Goal: Transaction & Acquisition: Purchase product/service

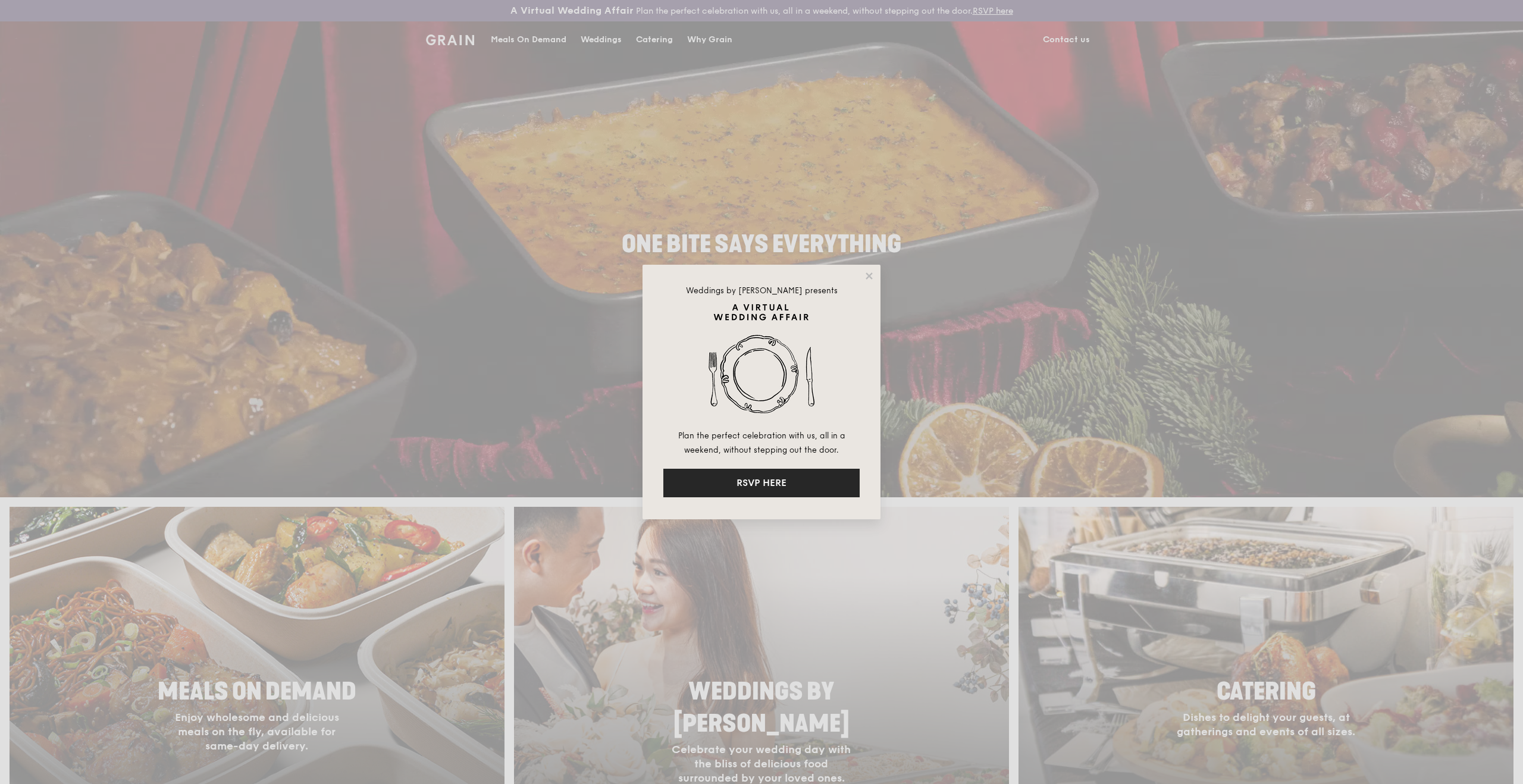
click at [757, 483] on button "RSVP HERE" at bounding box center [762, 483] width 196 height 29
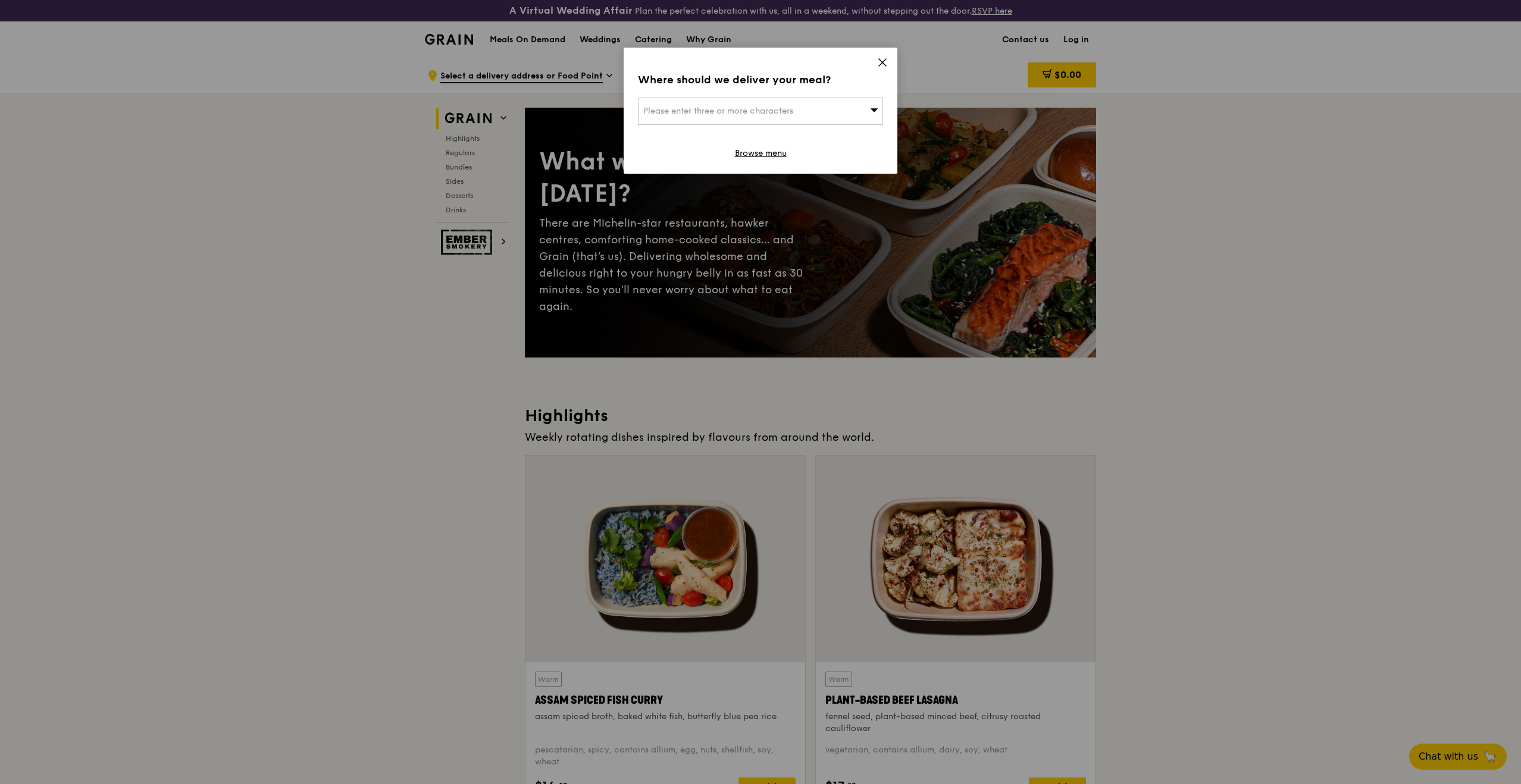
click at [881, 62] on icon at bounding box center [882, 63] width 7 height 7
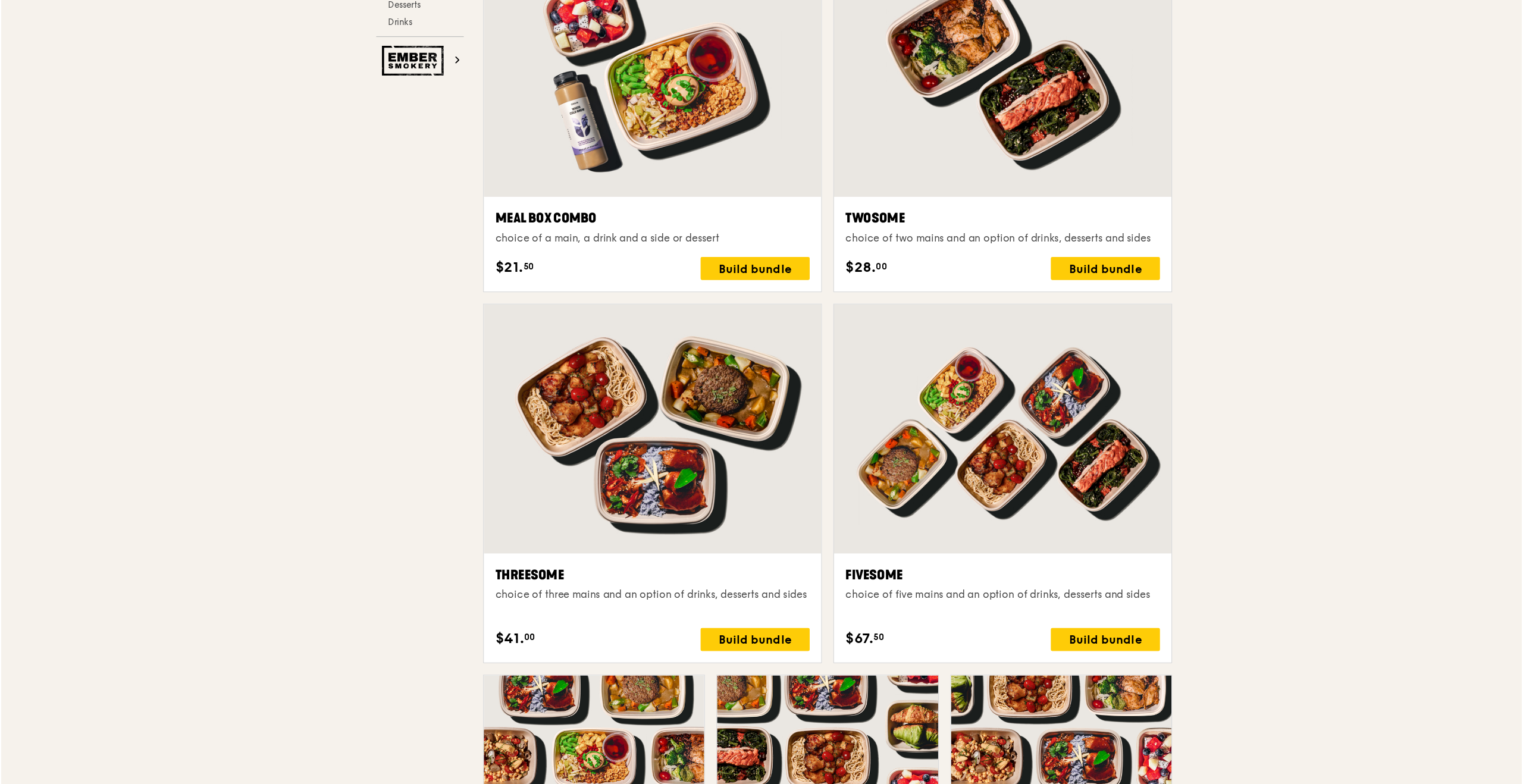
scroll to position [1761, 0]
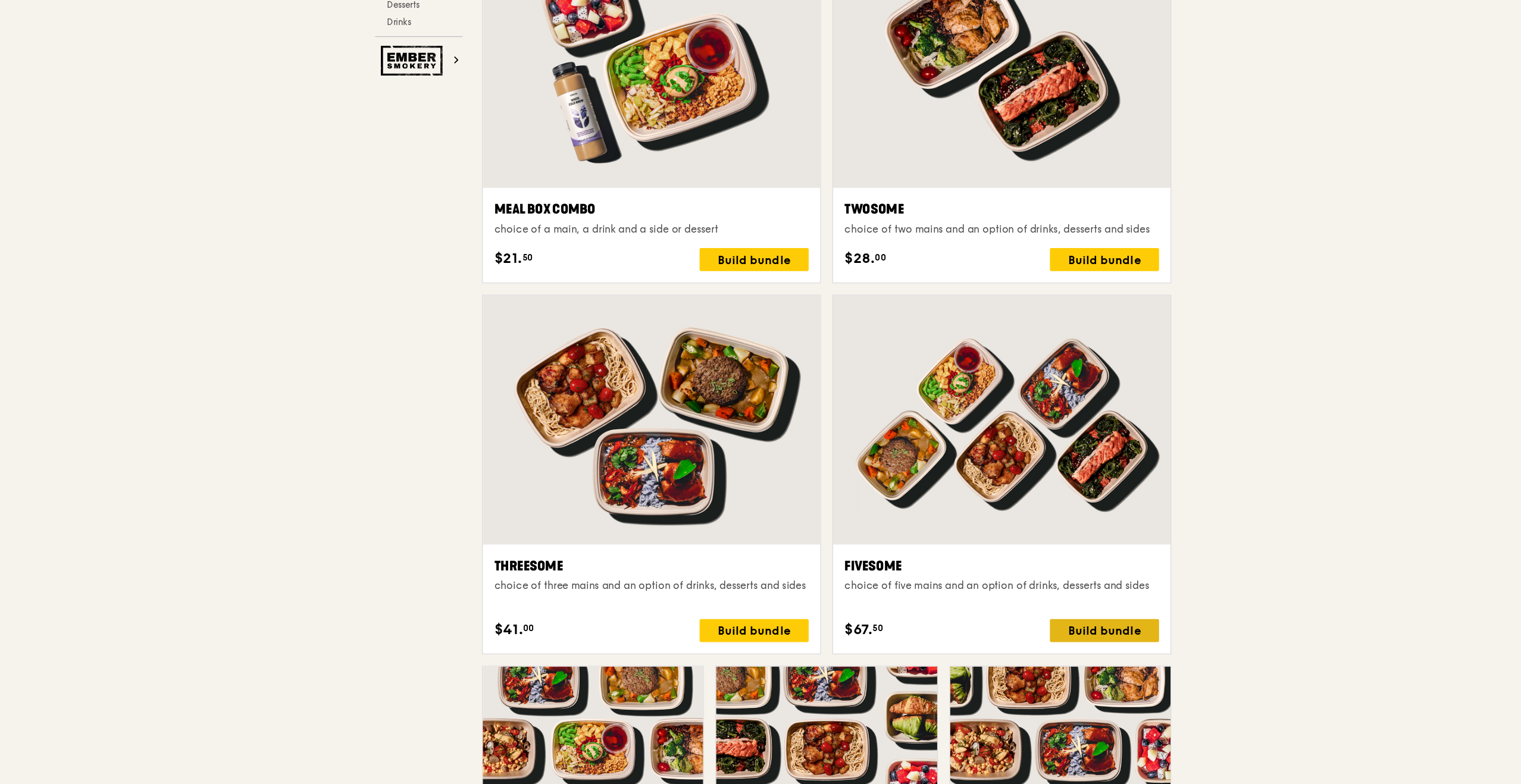
click at [1042, 655] on div "Build bundle" at bounding box center [1041, 657] width 90 height 19
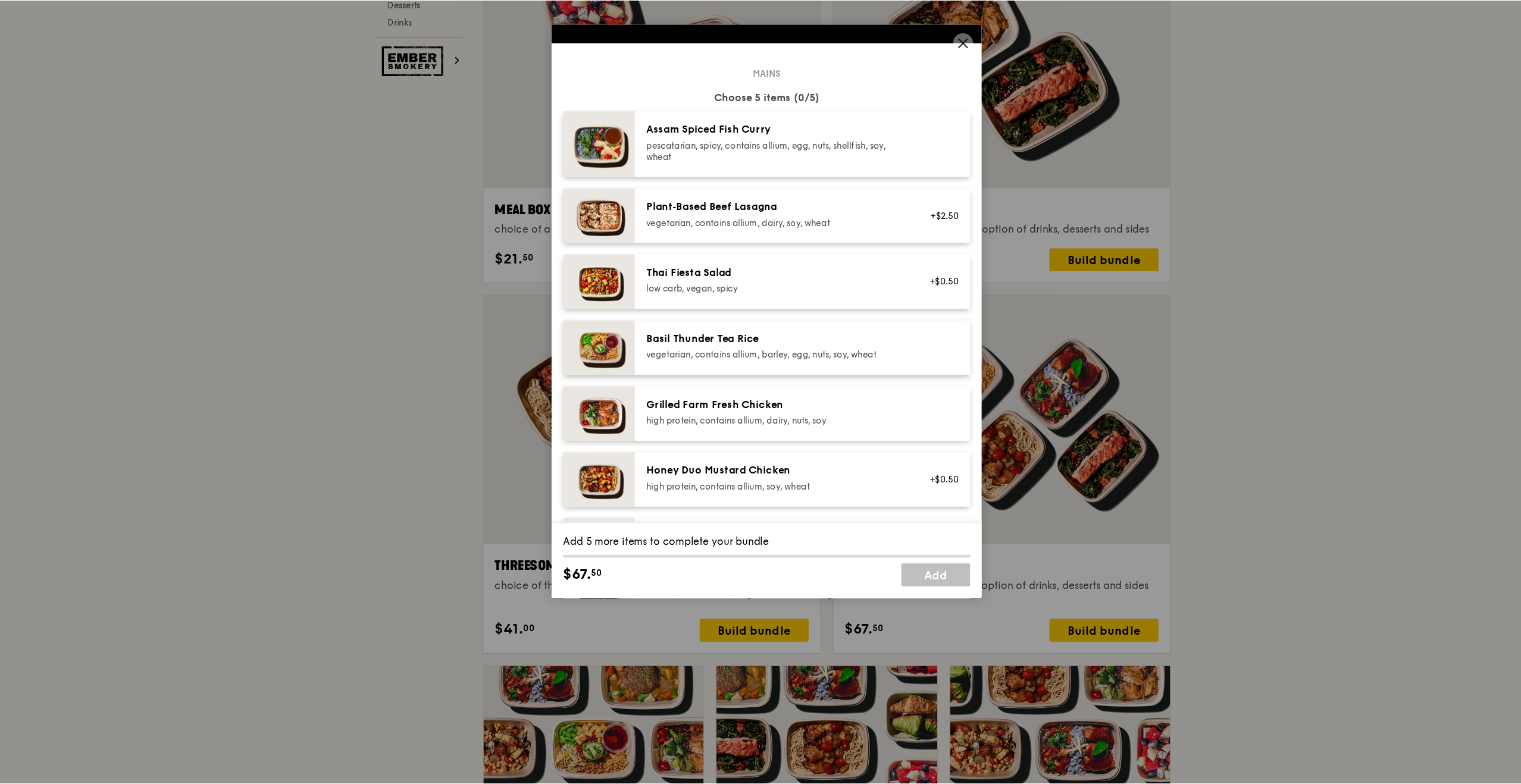
scroll to position [0, 0]
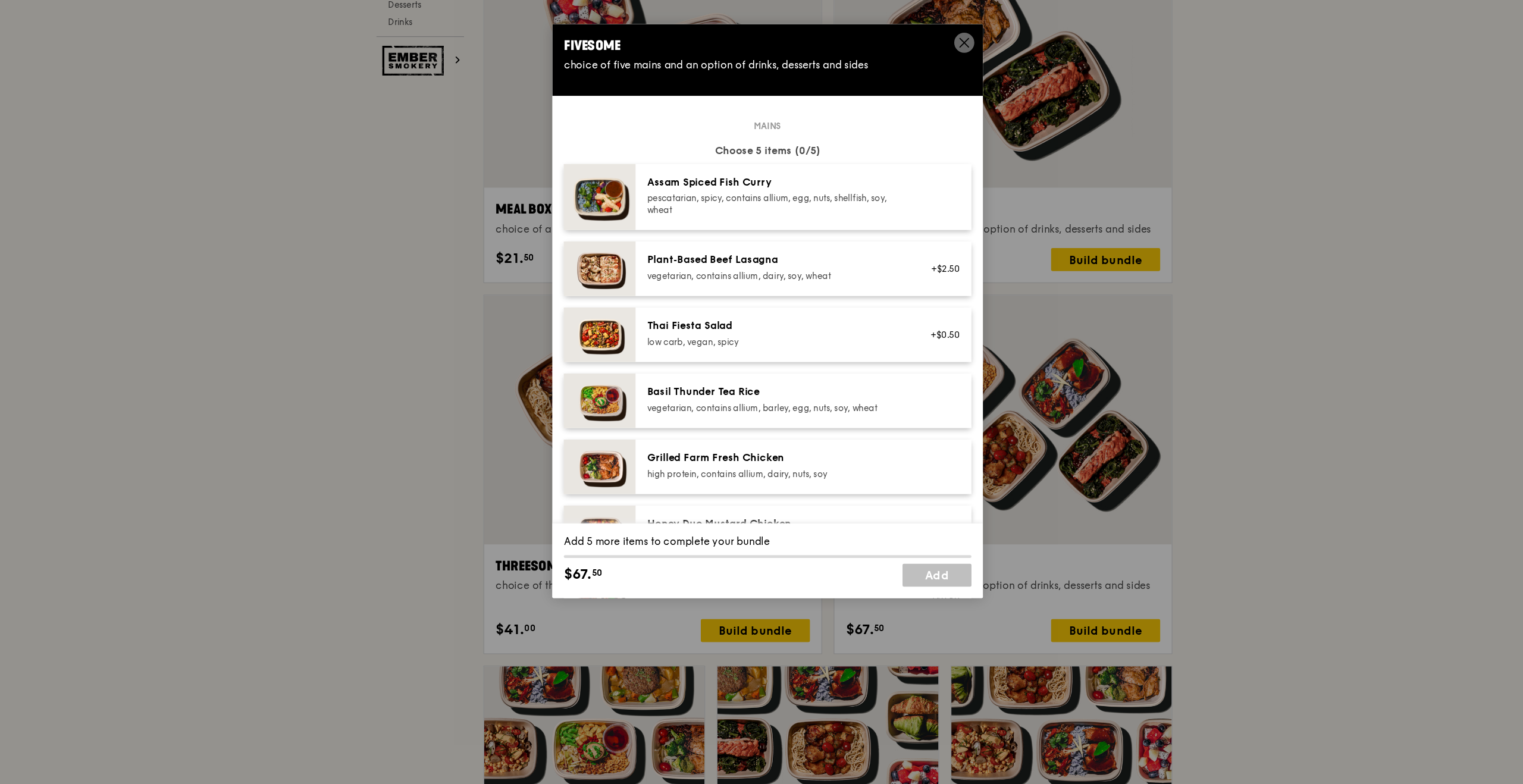
click at [787, 358] on div "vegetarian, contains allium, dairy, soy, wheat" at bounding box center [768, 363] width 213 height 10
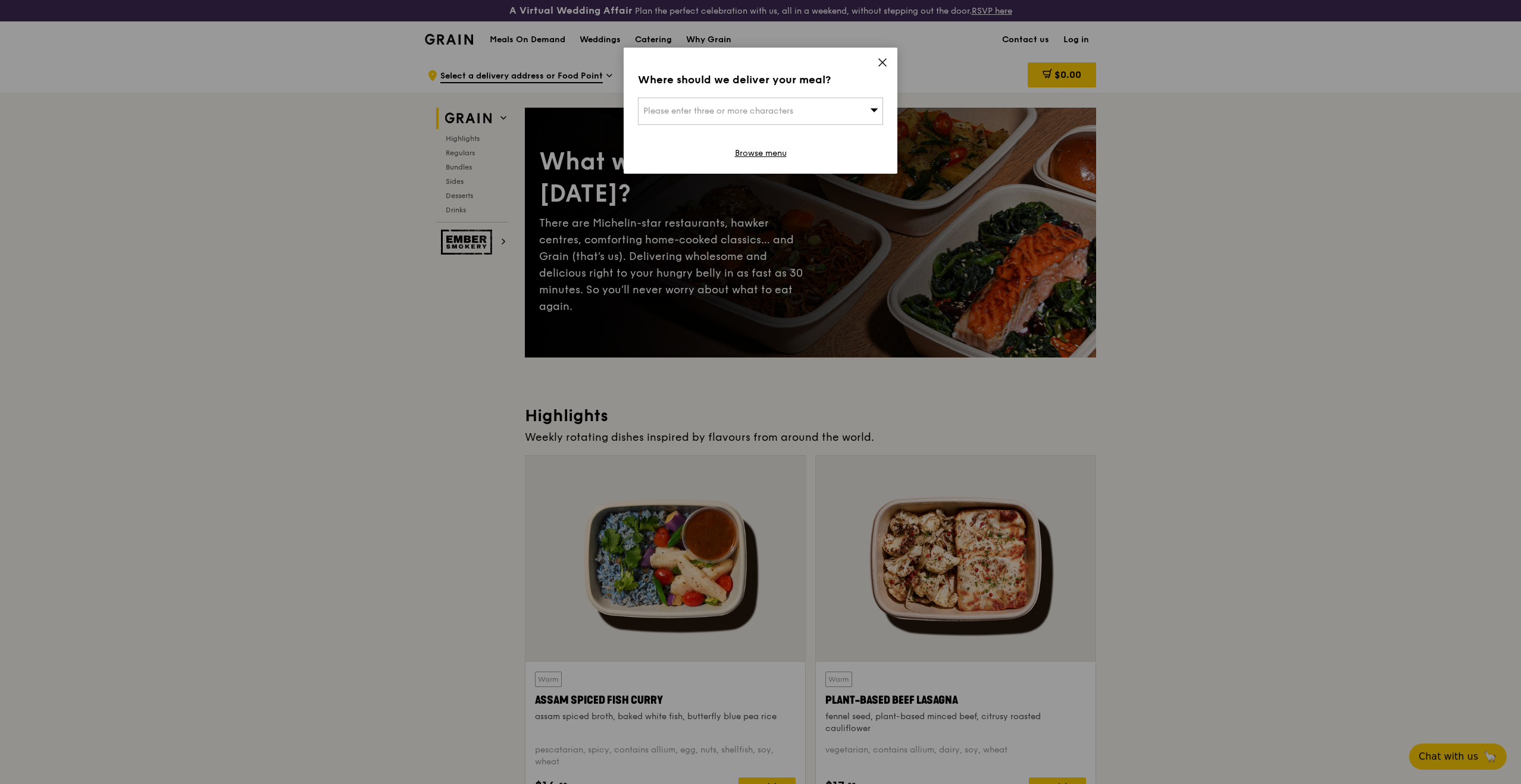
click at [879, 65] on icon at bounding box center [882, 63] width 7 height 7
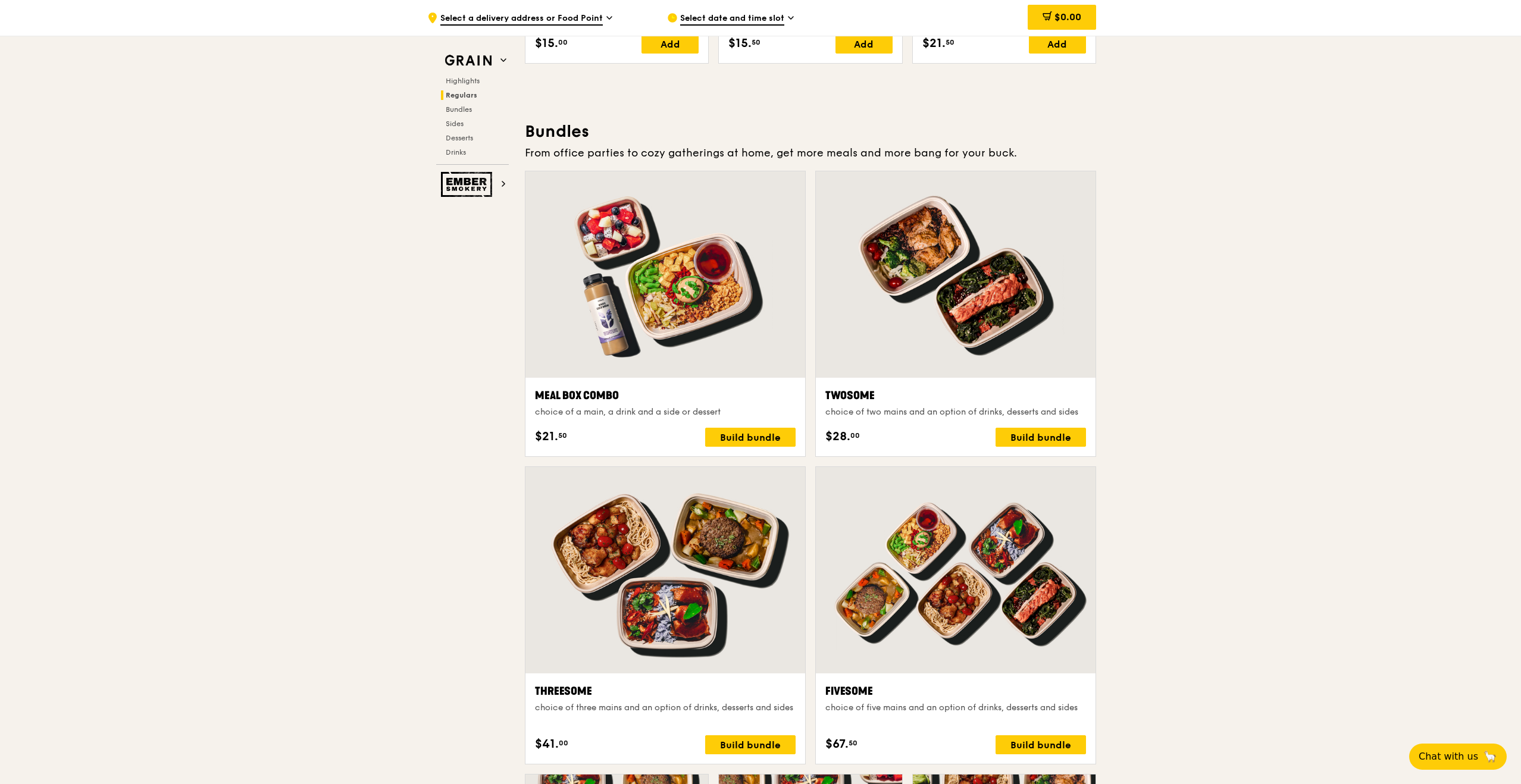
scroll to position [1669, 0]
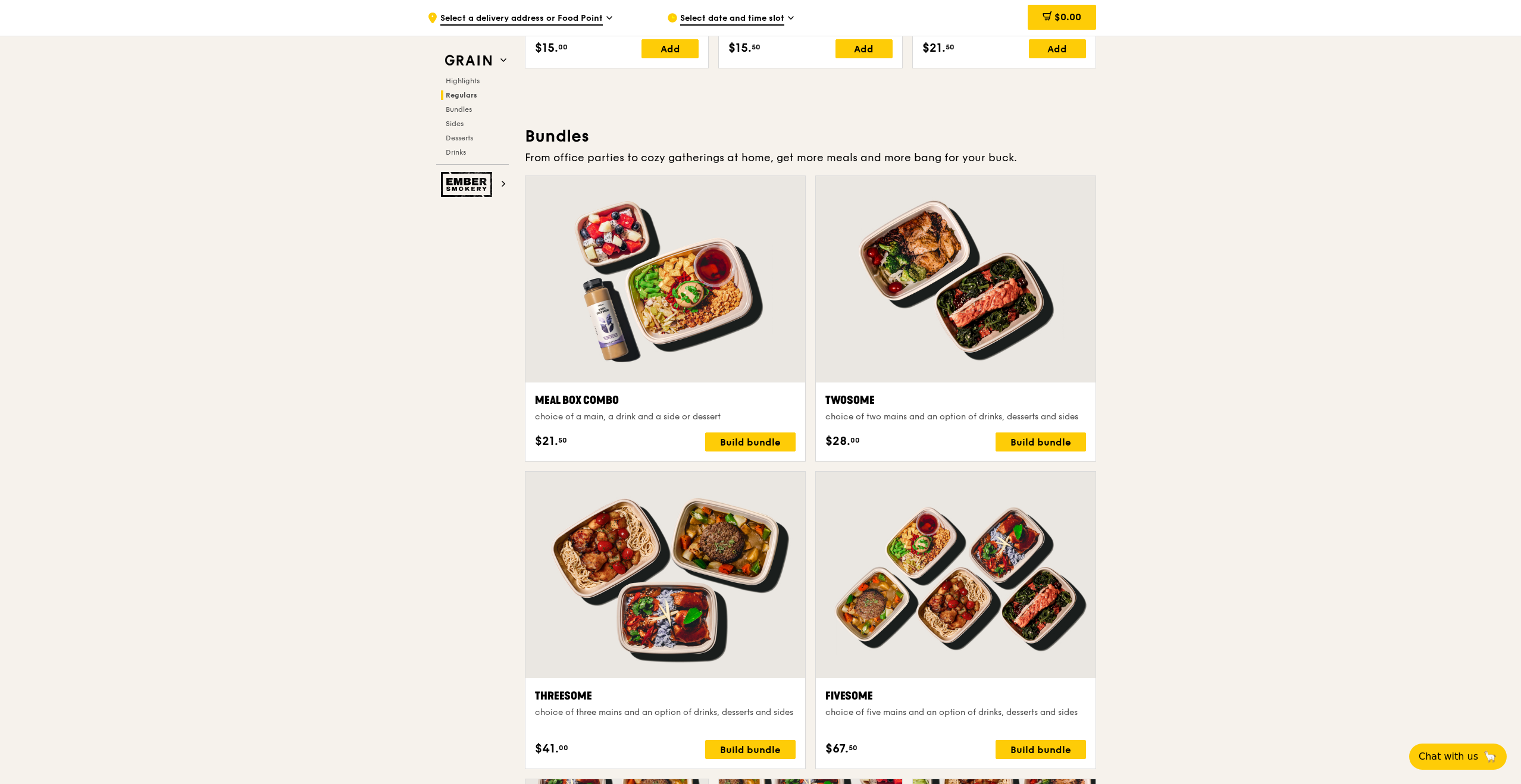
click at [922, 583] on div at bounding box center [956, 575] width 280 height 207
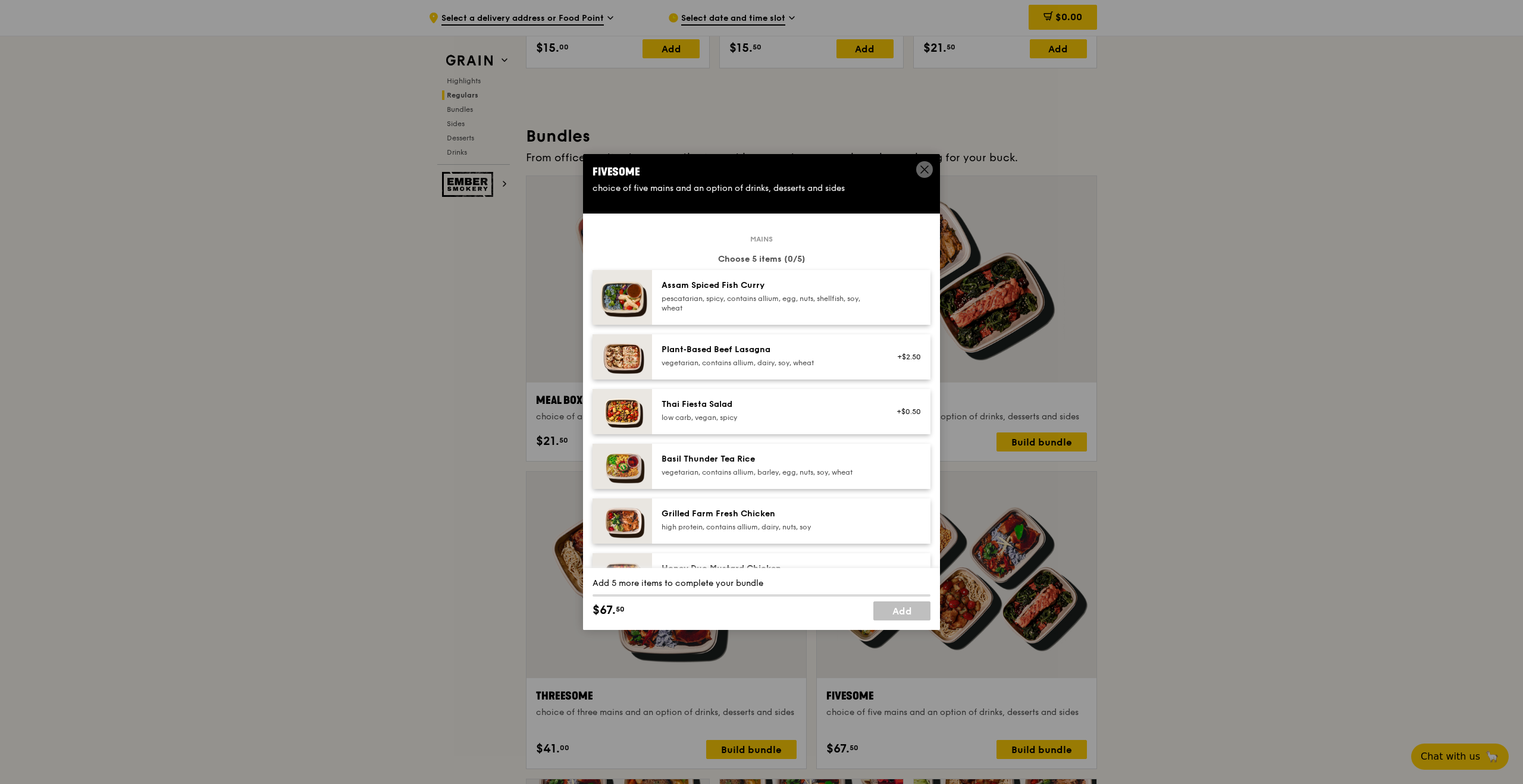
click at [765, 505] on div "Grilled Farm Fresh Chicken high protein, contains allium, dairy, nuts, soy" at bounding box center [791, 521] width 279 height 45
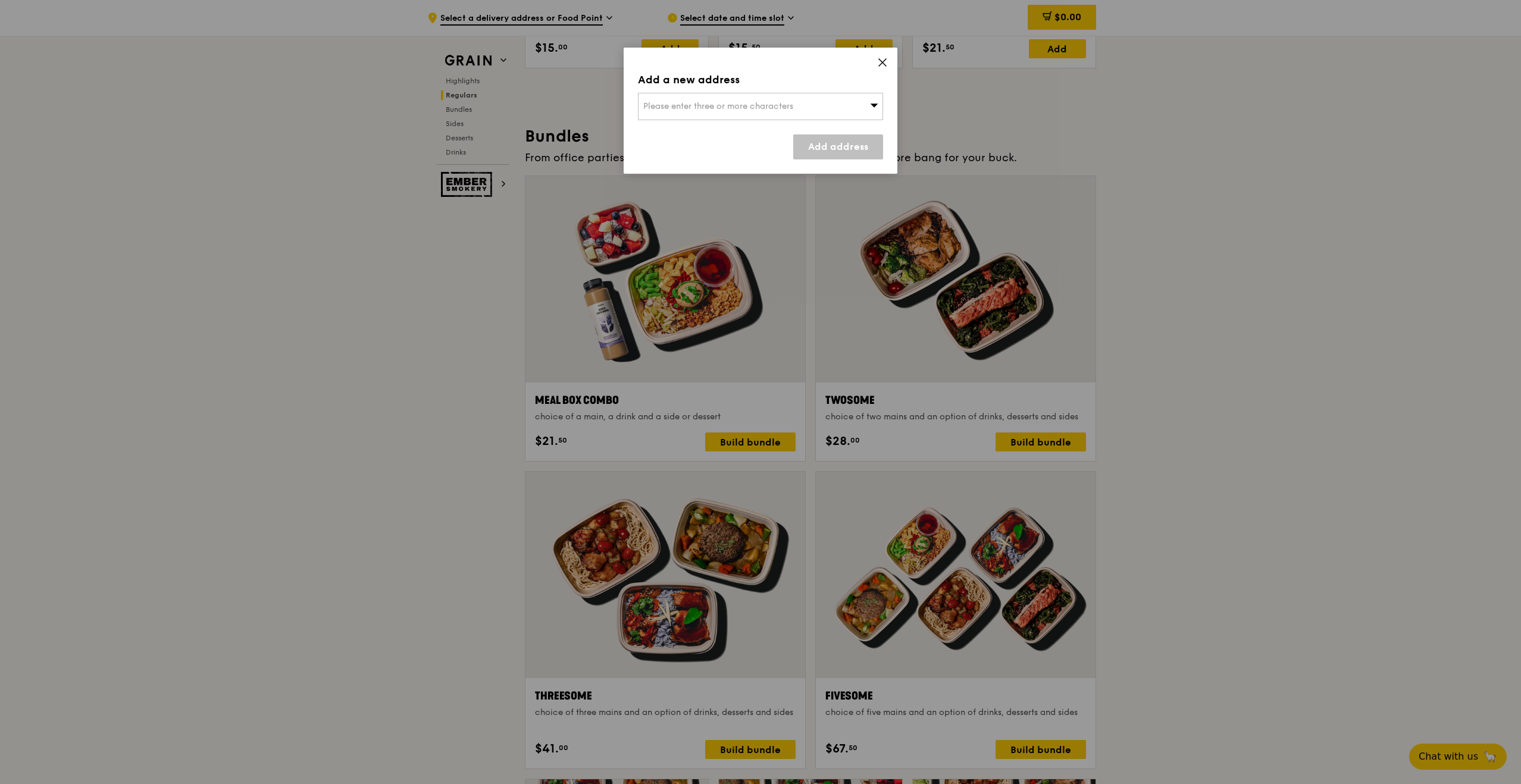
click at [825, 109] on div "Please enter three or more characters" at bounding box center [760, 106] width 245 height 27
type input "188719"
click at [869, 133] on strong "188719" at bounding box center [864, 130] width 28 height 10
click at [851, 151] on link "Add address" at bounding box center [838, 147] width 90 height 25
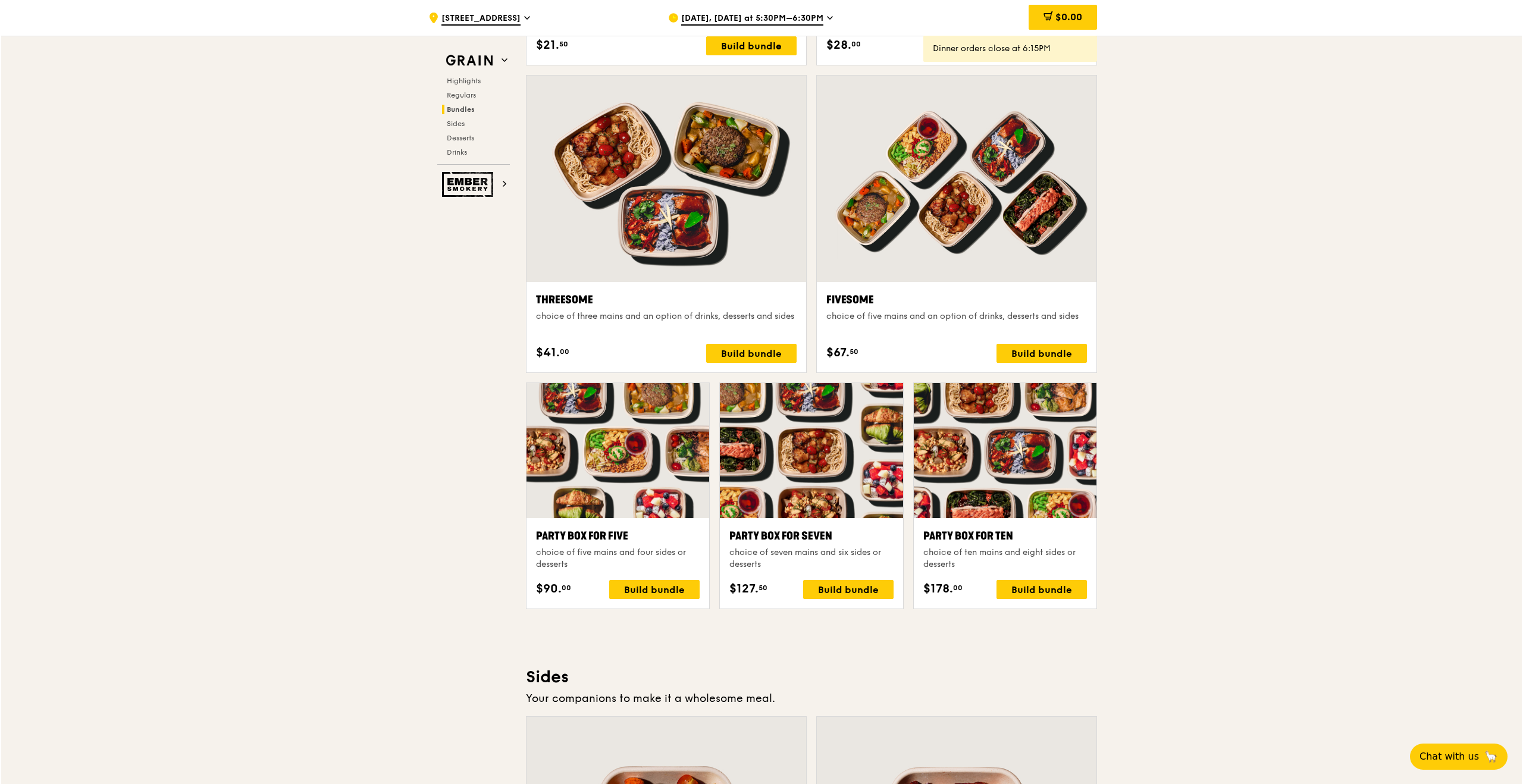
scroll to position [2129, 0]
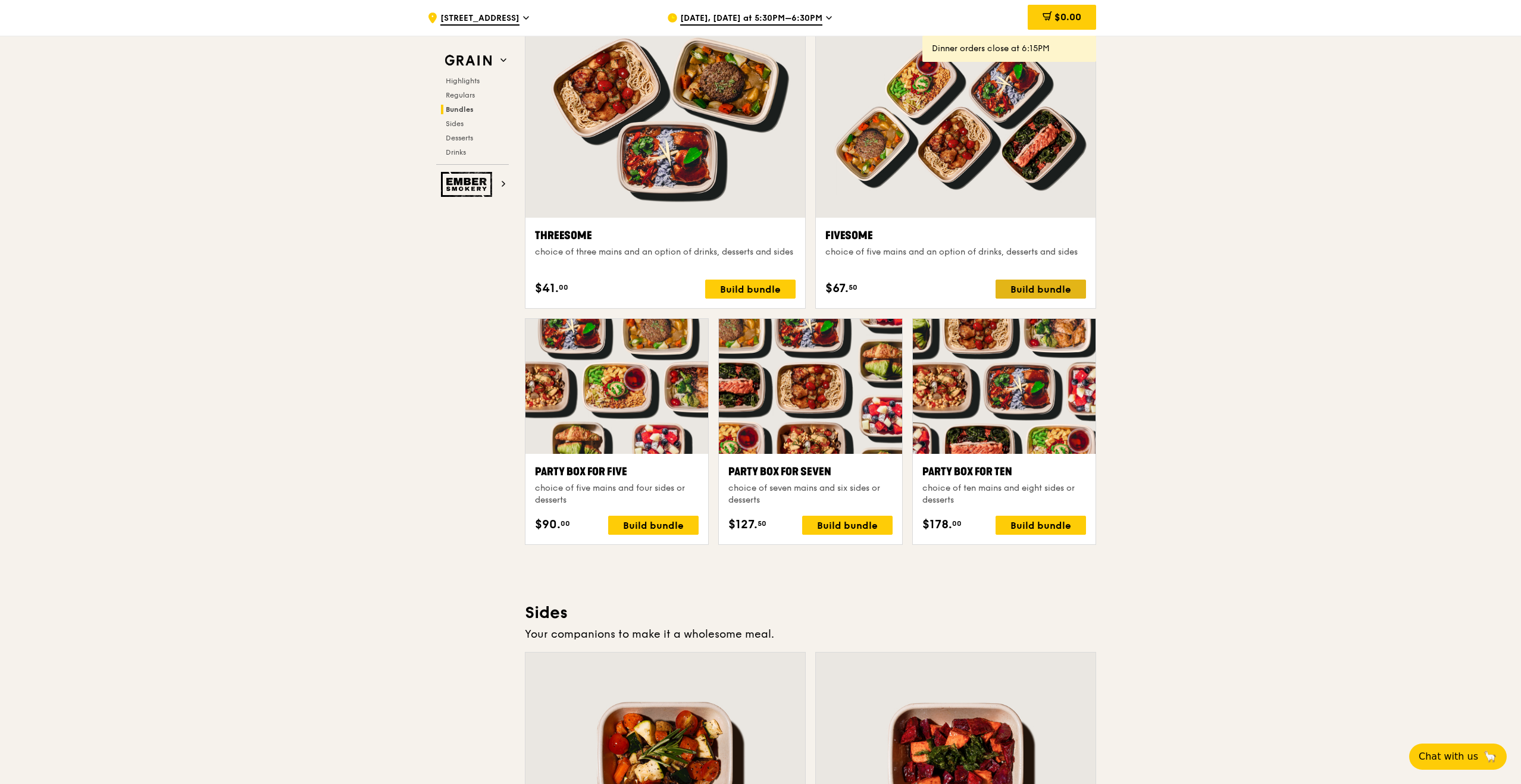
click at [1025, 288] on div "Build bundle" at bounding box center [1041, 289] width 90 height 19
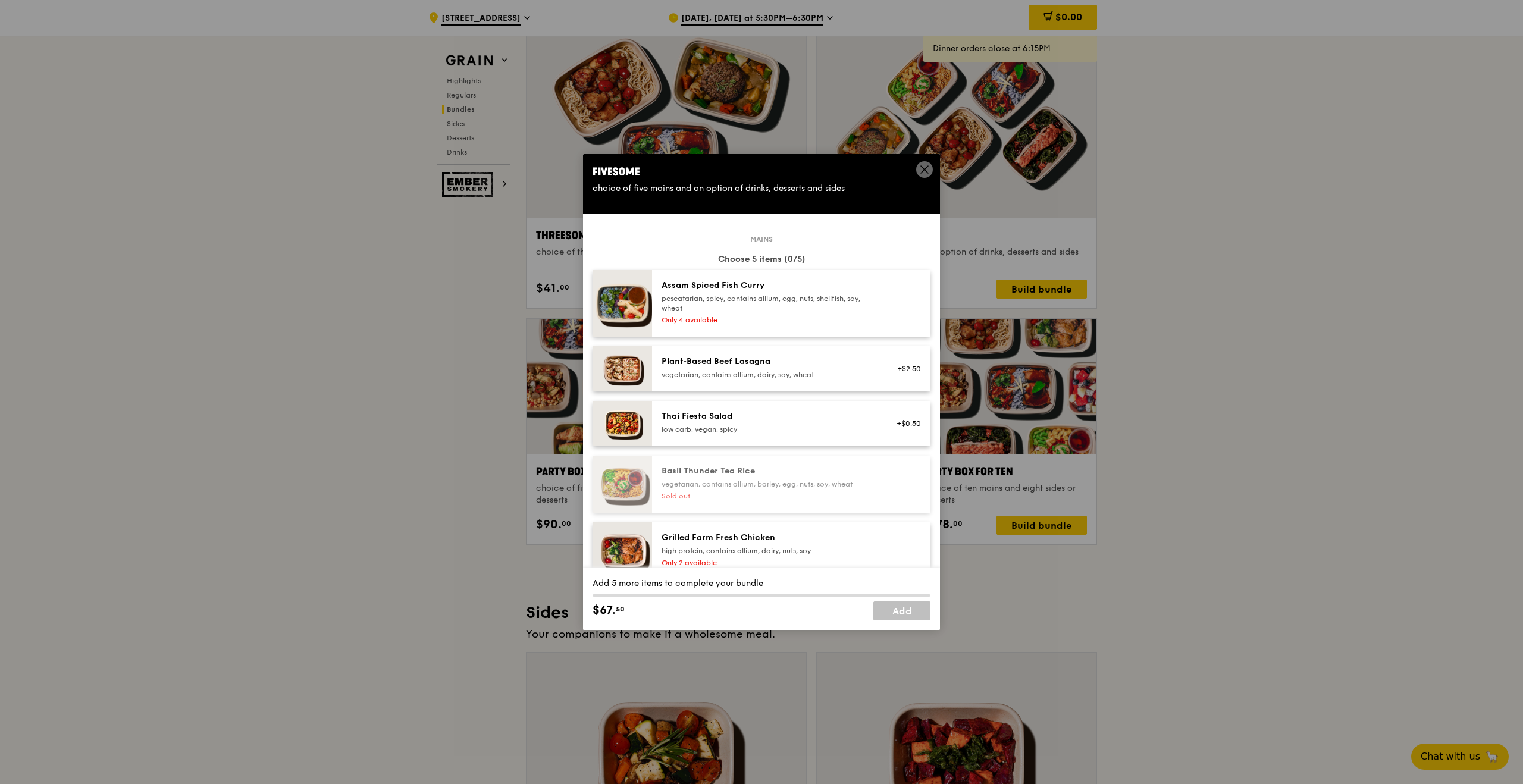
click at [802, 315] on div "Only 4 available" at bounding box center [768, 320] width 213 height 10
click at [804, 369] on div "Plant‑Based Beef Lasagna vegetarian, contains allium, dairy, soy, wheat" at bounding box center [768, 368] width 213 height 24
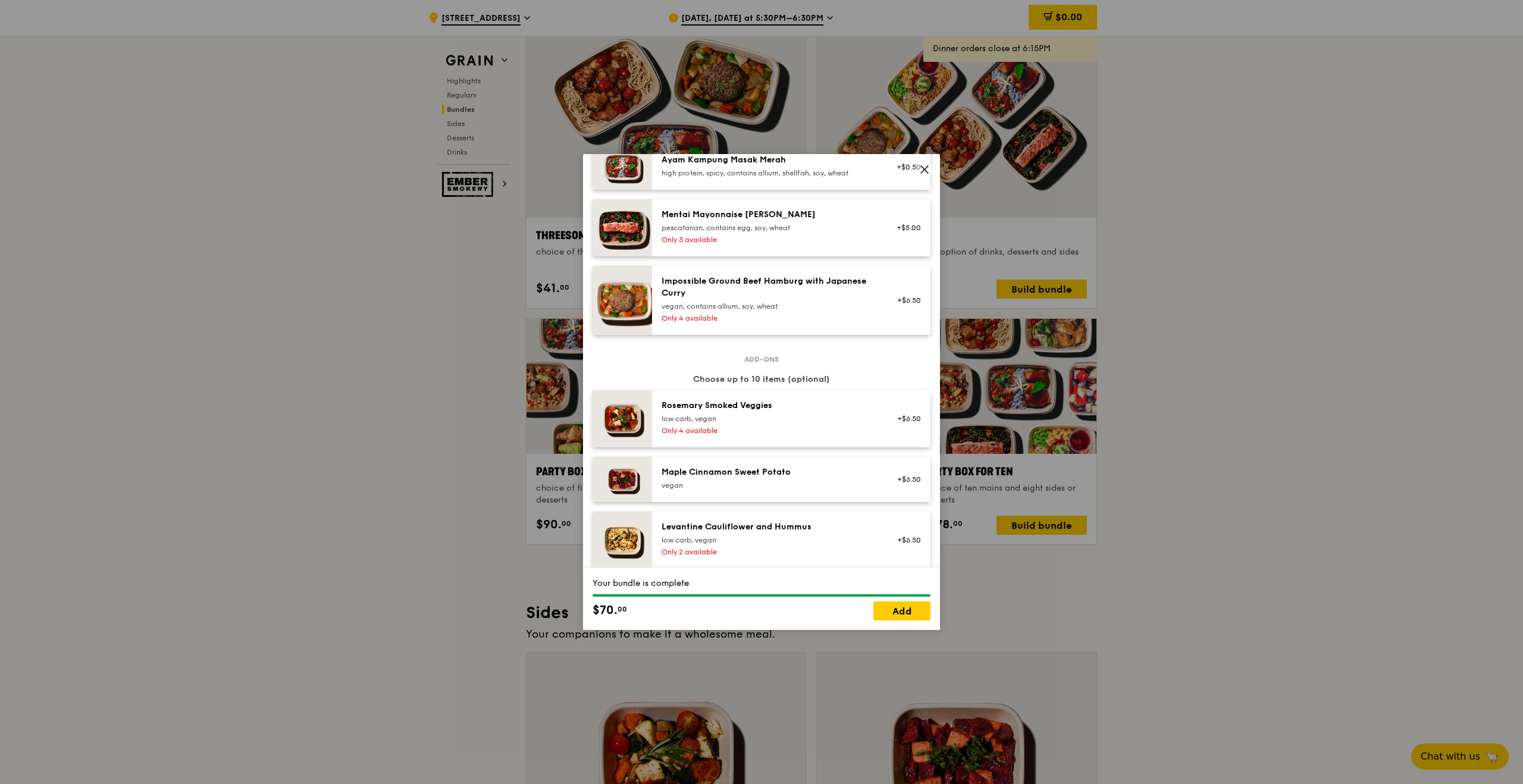
scroll to position [509, 0]
click at [821, 414] on div "[PERSON_NAME] Smoked Veggies low carb, vegan" at bounding box center [768, 413] width 213 height 24
click at [790, 486] on div "vegan" at bounding box center [768, 487] width 213 height 10
click at [772, 533] on div "Levantine Cauliflower and Hummus" at bounding box center [768, 529] width 213 height 12
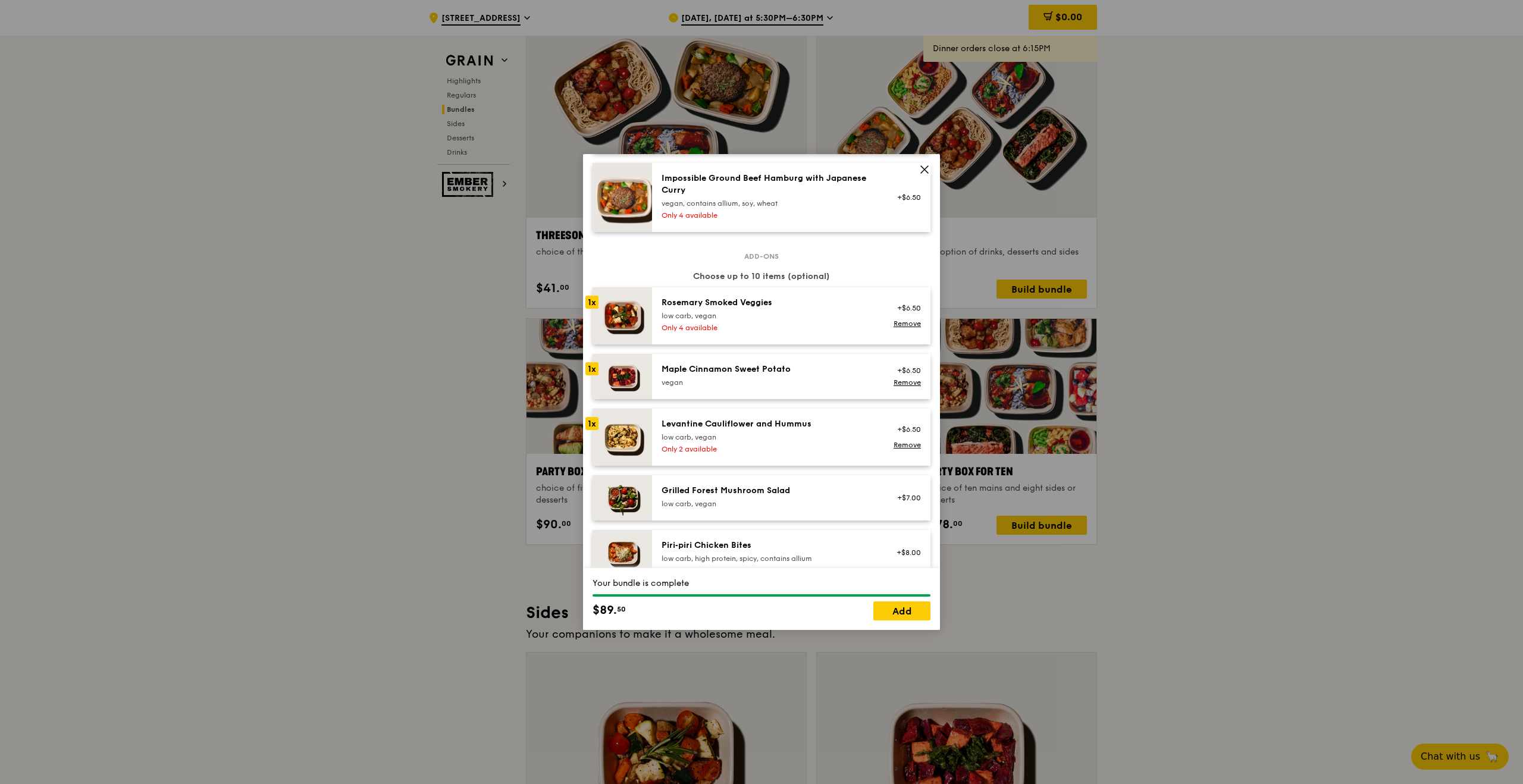
scroll to position [643, 0]
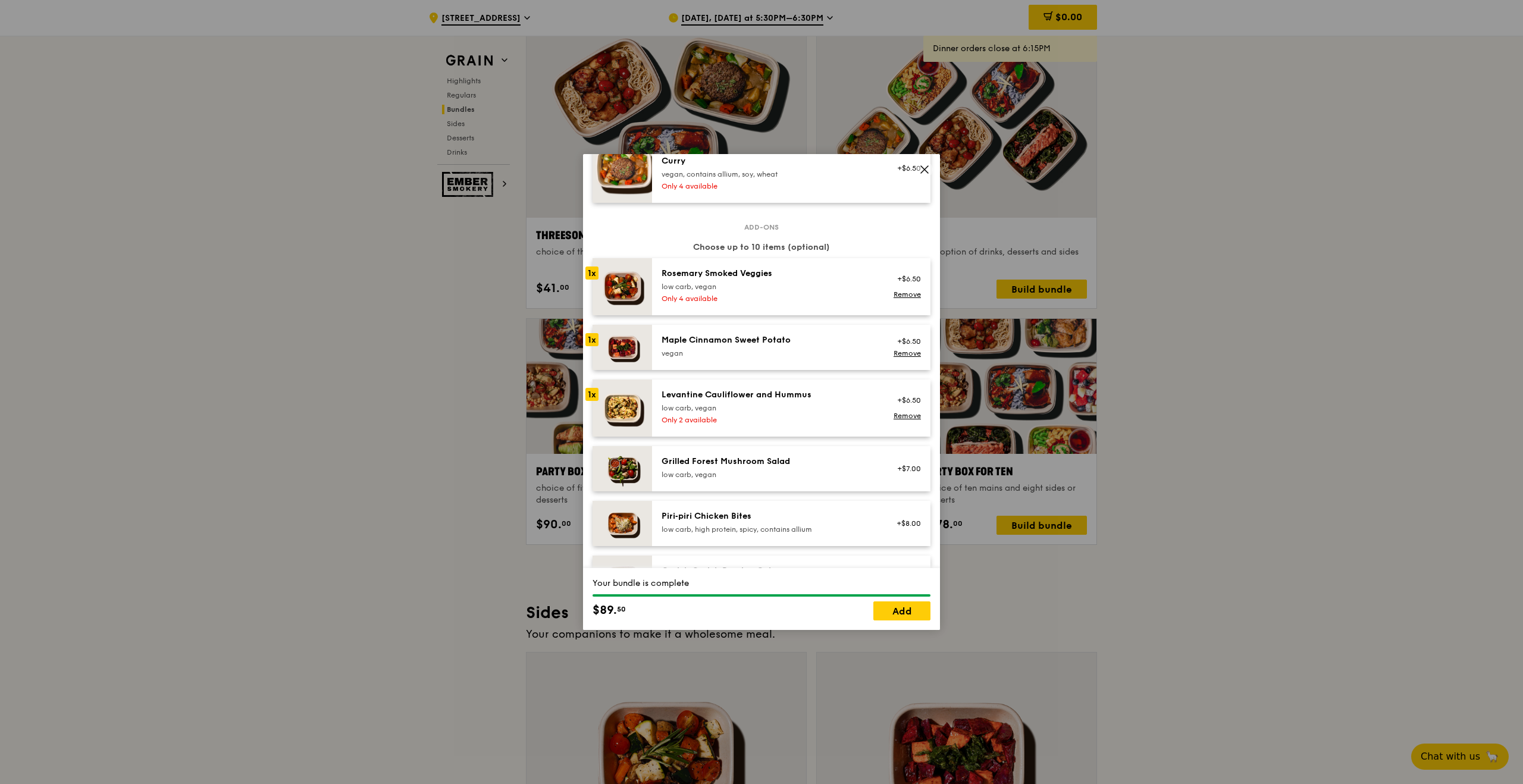
click at [765, 470] on div "low carb, vegan" at bounding box center [768, 475] width 213 height 10
click at [756, 524] on div "Piri‑piri Chicken Bites low carb, high protein, spicy, contains allium" at bounding box center [768, 522] width 213 height 24
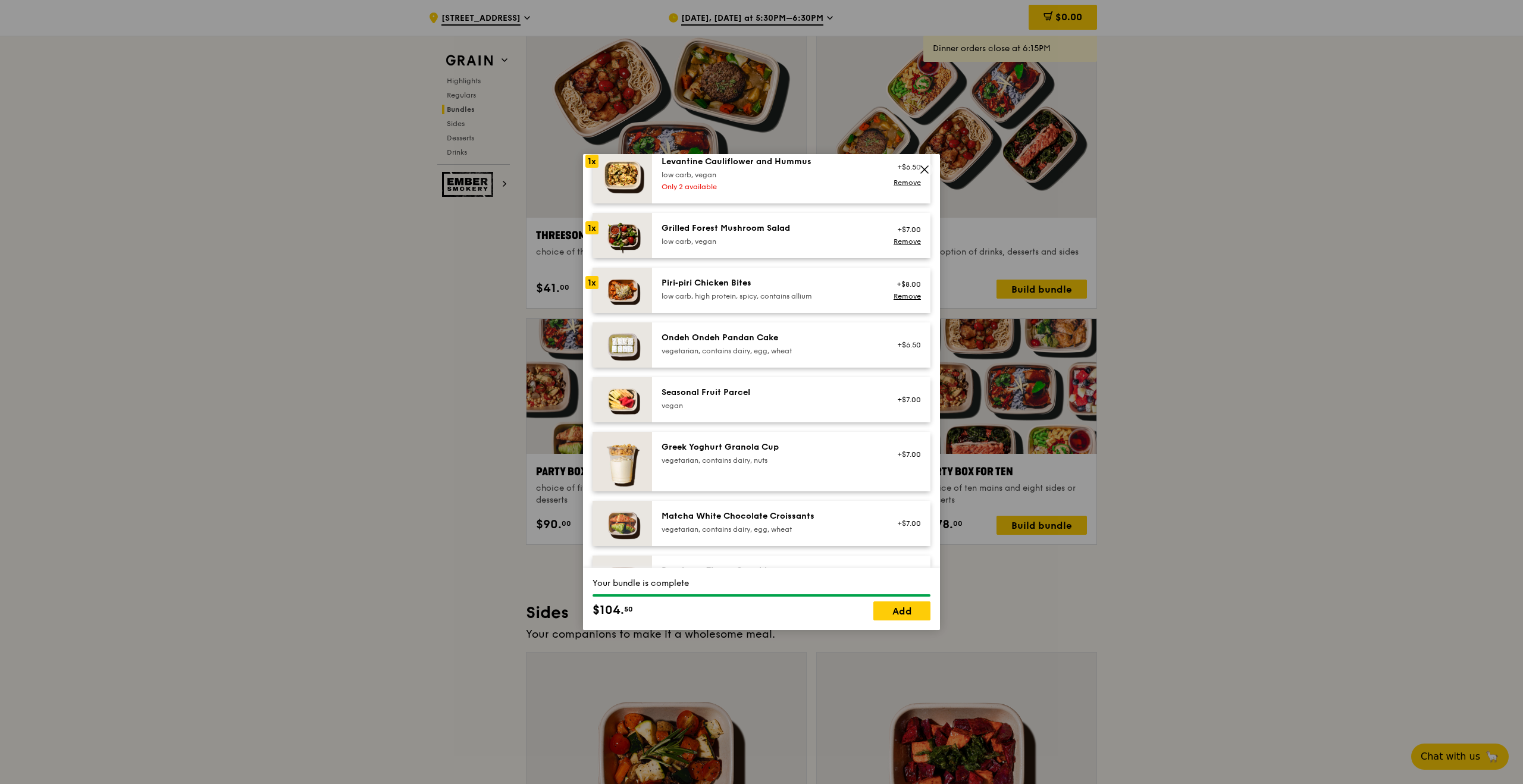
scroll to position [880, 0]
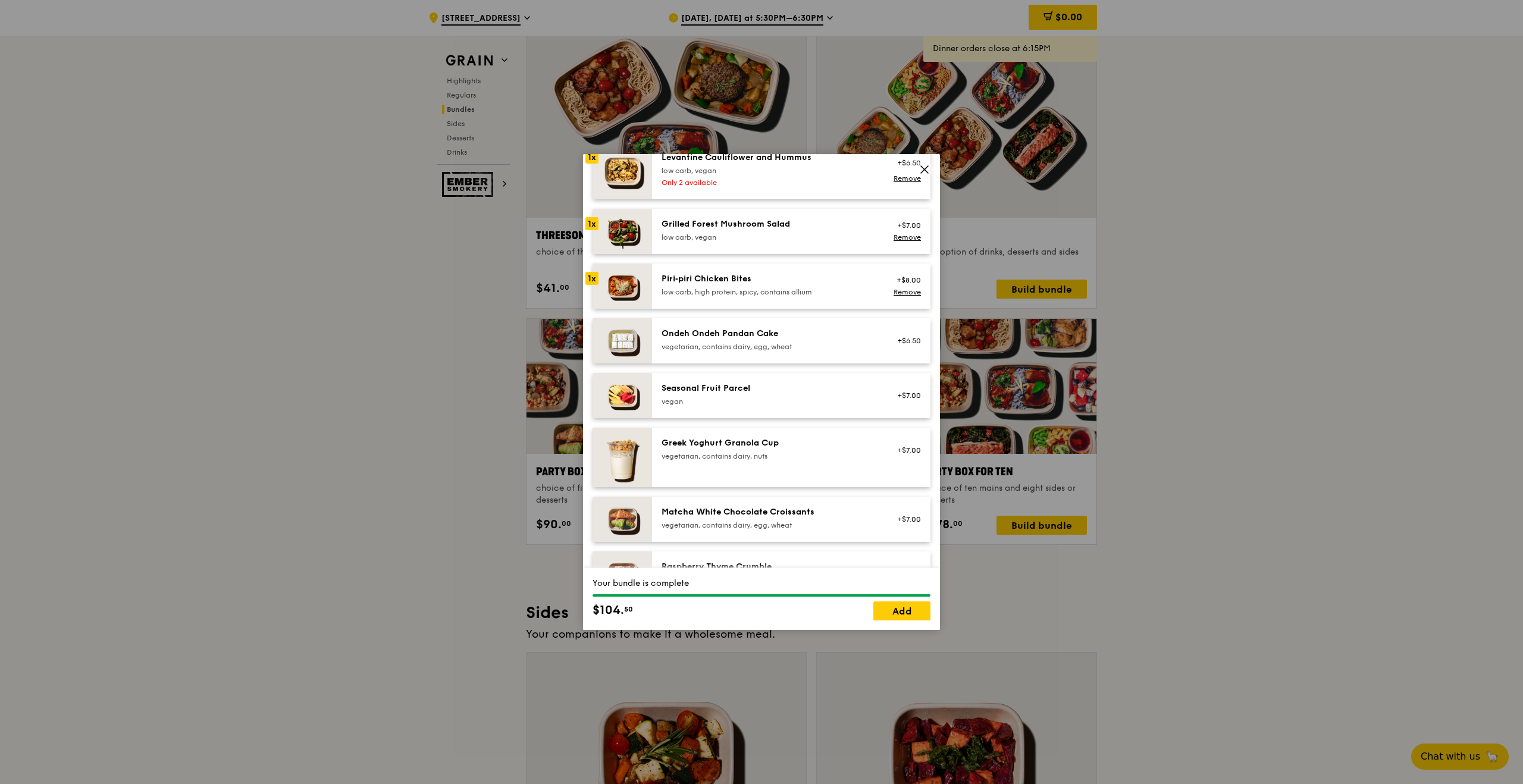
click at [771, 347] on div "vegetarian, contains dairy, egg, wheat" at bounding box center [768, 347] width 213 height 10
click at [751, 506] on div "Matcha White Chocolate Croissants" at bounding box center [768, 512] width 213 height 12
click at [743, 462] on div "Greek Yoghurt Granola Cup vegetarian, contains dairy, nuts" at bounding box center [768, 450] width 228 height 26
click at [750, 400] on div "vegan" at bounding box center [768, 402] width 213 height 10
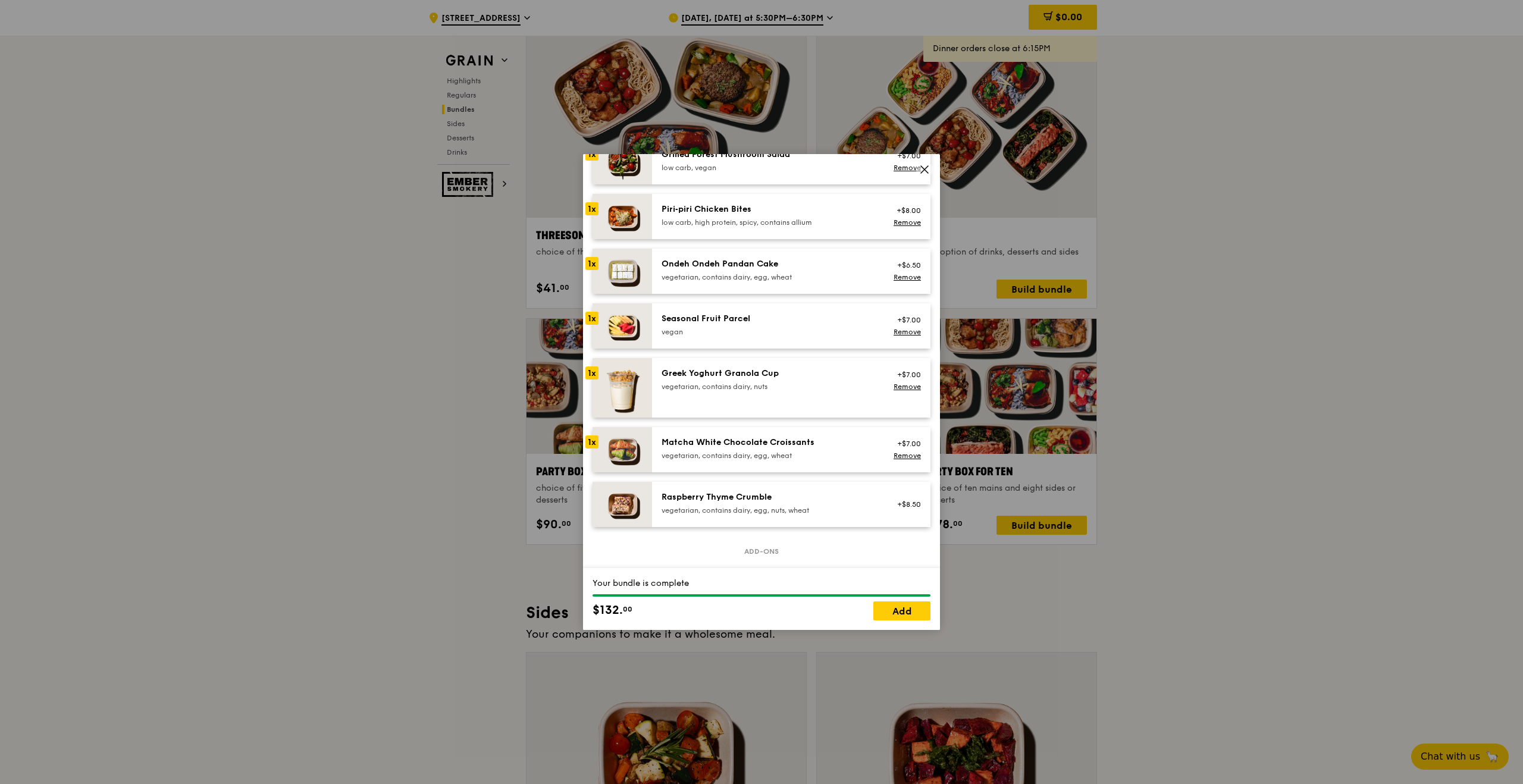
click at [766, 501] on div "Raspberry Thyme Crumble" at bounding box center [768, 497] width 213 height 12
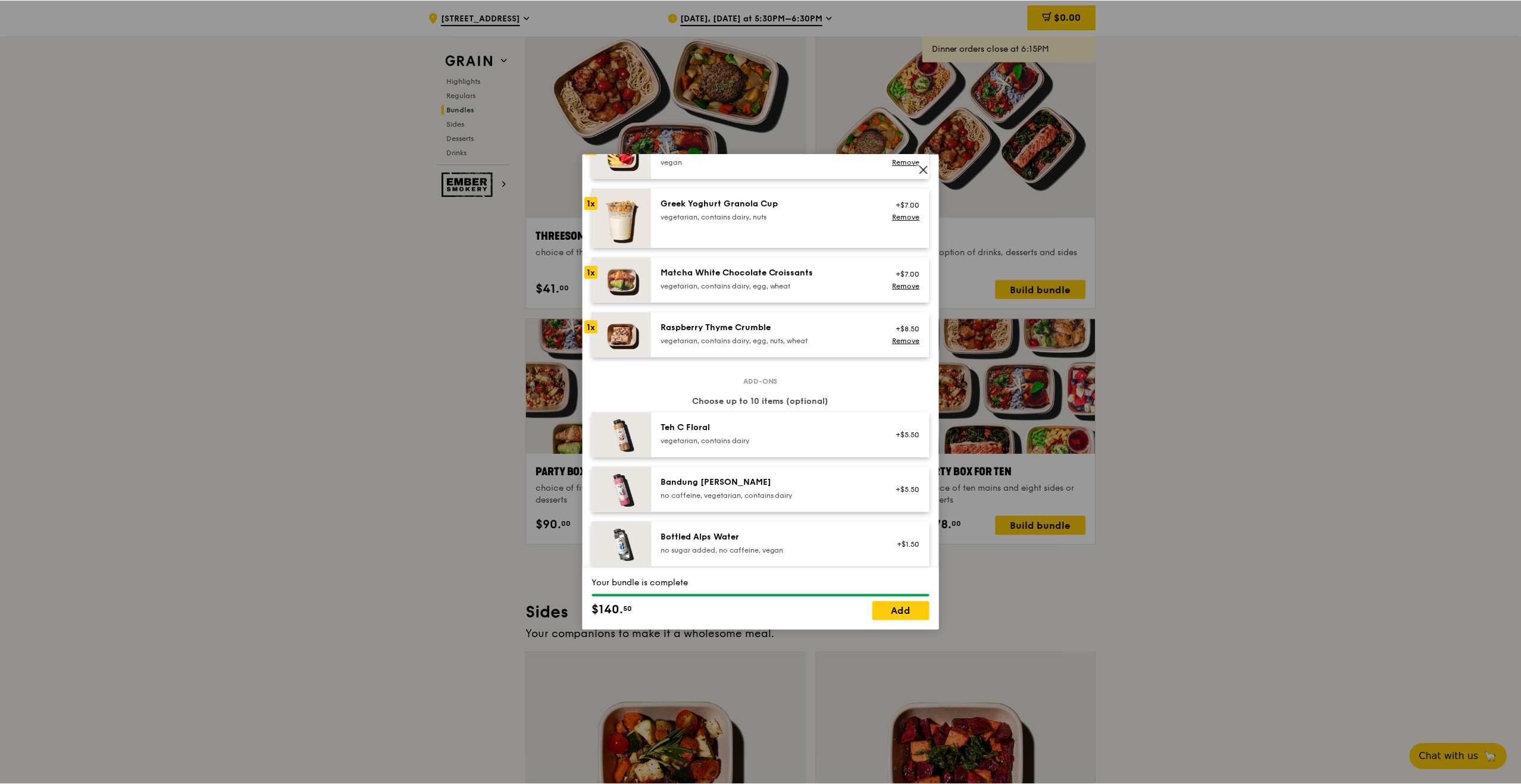
scroll to position [1123, 0]
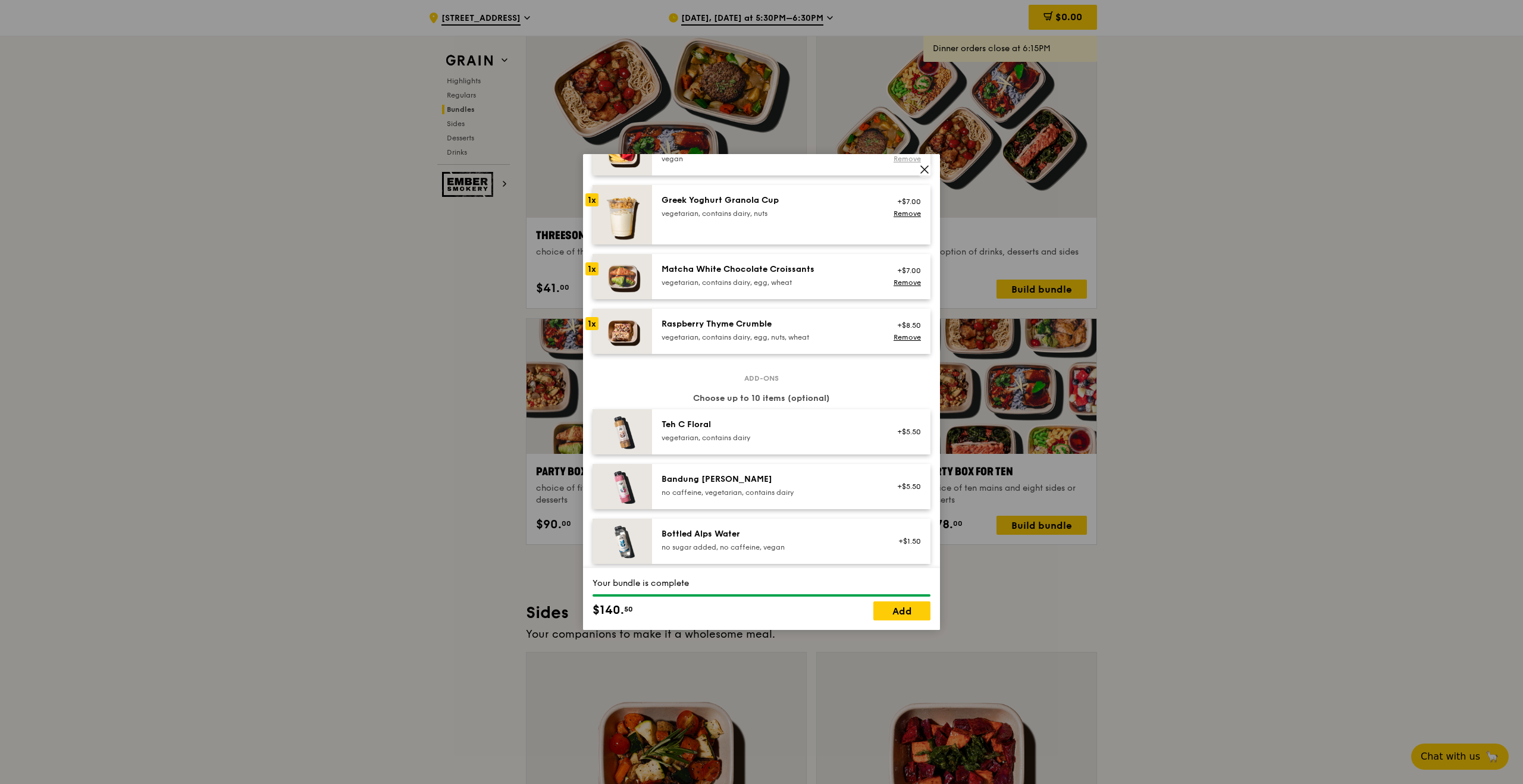
click at [911, 157] on link "Remove" at bounding box center [907, 159] width 27 height 9
click at [927, 169] on icon at bounding box center [925, 169] width 11 height 11
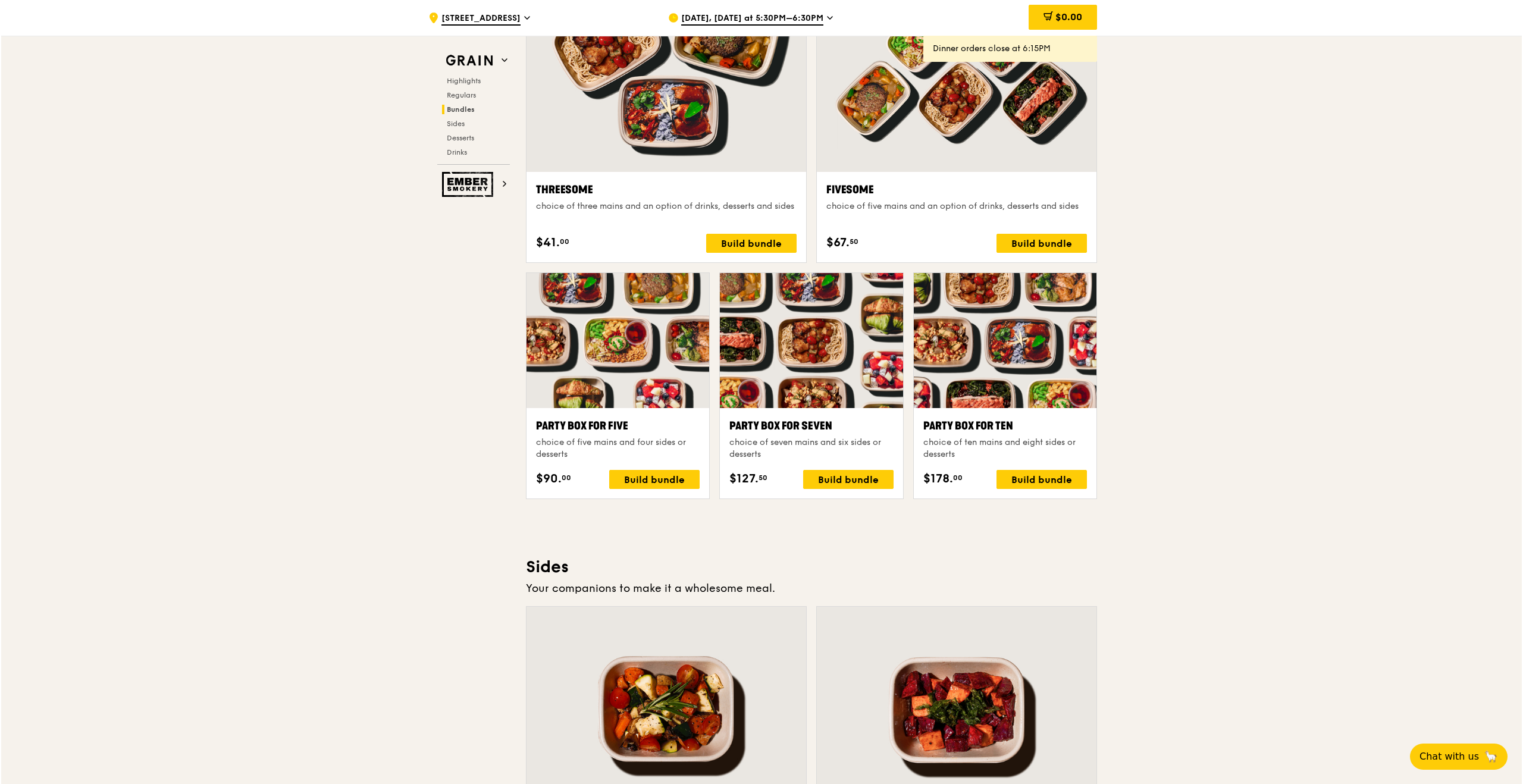
scroll to position [2183, 0]
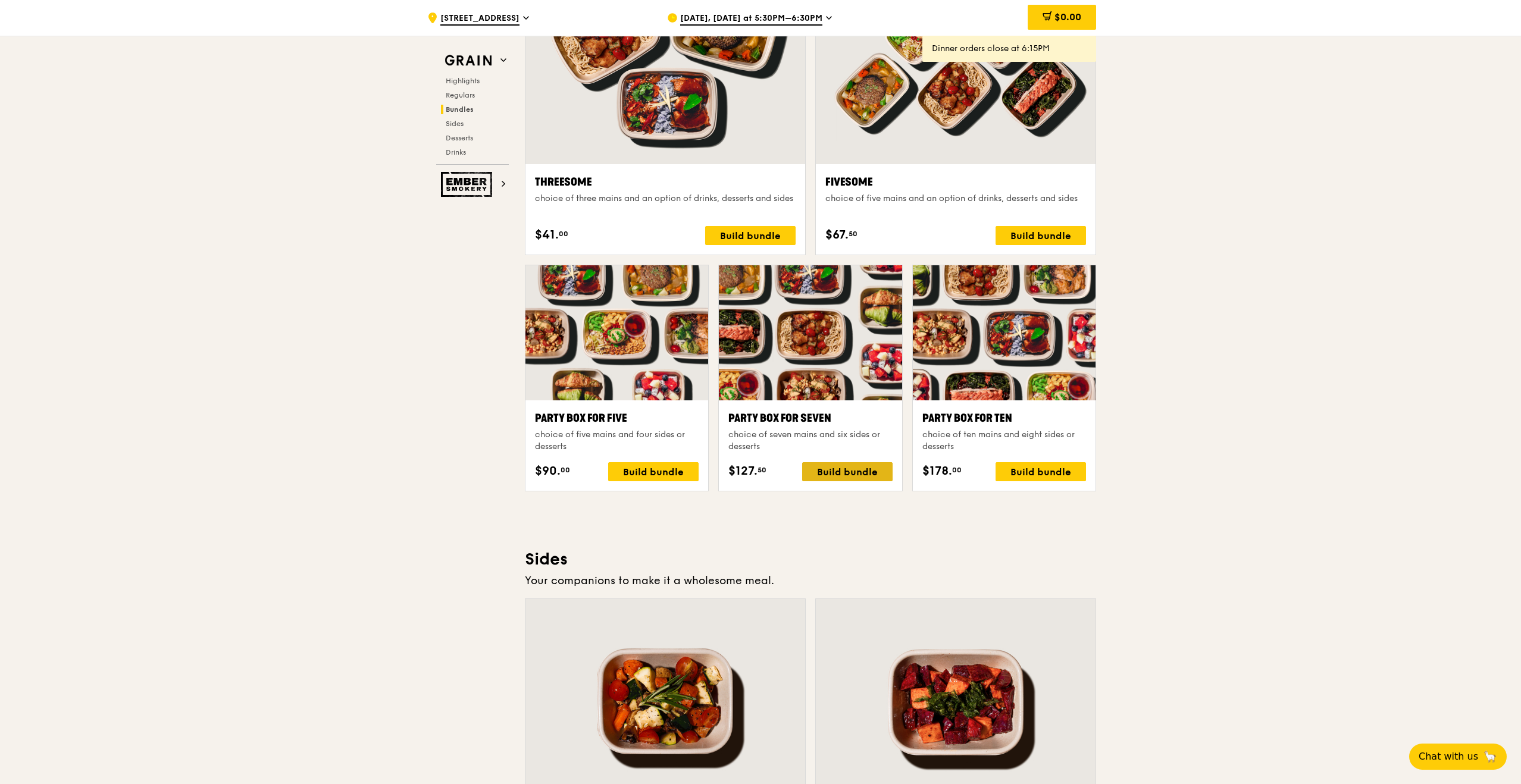
click at [823, 475] on div "Build bundle" at bounding box center [847, 471] width 90 height 19
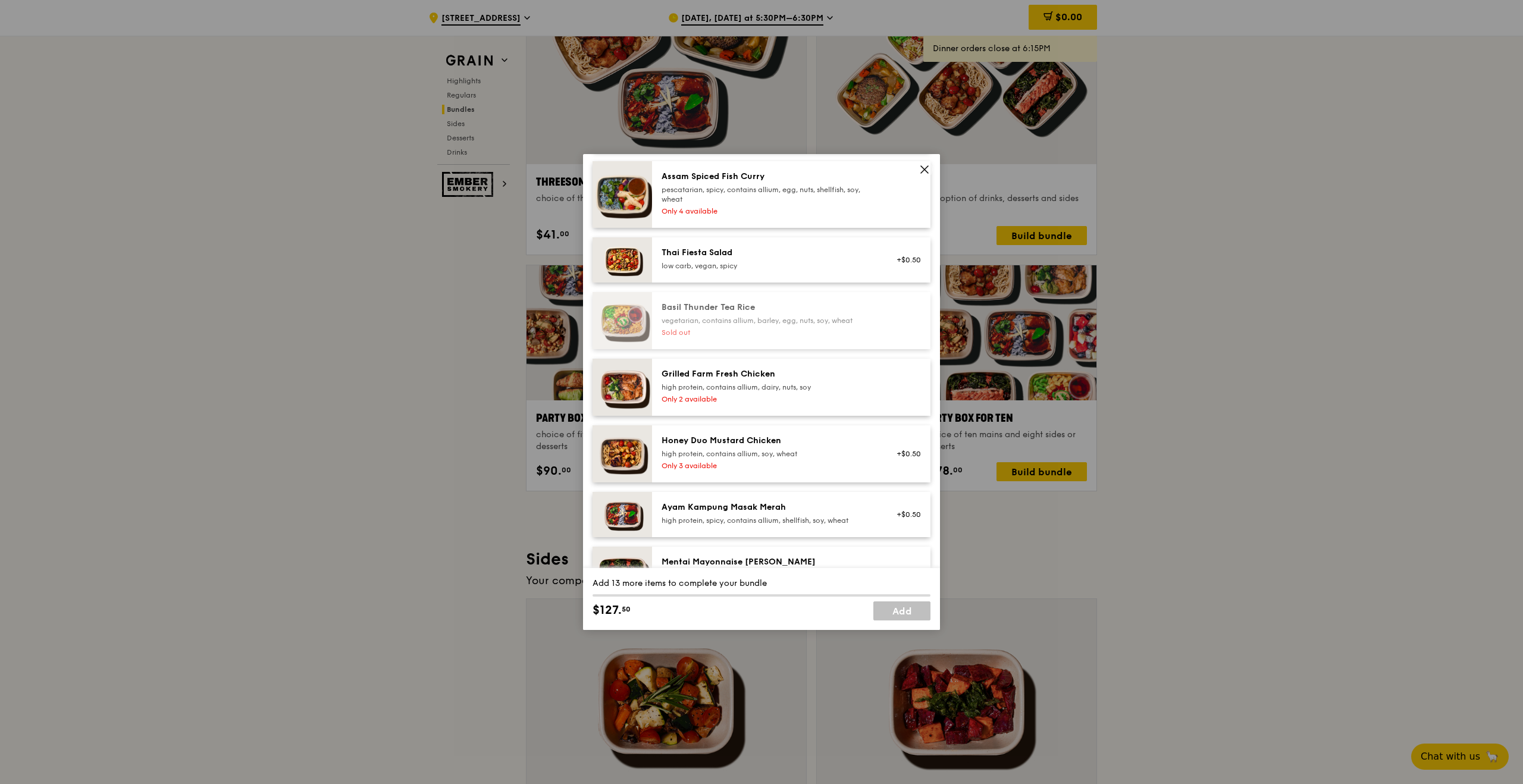
scroll to position [0, 0]
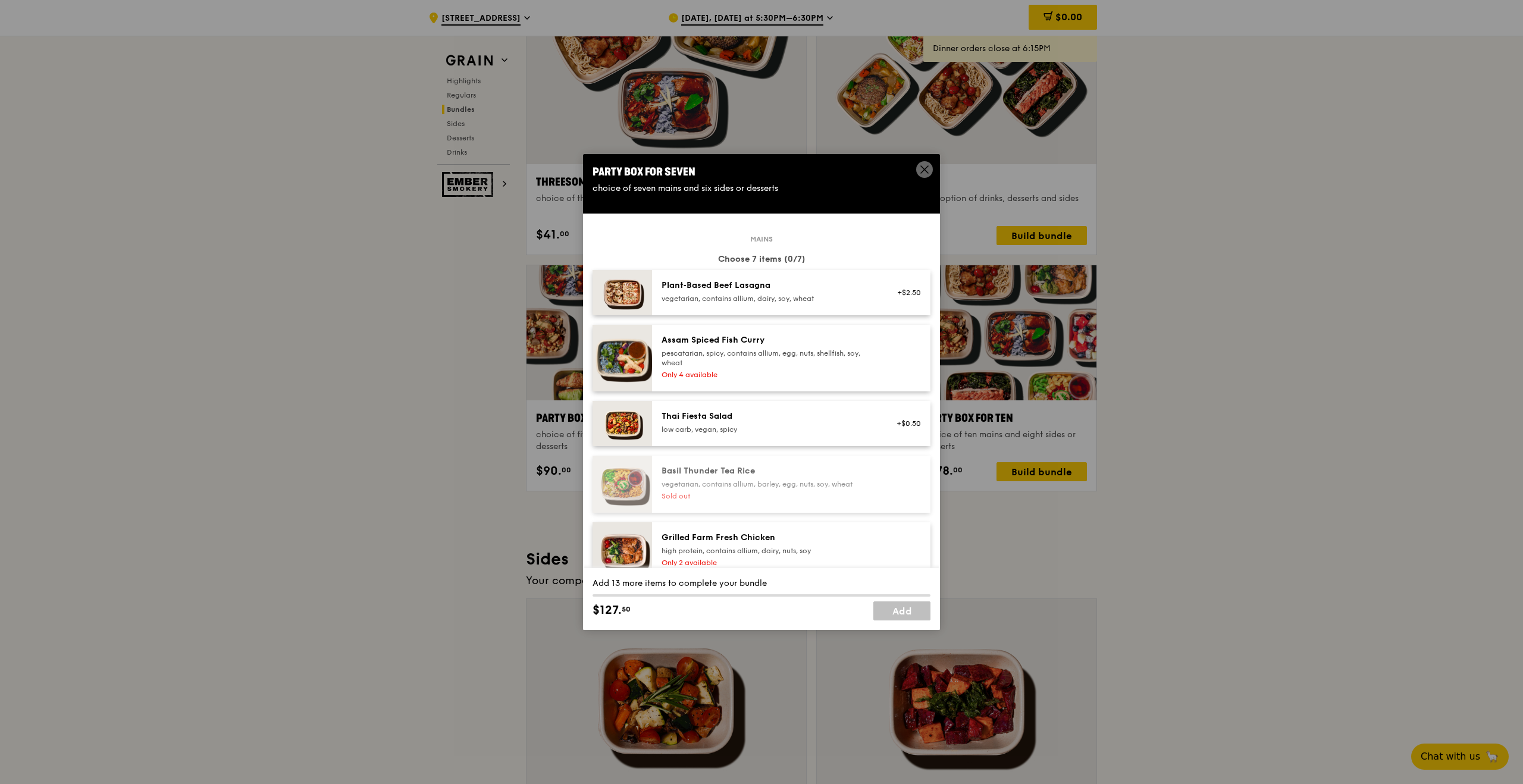
click at [808, 418] on div "Thai Fiesta Salad" at bounding box center [768, 416] width 213 height 12
click at [799, 366] on div "pescatarian, spicy, contains allium, egg, nuts, shellfish, soy, wheat" at bounding box center [768, 358] width 213 height 19
click at [798, 297] on div "vegetarian, contains allium, dairy, soy, wheat" at bounding box center [768, 299] width 213 height 10
click at [797, 305] on div "Plant‑Based Beef Lasagna vegetarian, contains allium, dairy, soy, wheat" at bounding box center [768, 293] width 228 height 26
click at [913, 294] on link "Remove" at bounding box center [907, 299] width 27 height 9
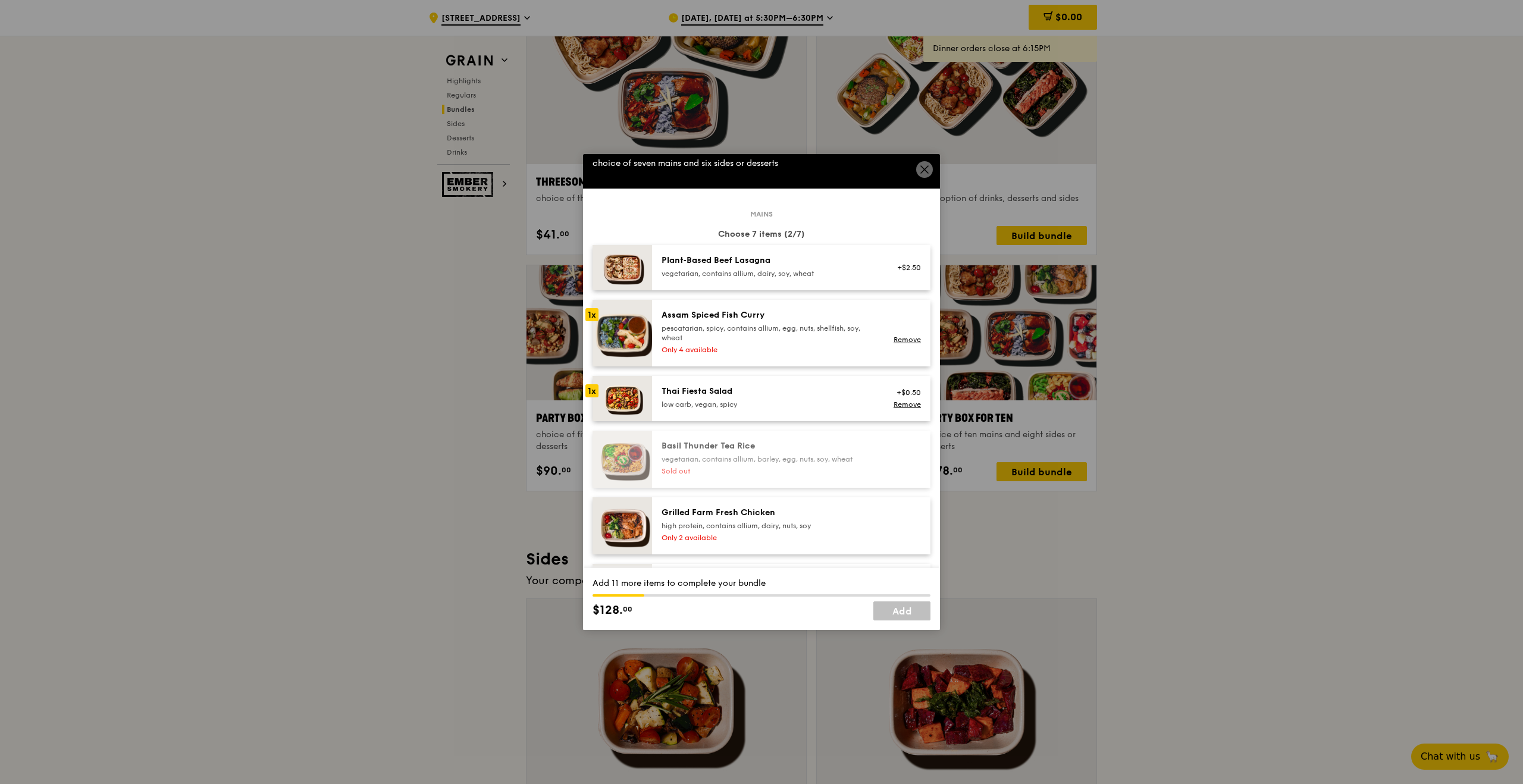
scroll to position [22, 0]
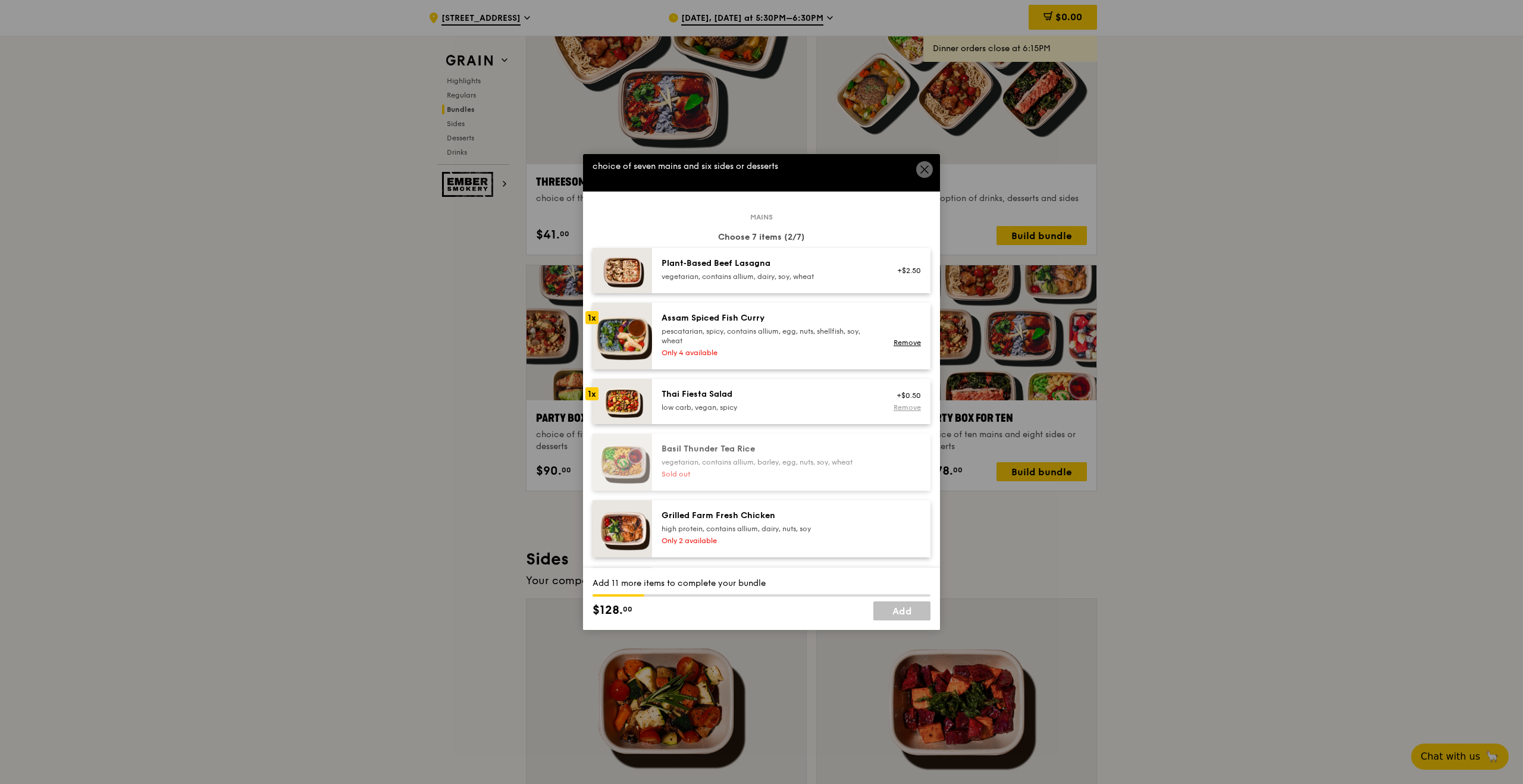
click at [901, 406] on link "Remove" at bounding box center [907, 408] width 27 height 9
click at [774, 529] on div "high protein, contains allium, dairy, nuts, soy" at bounding box center [768, 529] width 213 height 10
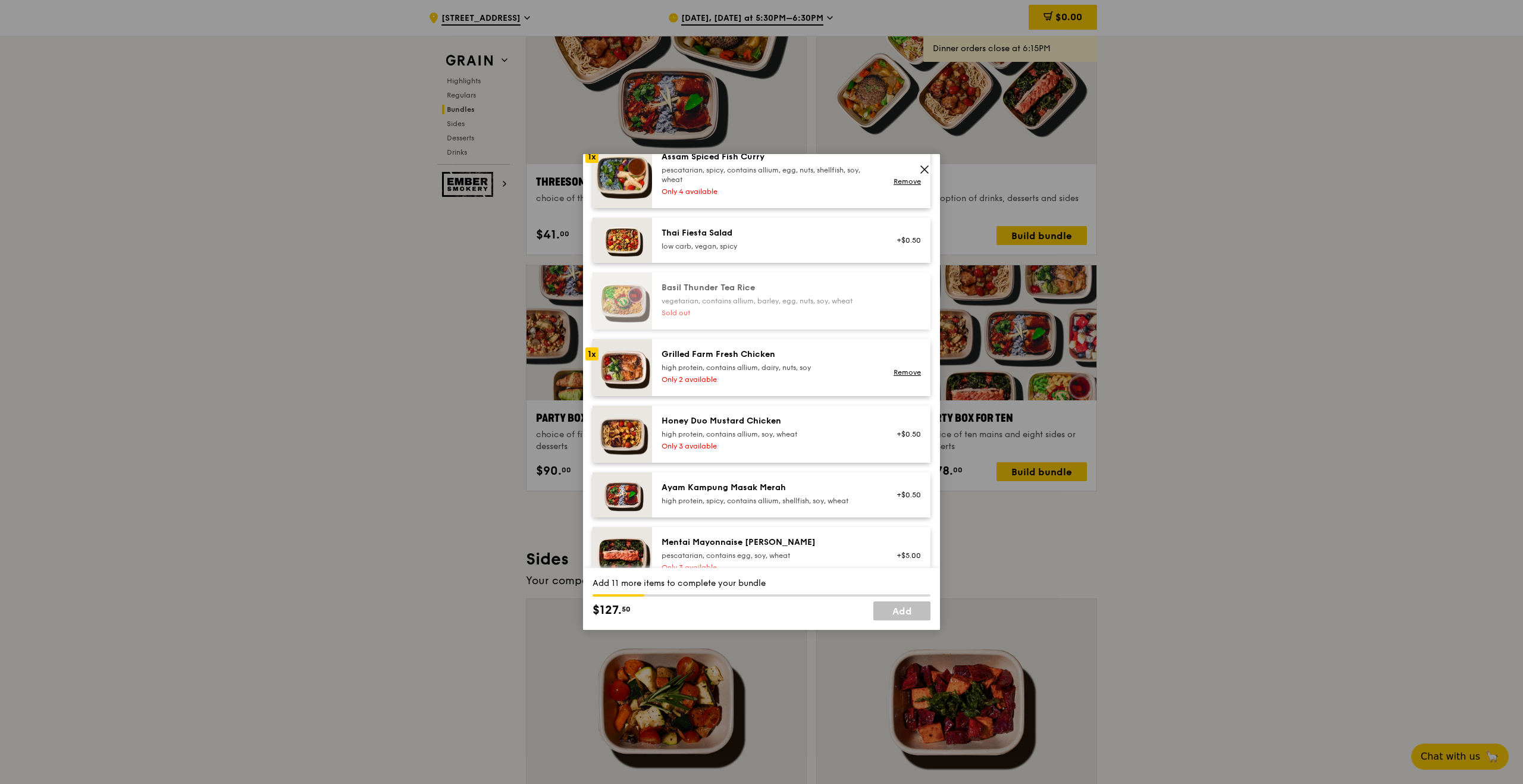
scroll to position [201, 0]
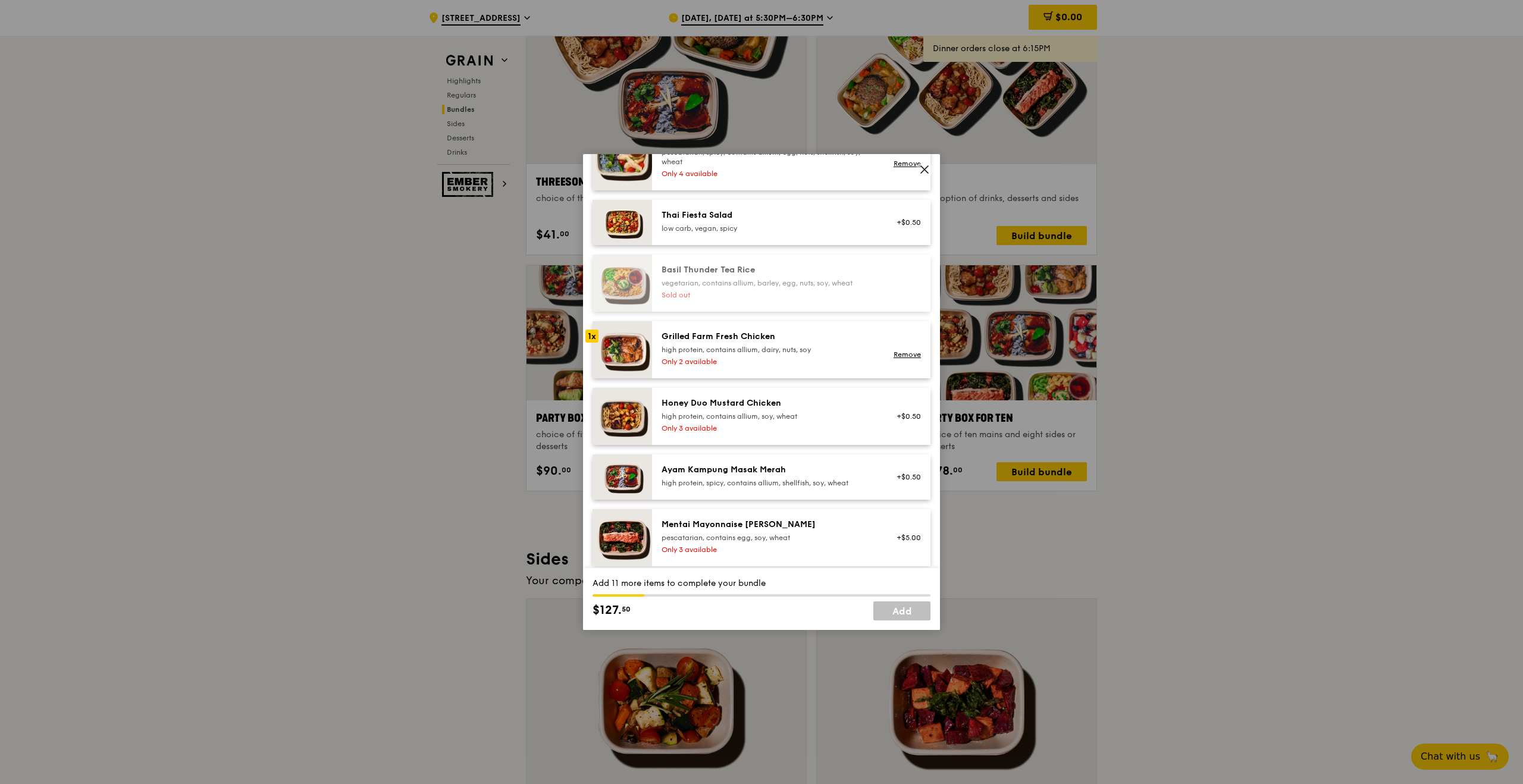
click at [783, 479] on div "high protein, spicy, contains allium, shellfish, soy, wheat" at bounding box center [768, 483] width 213 height 10
click at [792, 422] on div "Honey Duo Mustard Chicken high protein, contains allium, soy, wheat Only 3 avai…" at bounding box center [768, 416] width 228 height 38
click at [765, 538] on div "pescatarian, contains egg, soy, wheat" at bounding box center [768, 538] width 213 height 10
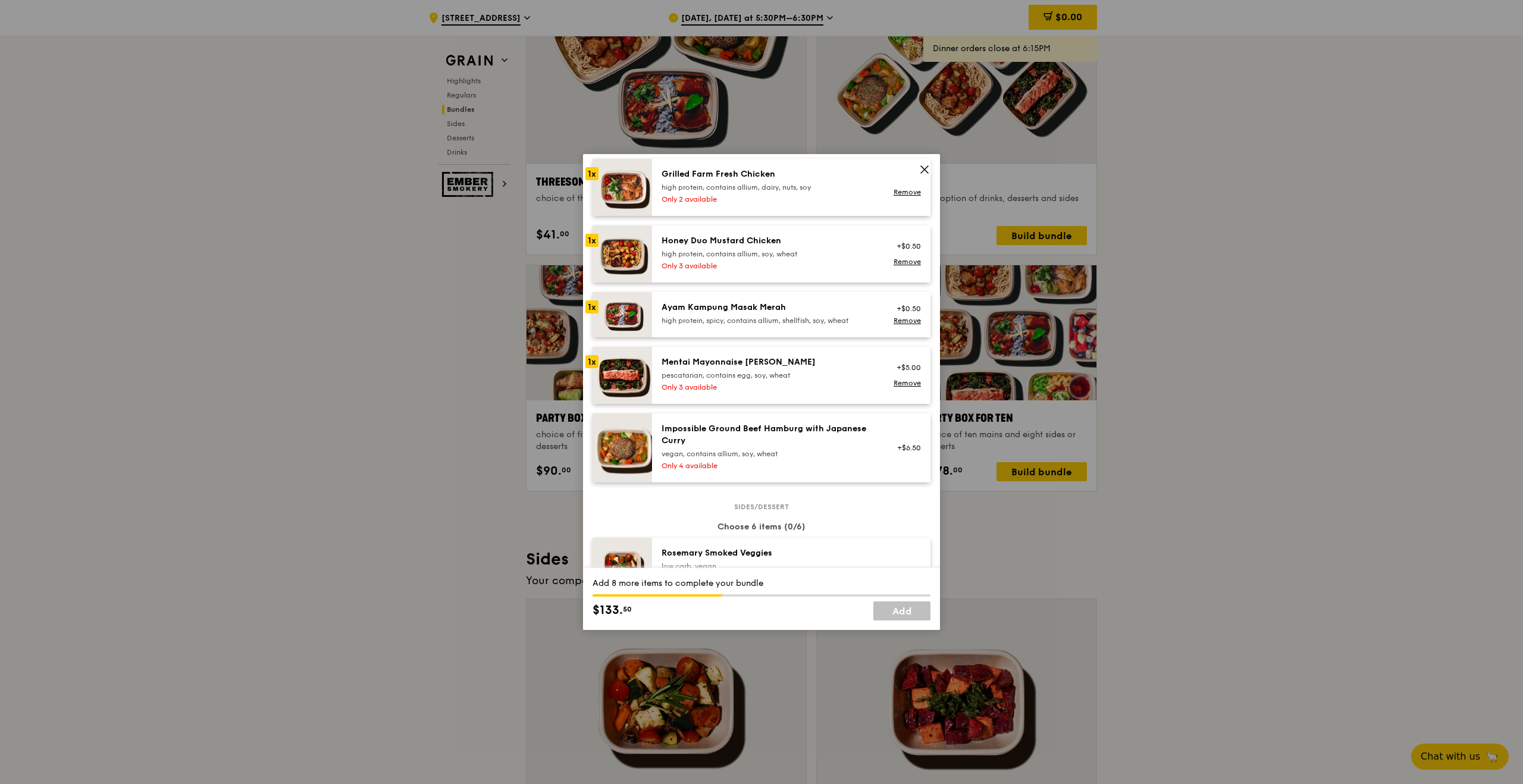
scroll to position [330, 0]
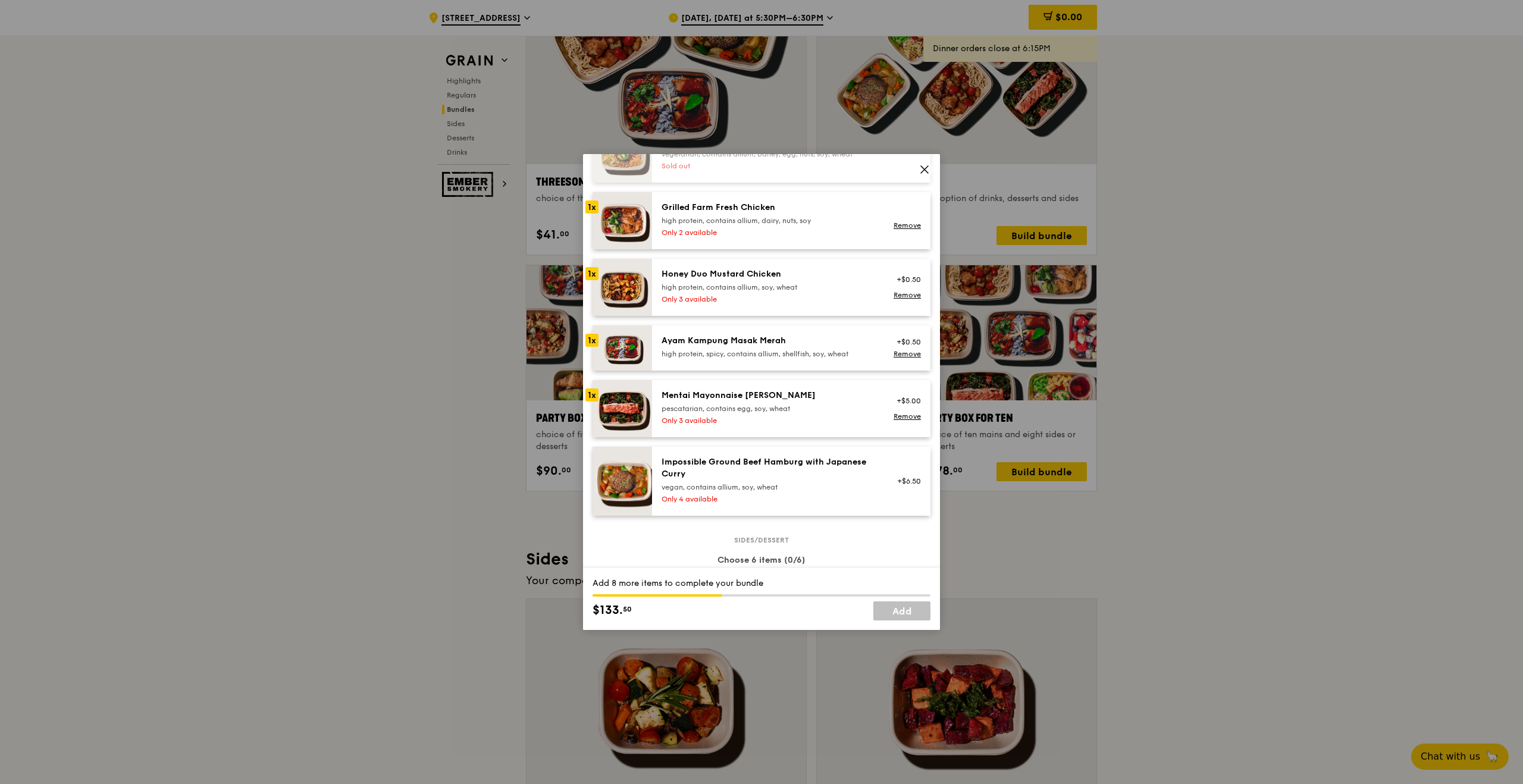
click at [780, 482] on div "vegan, contains allium, soy, wheat" at bounding box center [768, 487] width 213 height 10
click at [911, 485] on div "+$6.50 Remove" at bounding box center [905, 481] width 46 height 50
click at [903, 489] on link "Remove" at bounding box center [907, 491] width 27 height 9
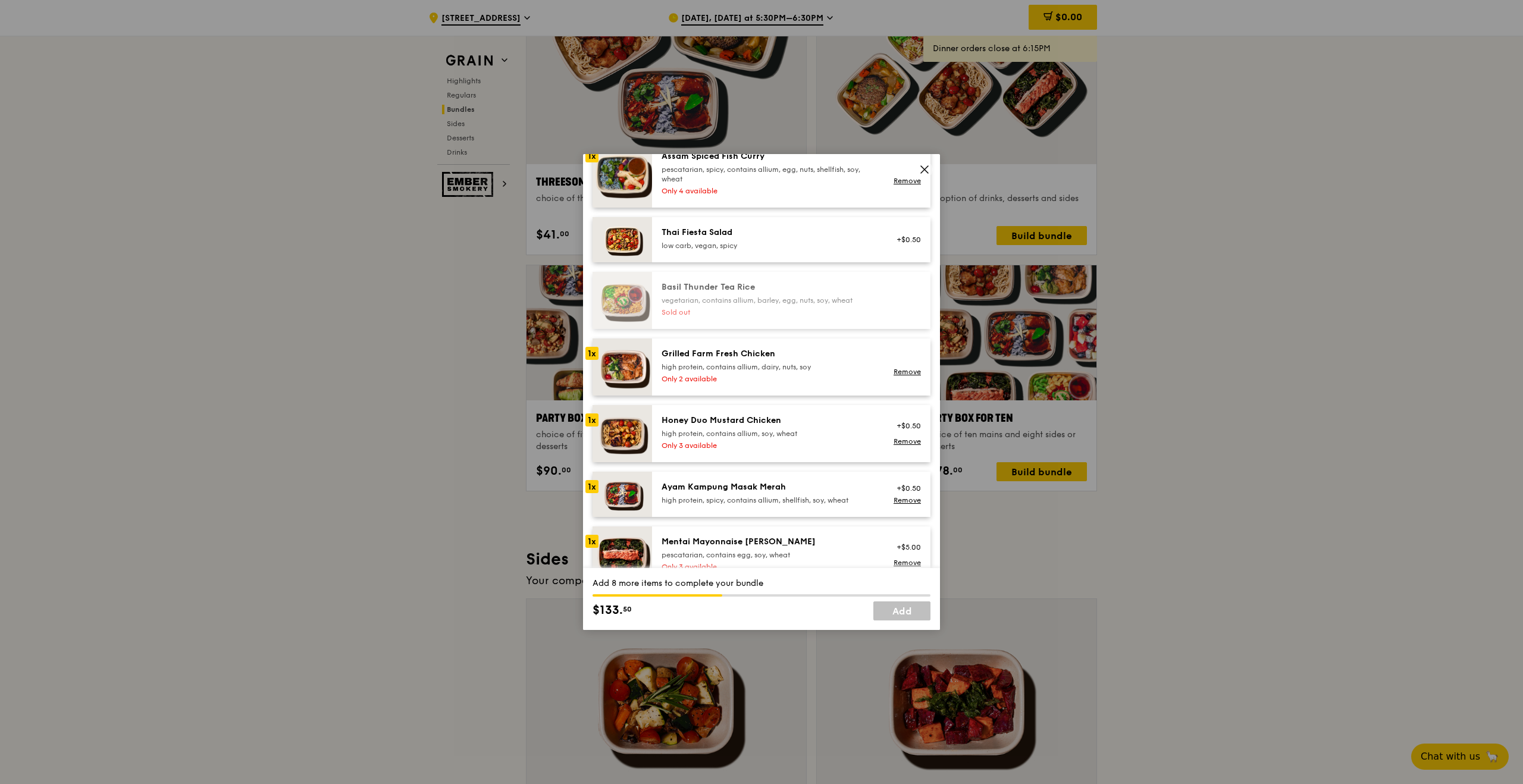
scroll to position [180, 0]
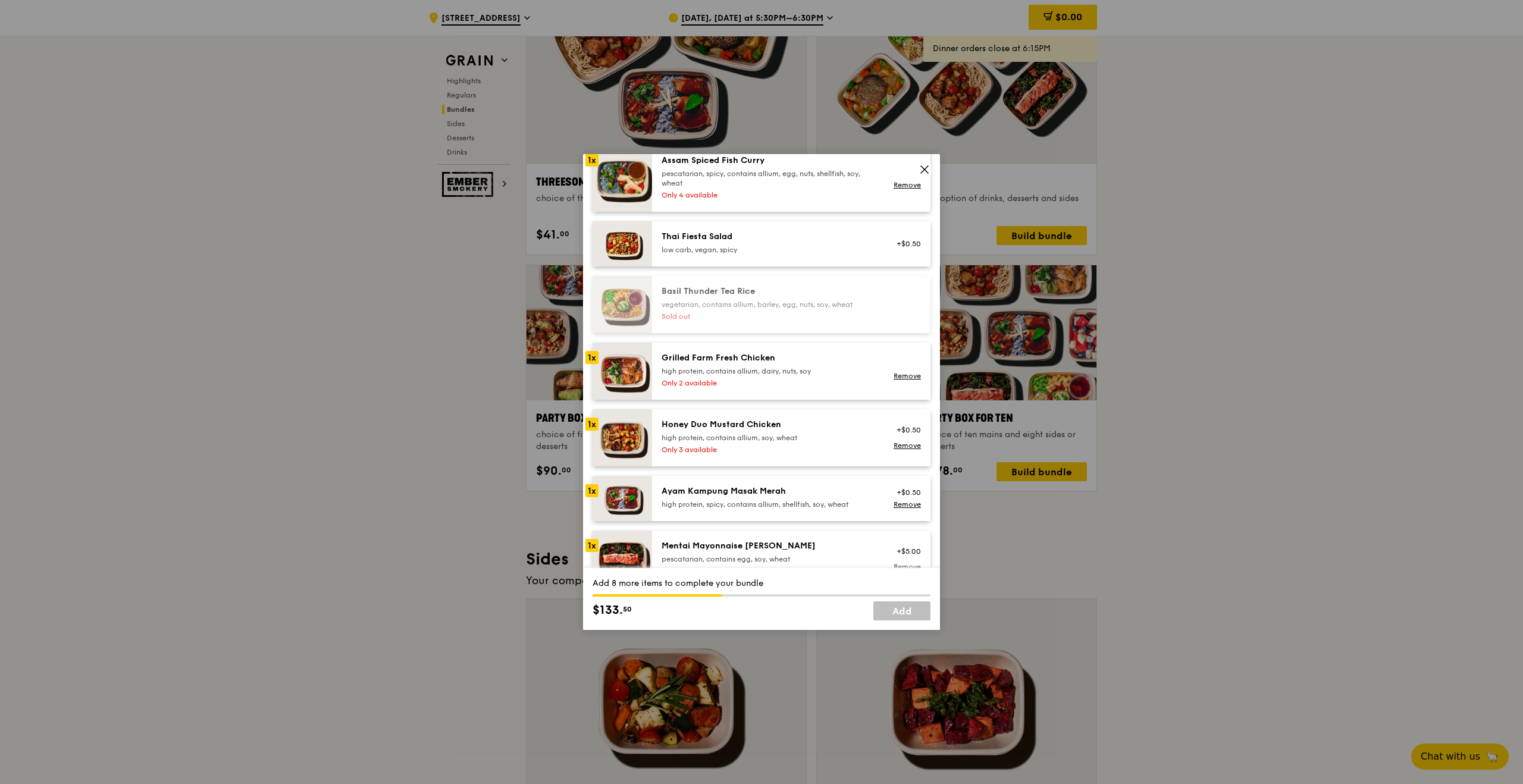
click at [787, 250] on div "low carb, vegan, spicy" at bounding box center [768, 250] width 213 height 10
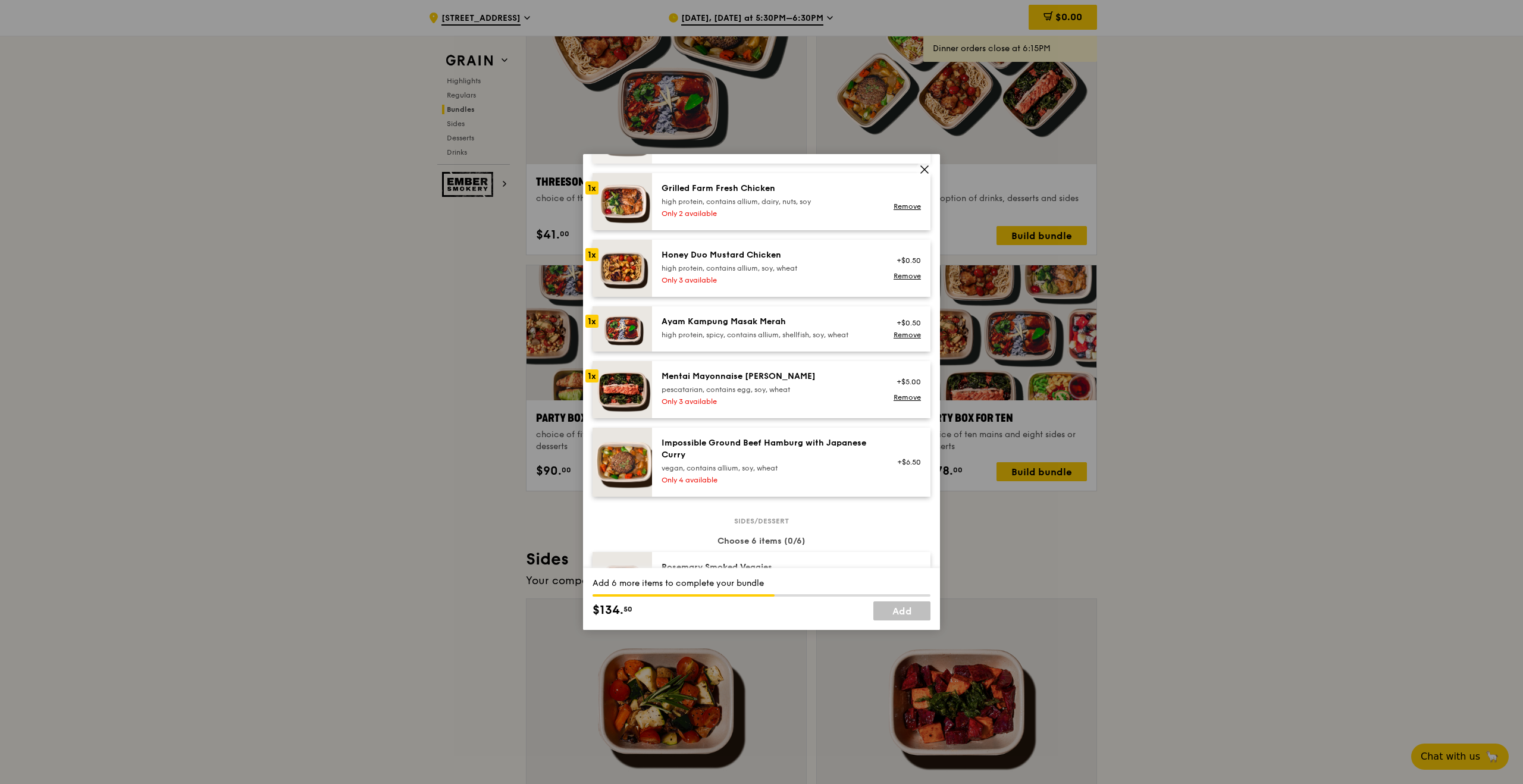
scroll to position [351, 0]
click at [911, 337] on link "Remove" at bounding box center [907, 334] width 27 height 9
click at [907, 272] on link "Remove" at bounding box center [907, 275] width 27 height 9
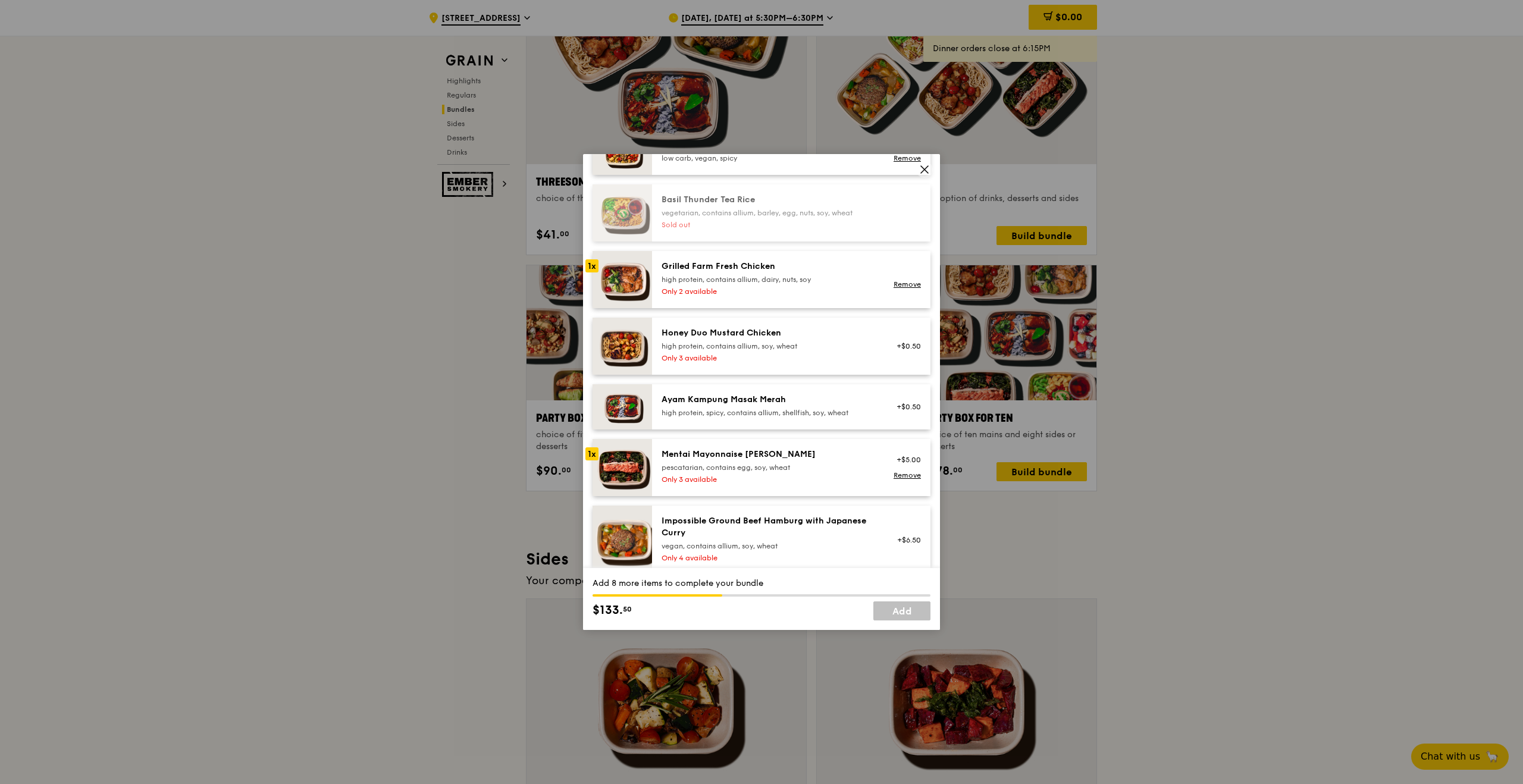
scroll to position [257, 0]
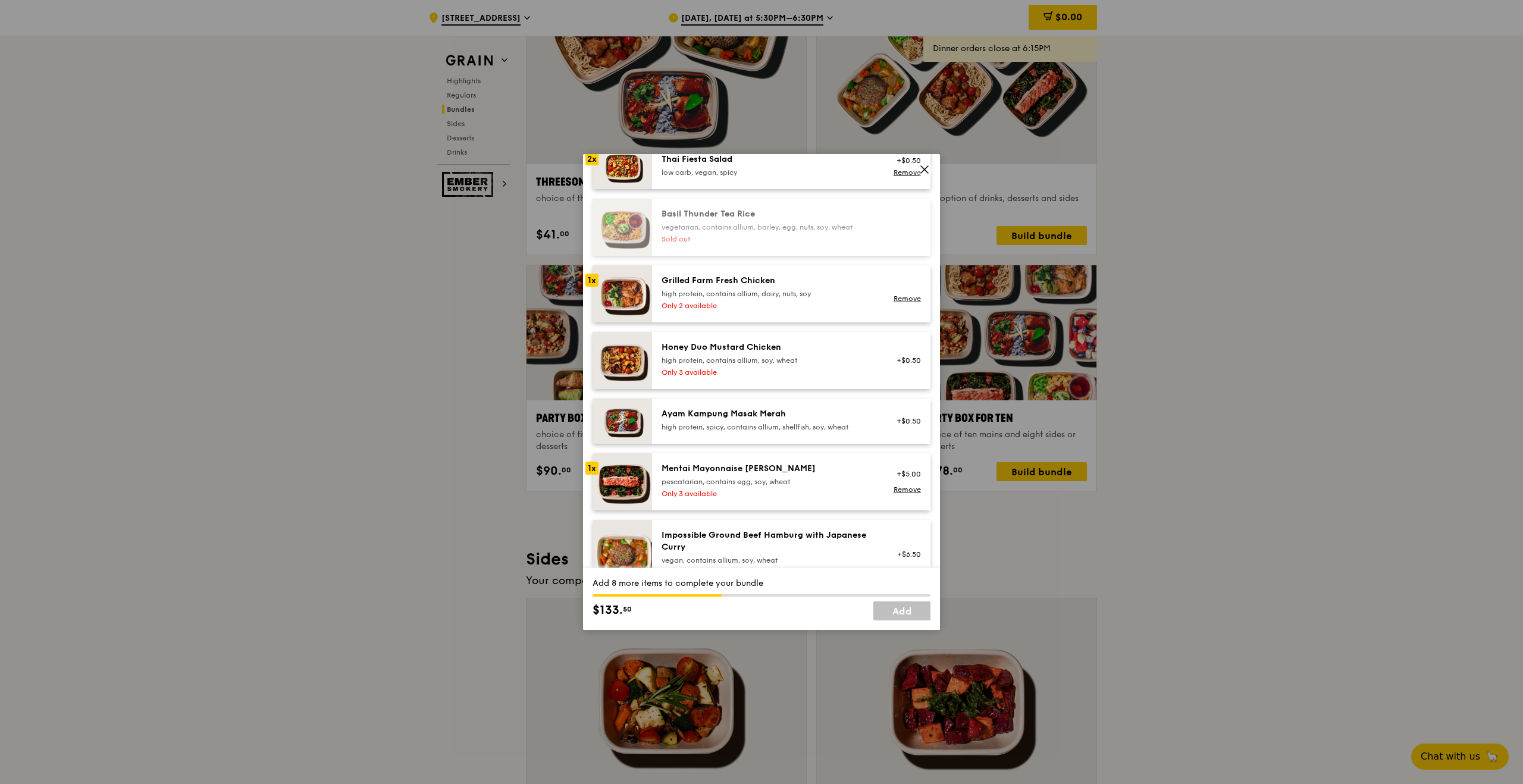
click at [790, 358] on div "high protein, contains allium, soy, wheat" at bounding box center [768, 361] width 213 height 10
click at [781, 345] on div "Honey Duo Mustard Chicken" at bounding box center [768, 347] width 213 height 12
click at [912, 366] on link "Remove" at bounding box center [907, 368] width 27 height 9
click at [822, 306] on div "Only 2 available" at bounding box center [768, 306] width 213 height 10
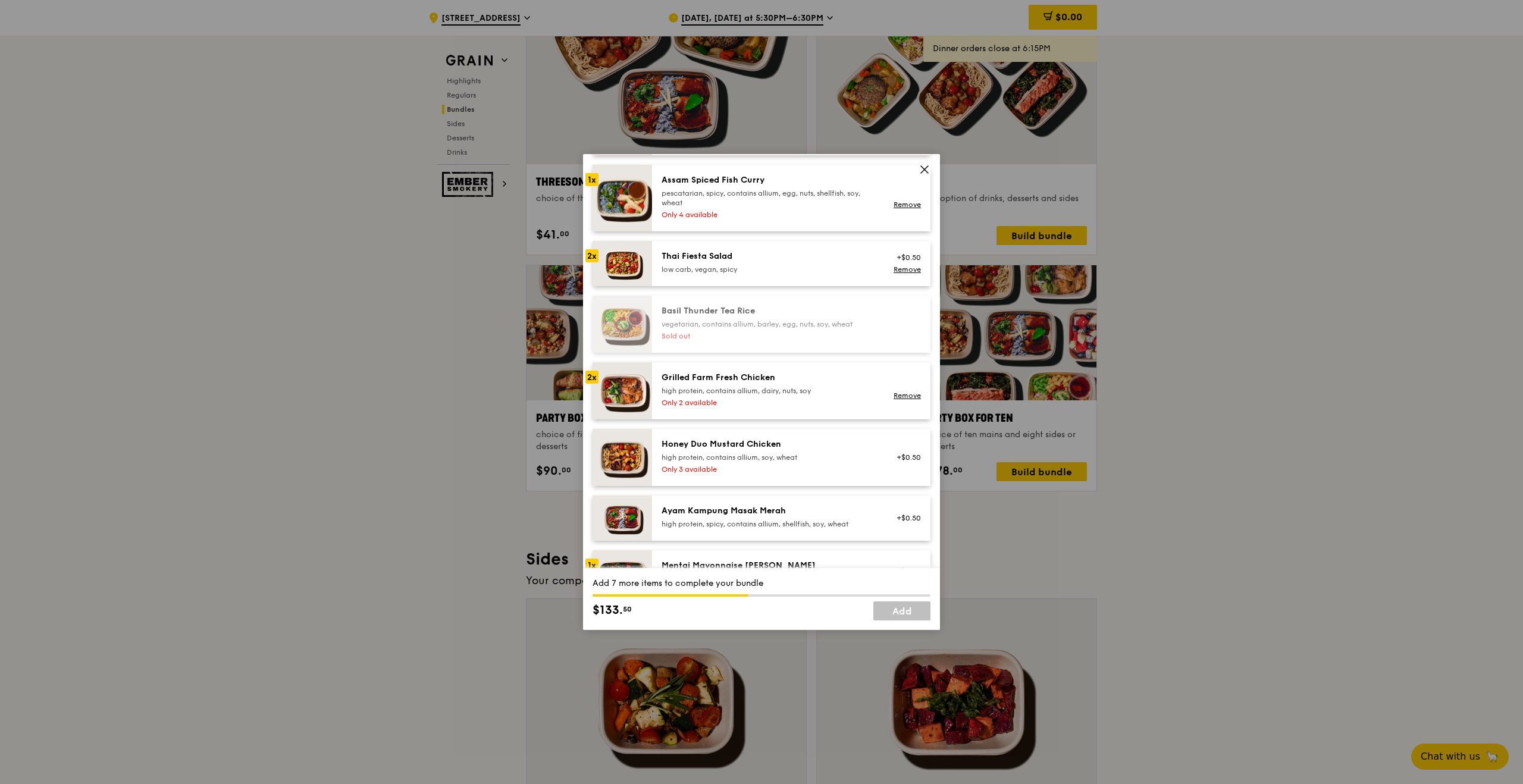
scroll to position [155, 0]
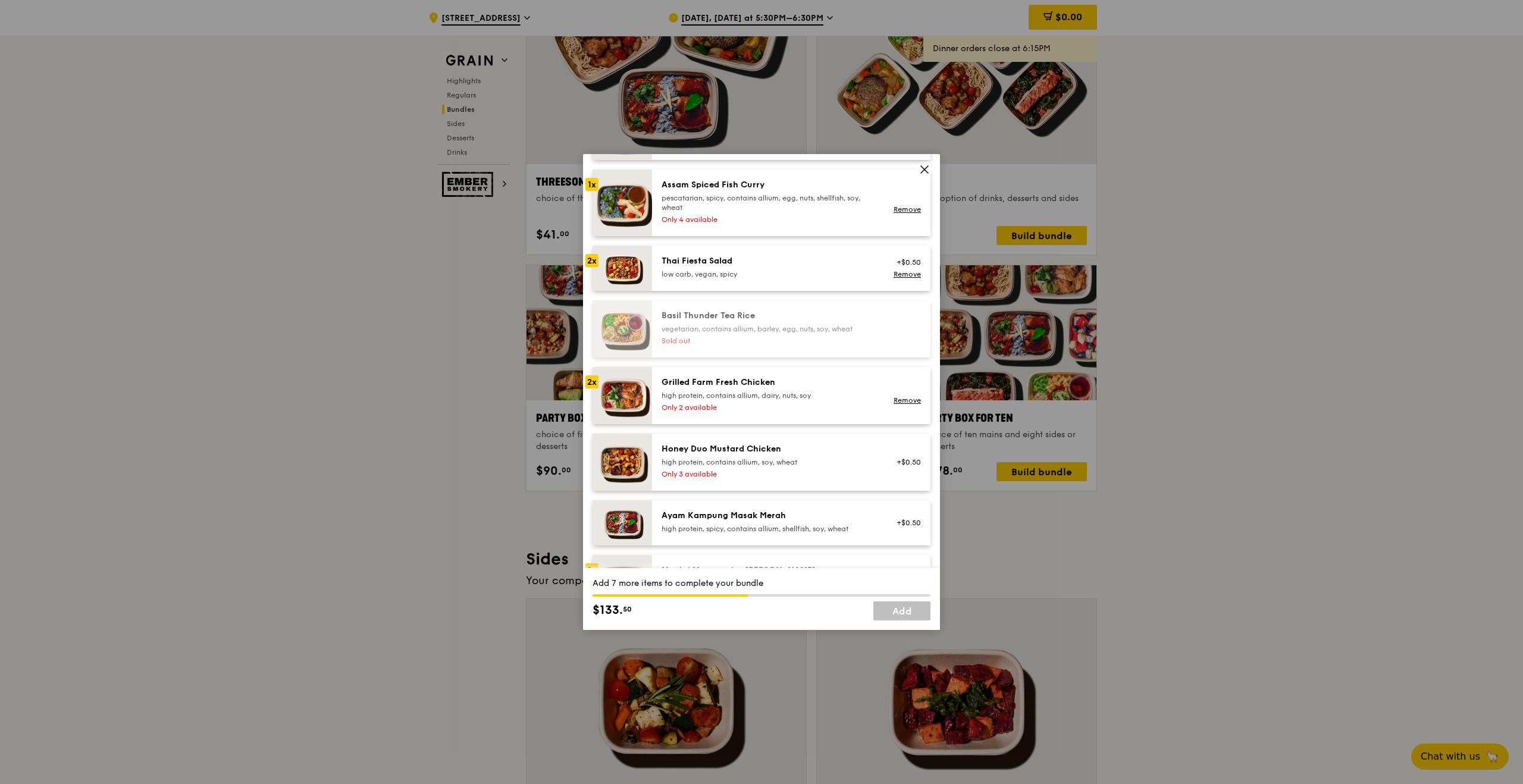
click at [827, 265] on div "Thai Fiesta Salad" at bounding box center [768, 262] width 213 height 12
click at [908, 274] on link "Remove" at bounding box center [907, 274] width 27 height 9
click at [908, 274] on div "+$0.50 Remove" at bounding box center [905, 268] width 46 height 26
click at [908, 274] on link "Remove" at bounding box center [907, 274] width 27 height 9
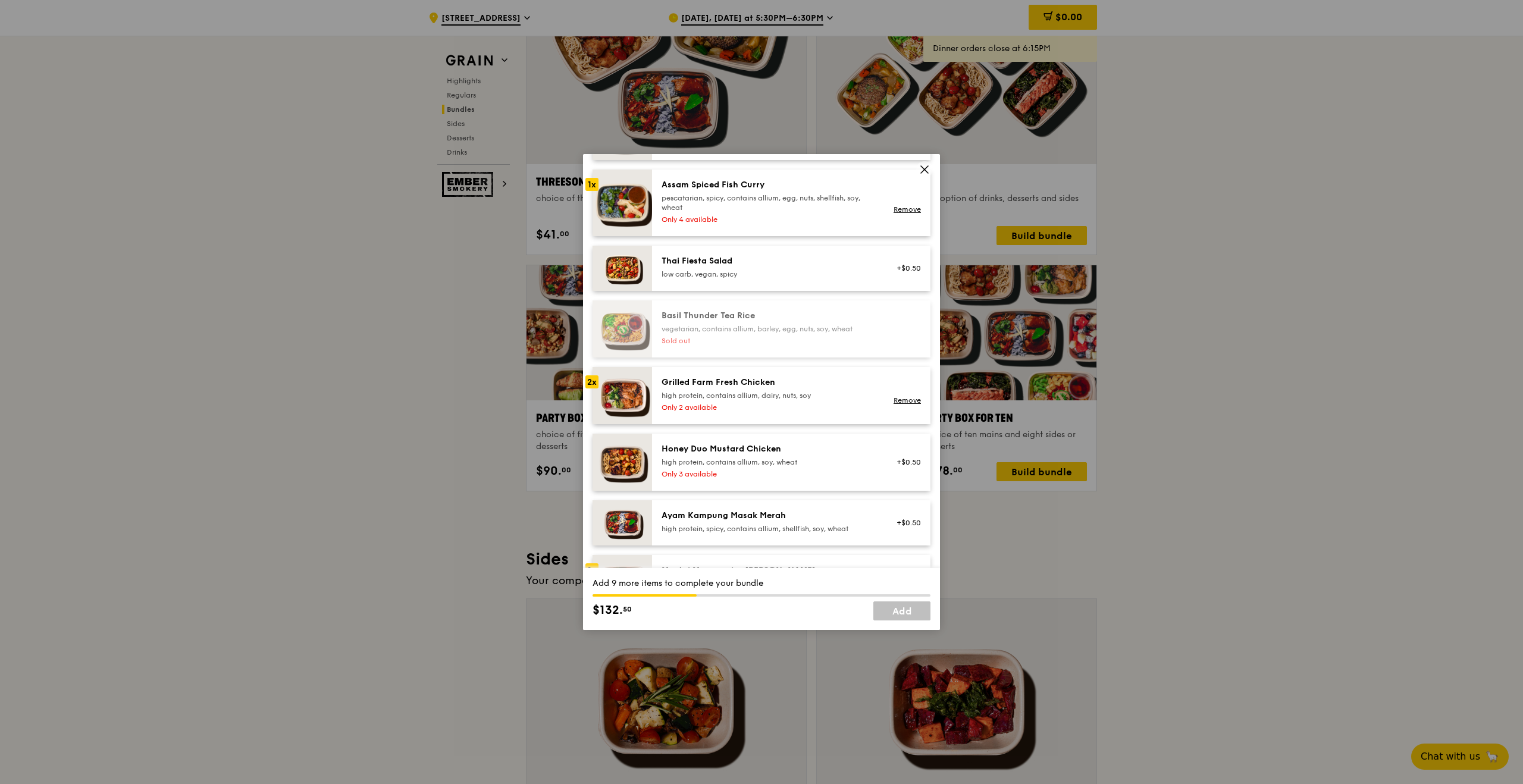
click at [822, 191] on div "Assam Spiced Fish [PERSON_NAME] pescatarian, spicy, contains allium, egg, nuts,…" at bounding box center [768, 196] width 213 height 34
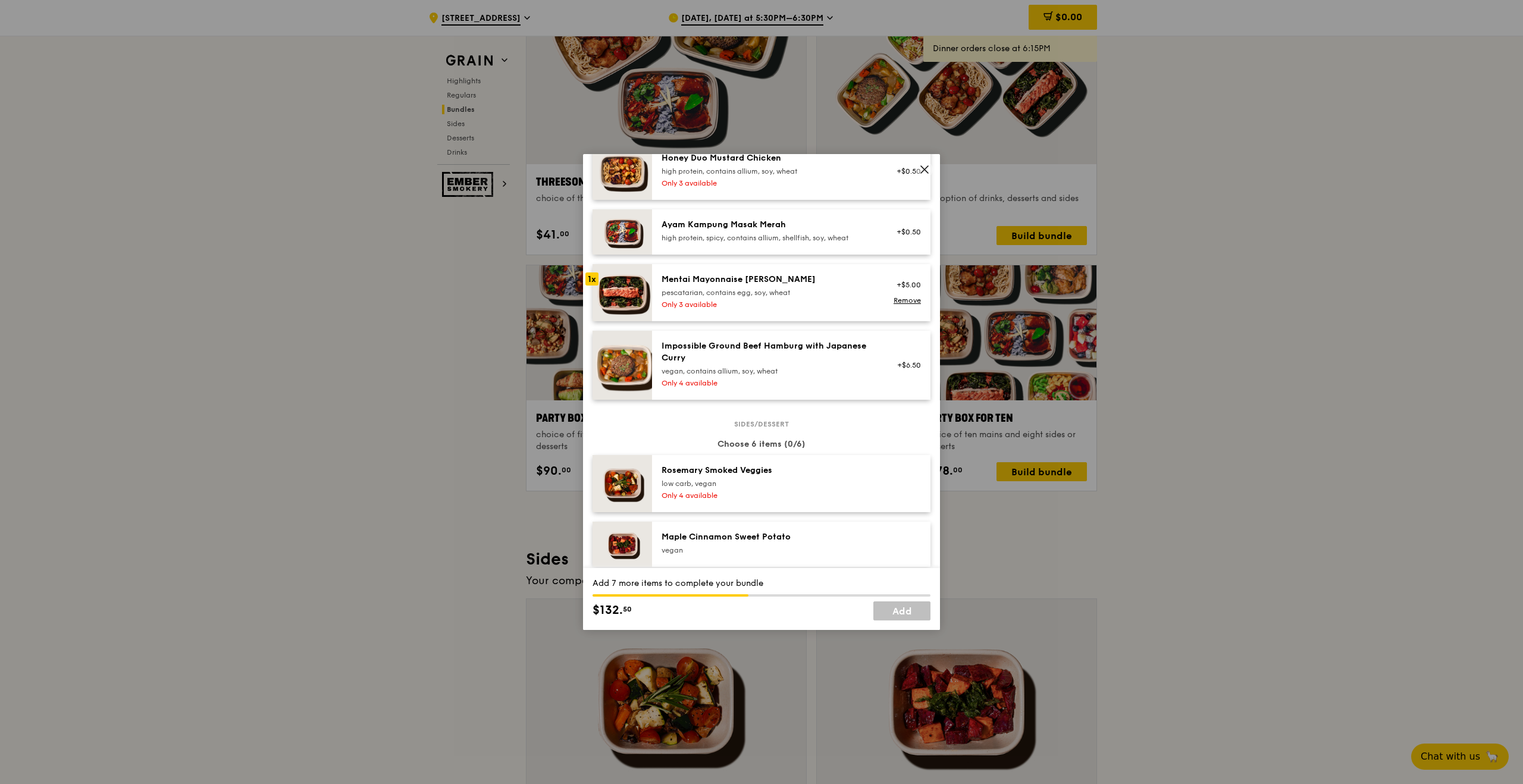
scroll to position [466, 0]
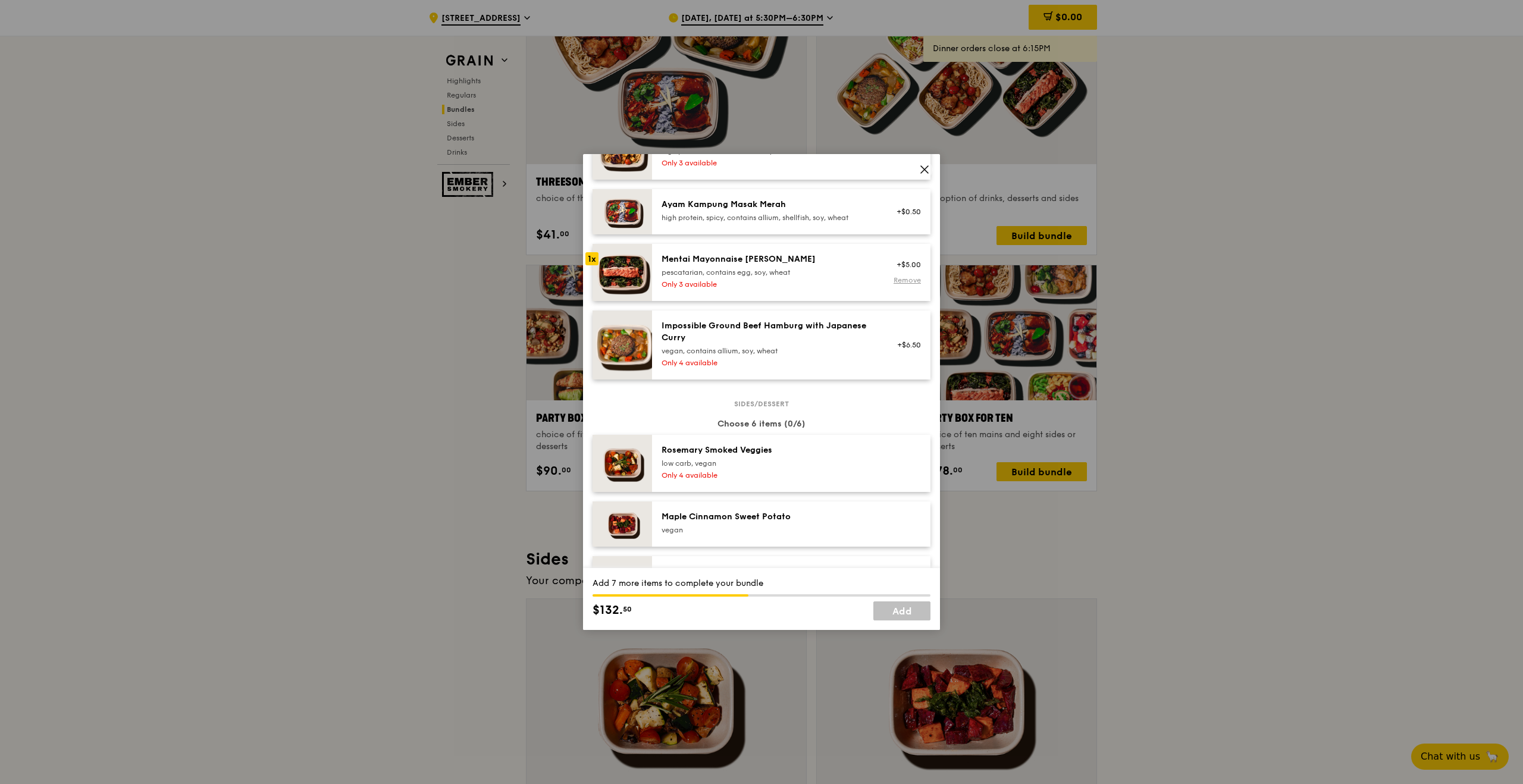
click at [903, 278] on link "Remove" at bounding box center [907, 280] width 27 height 9
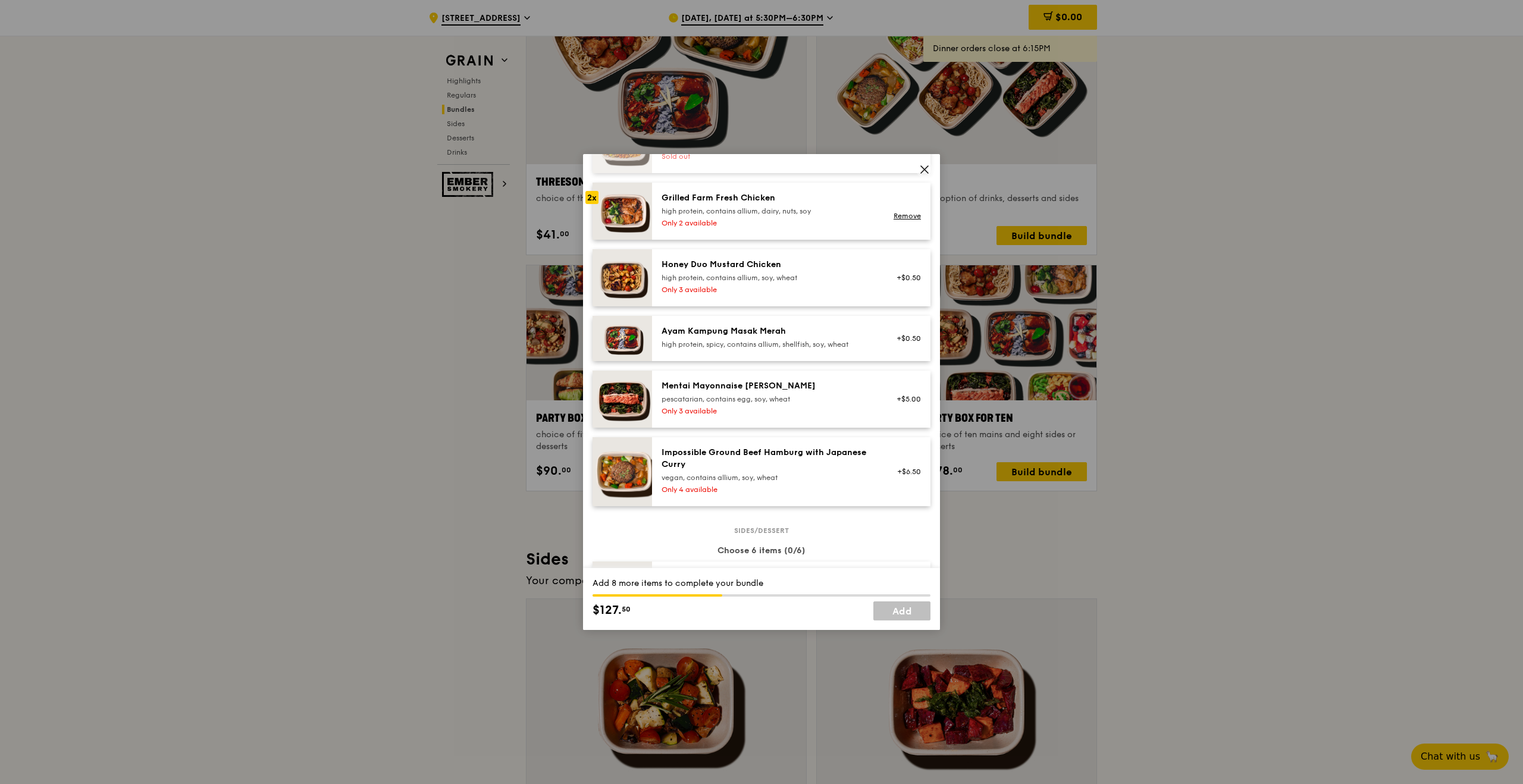
scroll to position [335, 0]
click at [808, 345] on div "high protein, spicy, contains allium, shellfish, soy, wheat" at bounding box center [768, 349] width 213 height 10
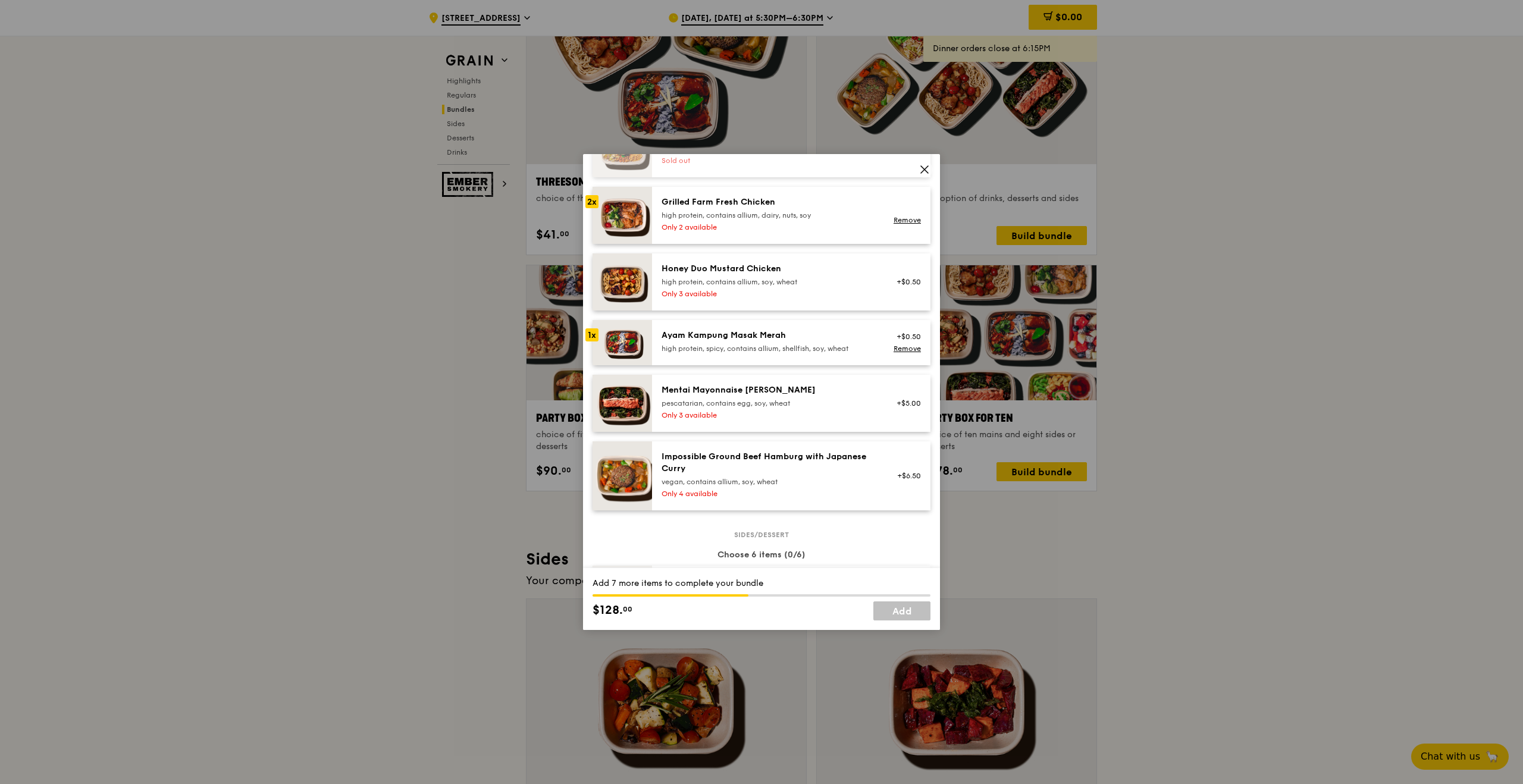
click at [808, 345] on div "high protein, spicy, contains allium, shellfish, soy, wheat" at bounding box center [768, 349] width 213 height 10
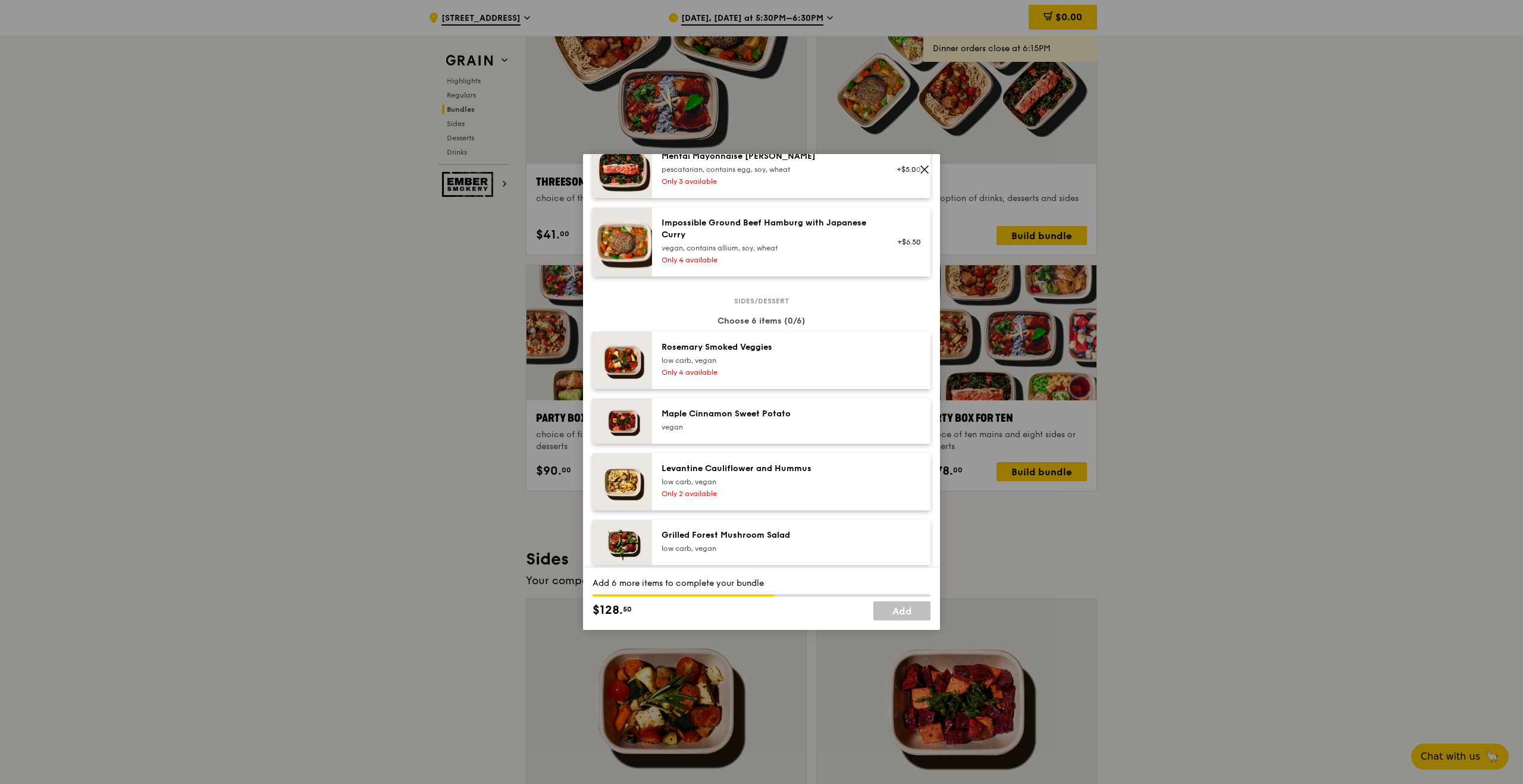
scroll to position [566, 0]
click at [879, 371] on div "[PERSON_NAME] Smoked Veggies low carb, vegan Only 4 available" at bounding box center [768, 363] width 228 height 38
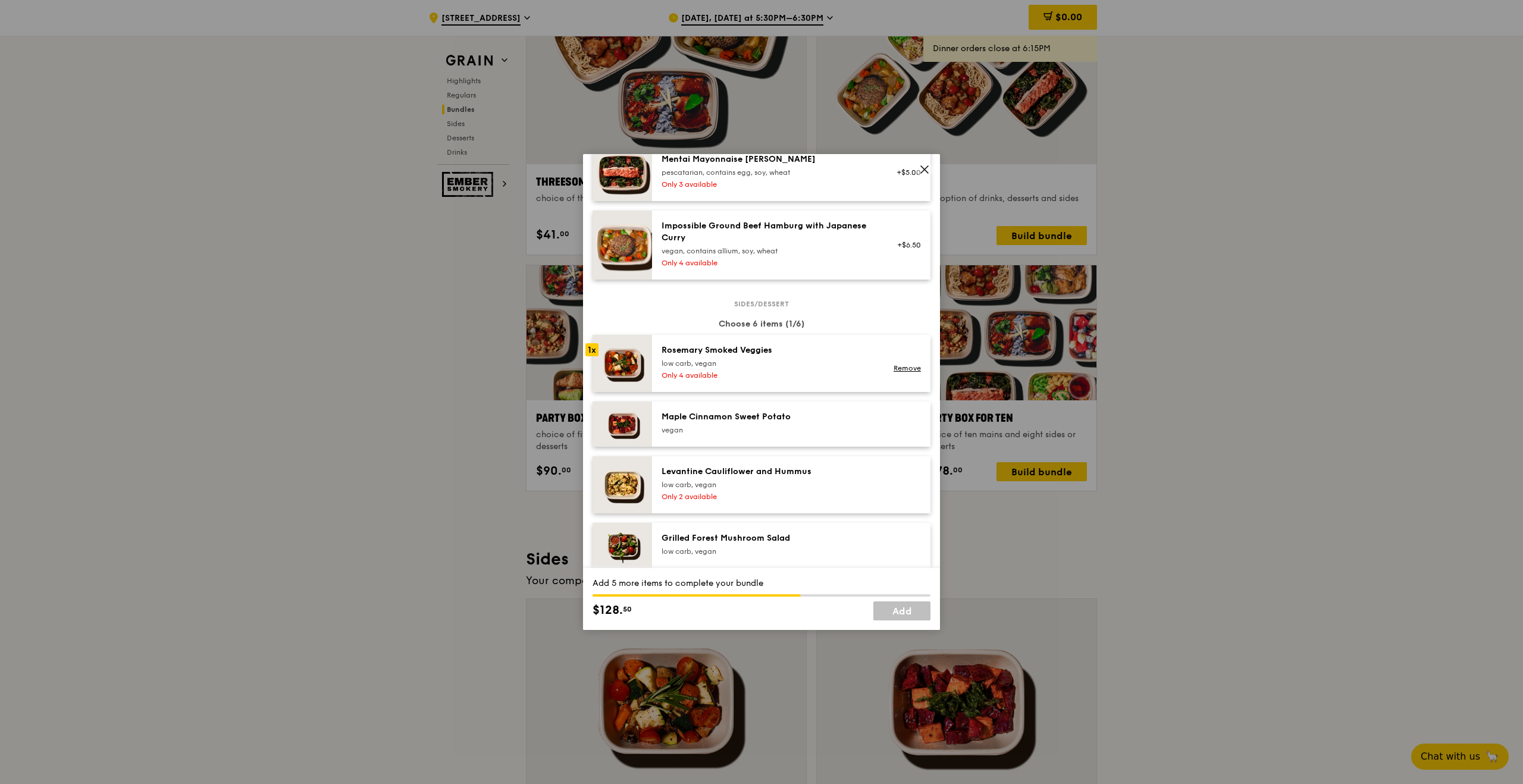
click at [832, 428] on div "vegan" at bounding box center [768, 430] width 213 height 10
click at [910, 426] on link "Remove" at bounding box center [907, 427] width 27 height 9
click at [918, 369] on link "Remove" at bounding box center [907, 368] width 27 height 9
click at [858, 372] on div "Only 4 available" at bounding box center [768, 376] width 213 height 10
click at [815, 427] on div "vegan" at bounding box center [768, 430] width 213 height 10
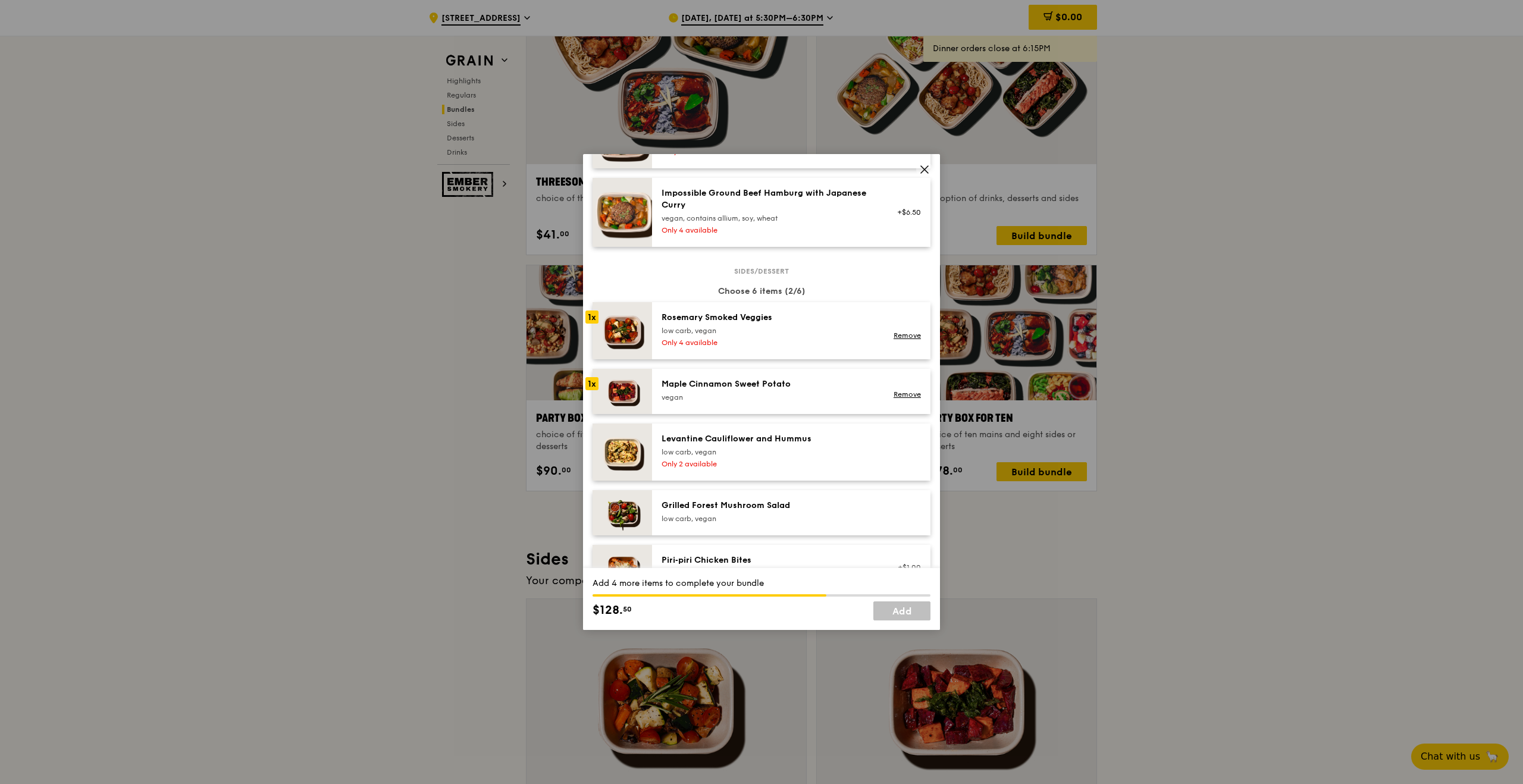
scroll to position [601, 0]
click at [826, 456] on div "Levantine Cauliflower and Hummus low carb, vegan Only 2 available" at bounding box center [768, 450] width 228 height 38
click at [810, 511] on div "Grilled Forest Mushroom Salad low carb, vegan" at bounding box center [768, 510] width 213 height 24
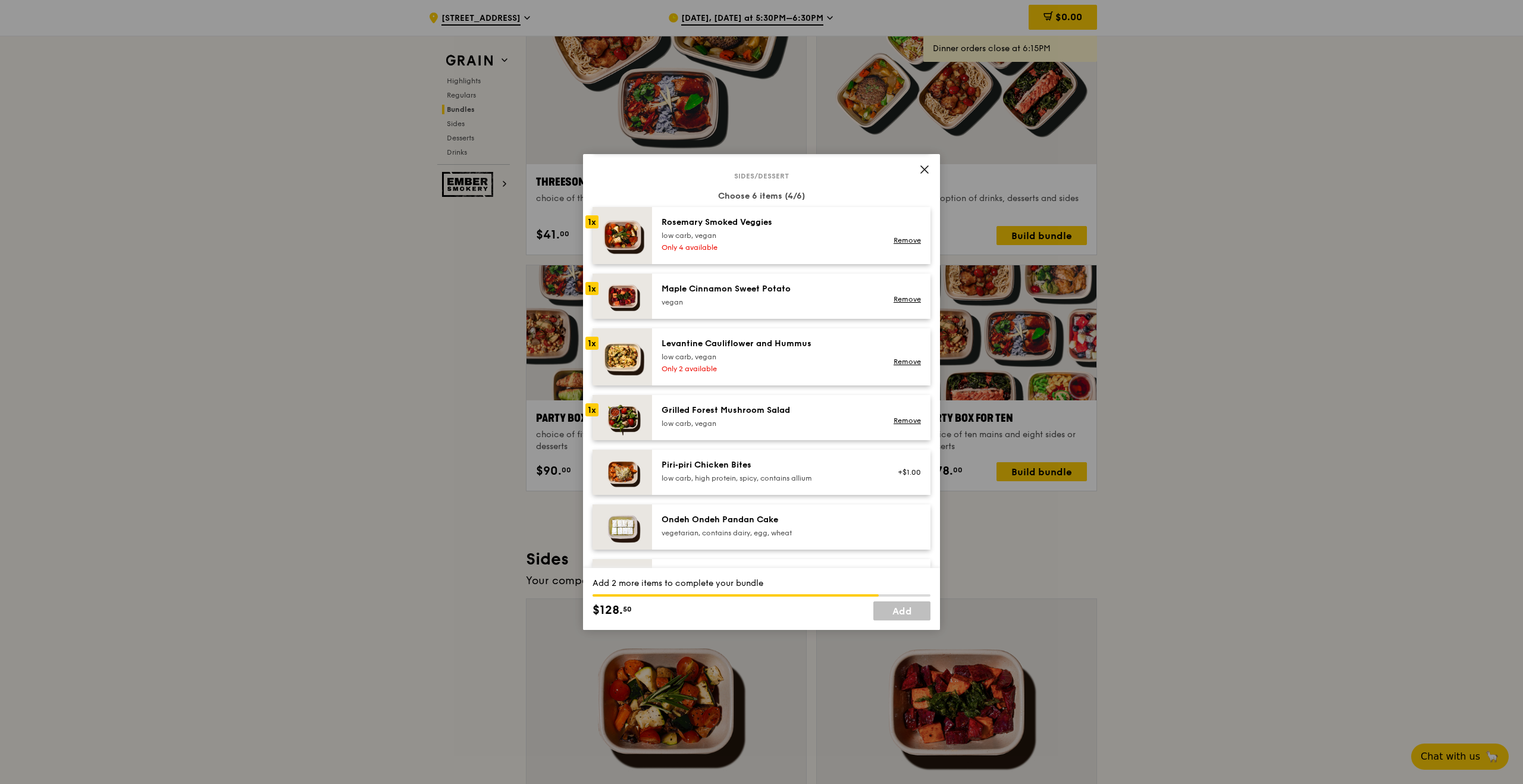
scroll to position [697, 0]
click at [846, 365] on div "Only 2 available" at bounding box center [768, 366] width 213 height 10
click at [852, 294] on div "Maple Cinnamon Sweet Potato [GEOGRAPHIC_DATA]" at bounding box center [768, 293] width 213 height 24
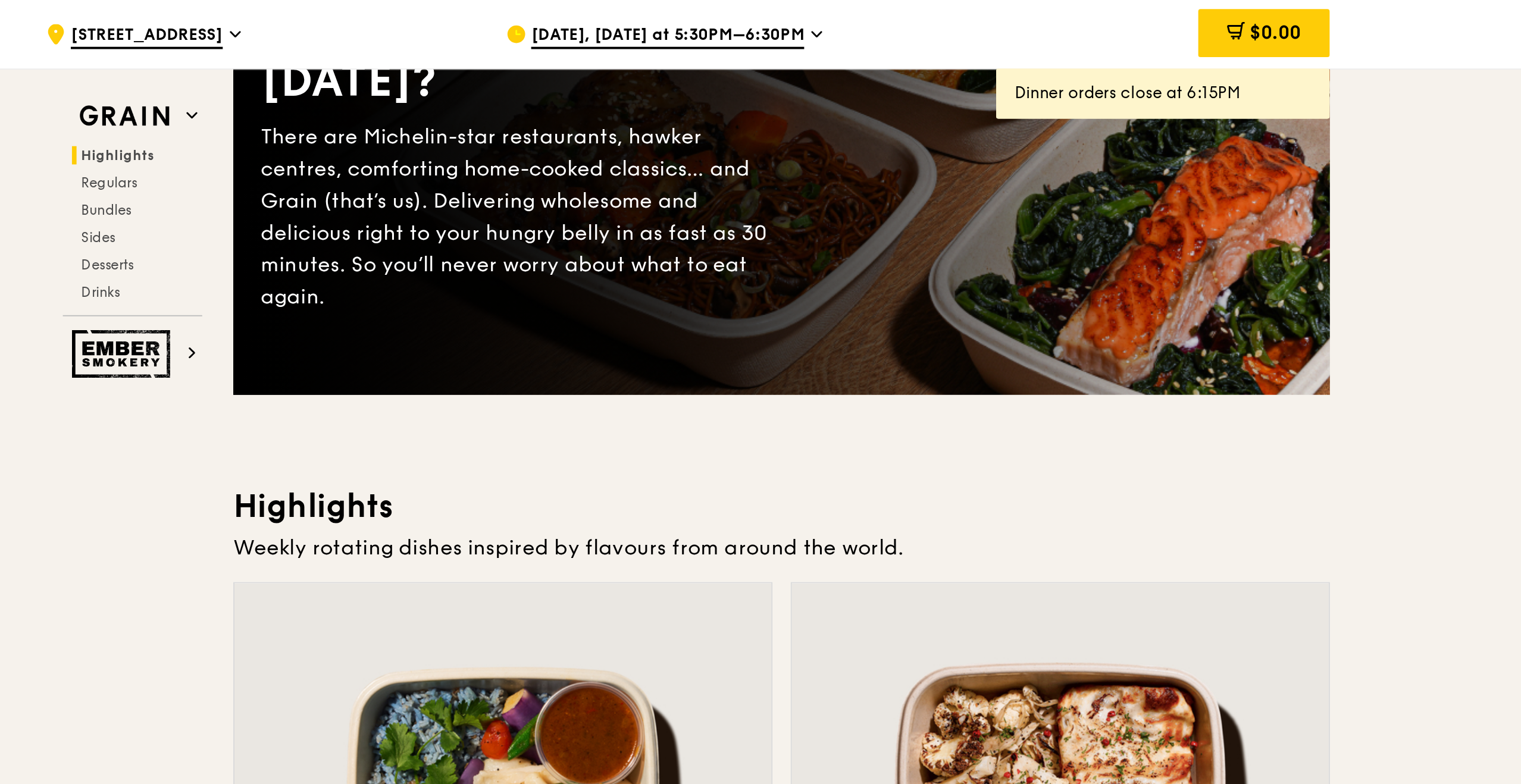
scroll to position [0, 0]
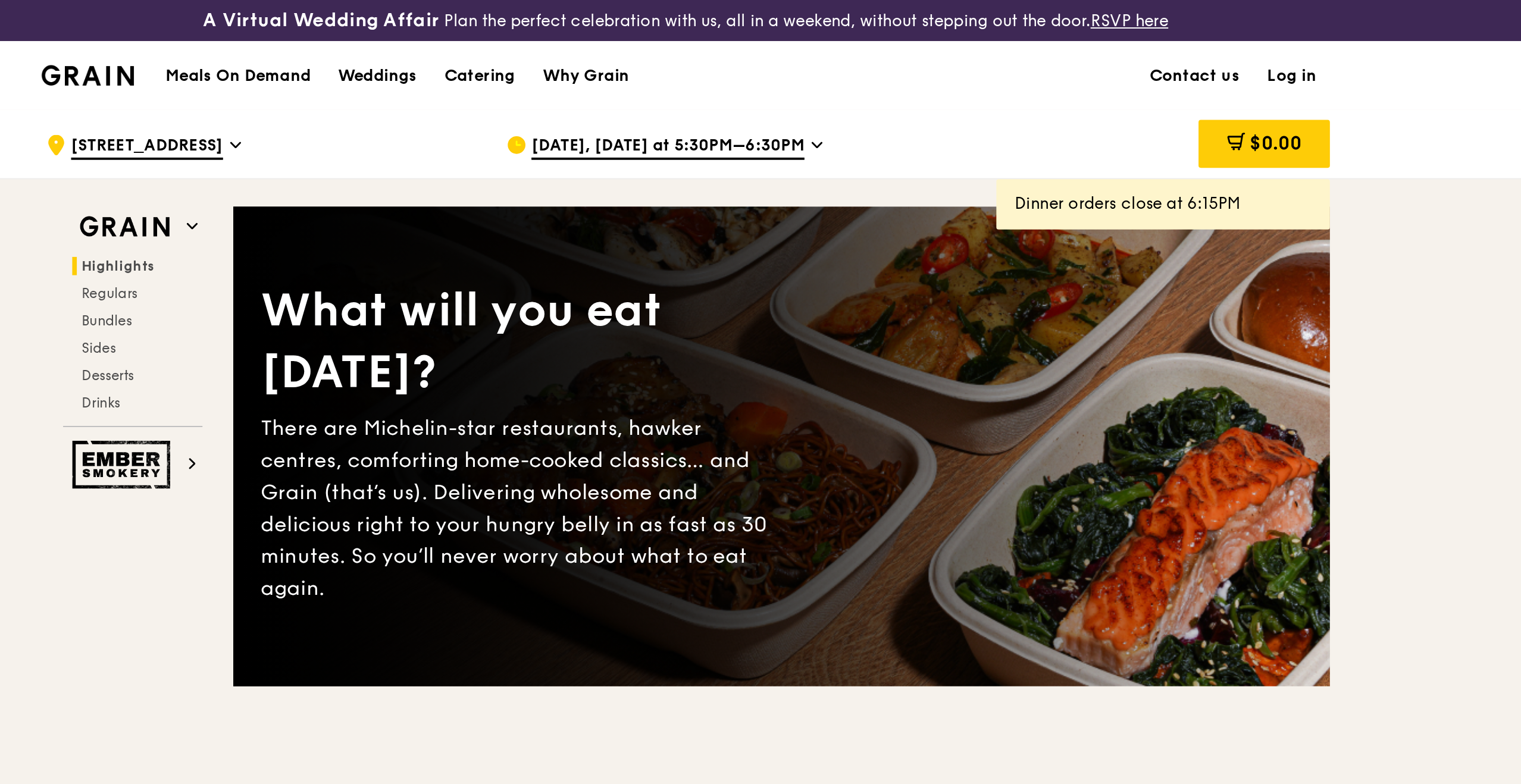
click at [826, 73] on icon at bounding box center [829, 76] width 6 height 11
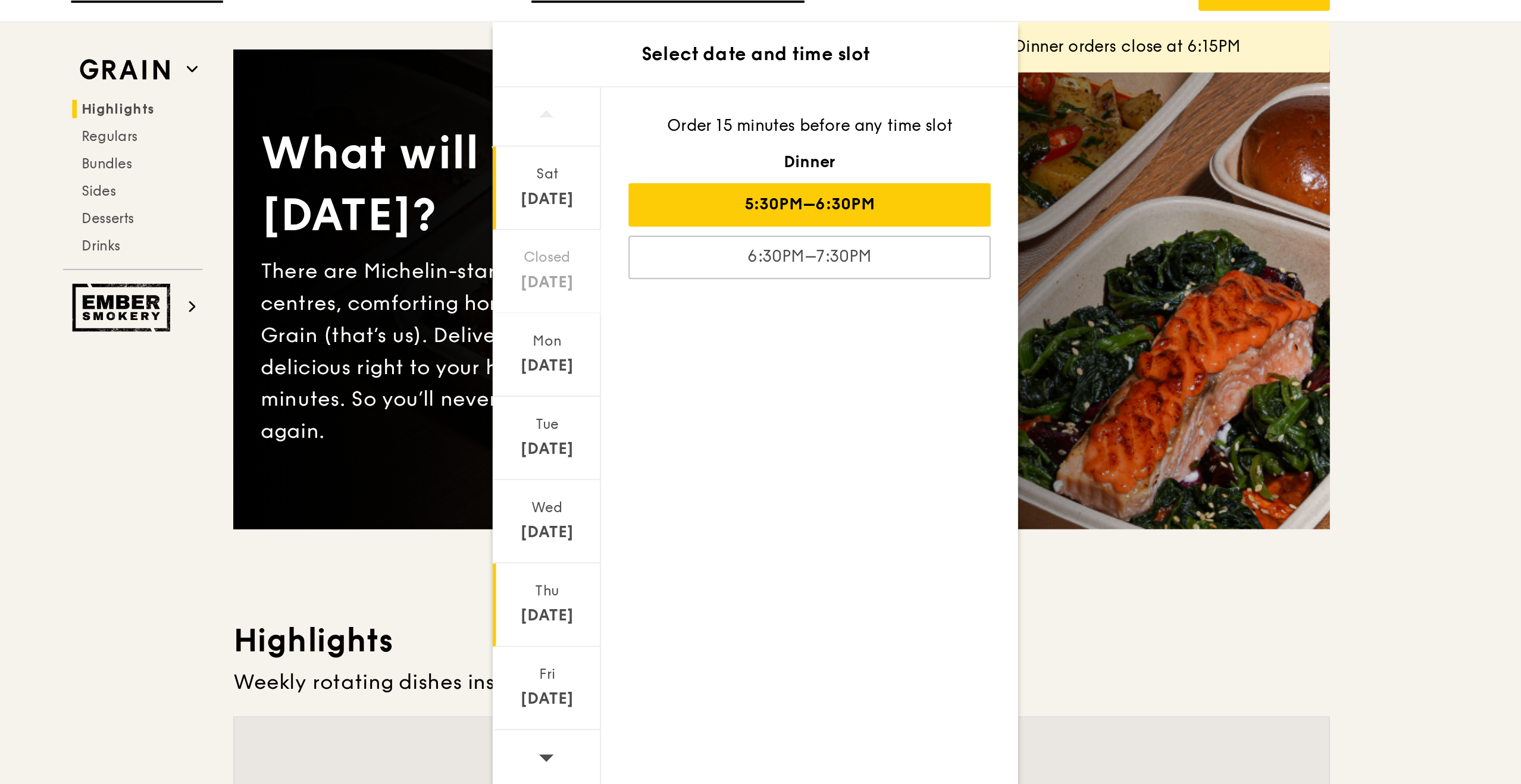
click at [690, 390] on div "Thu" at bounding box center [688, 390] width 53 height 10
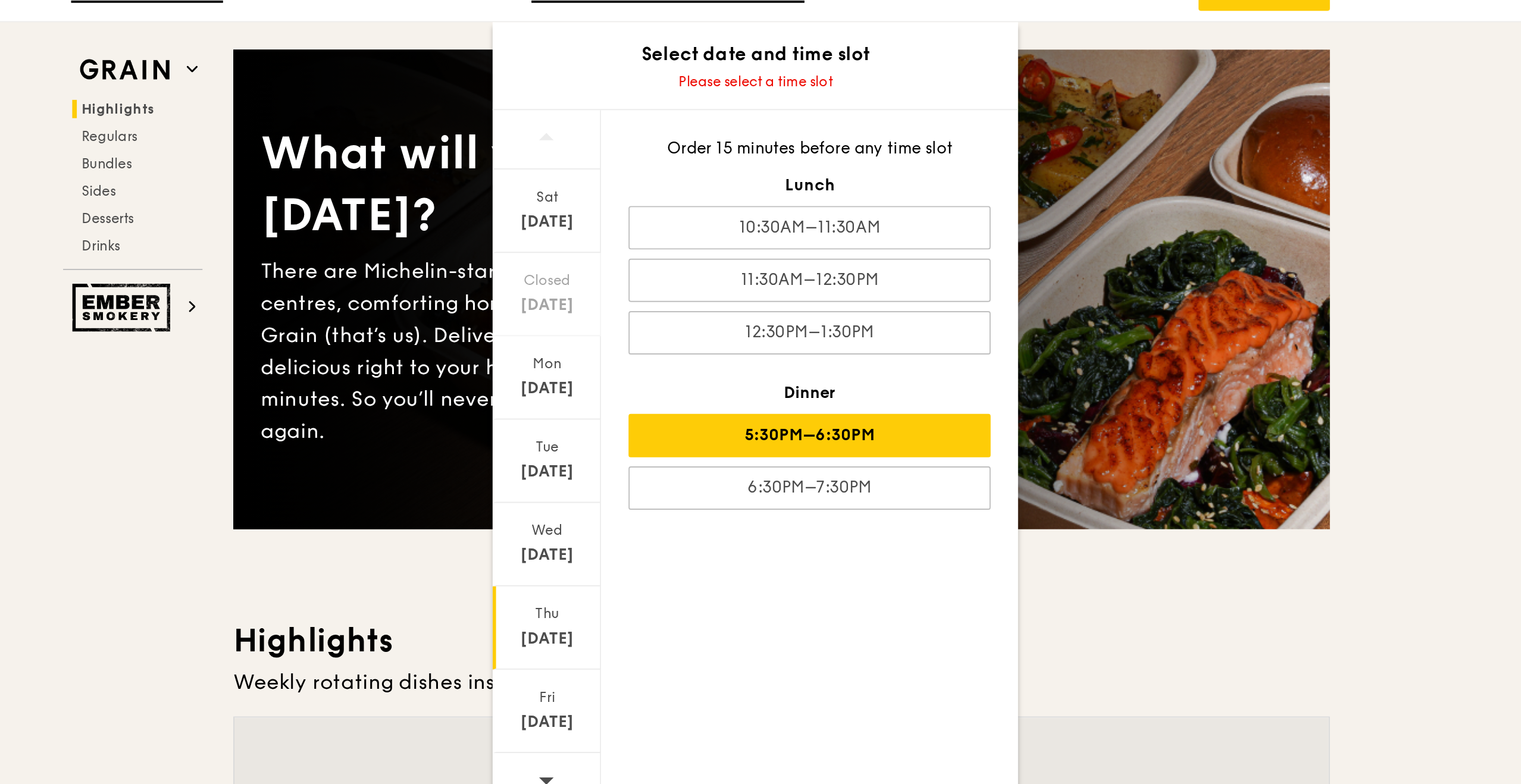
click at [890, 309] on div "5:30PM–6:30PM" at bounding box center [825, 308] width 188 height 23
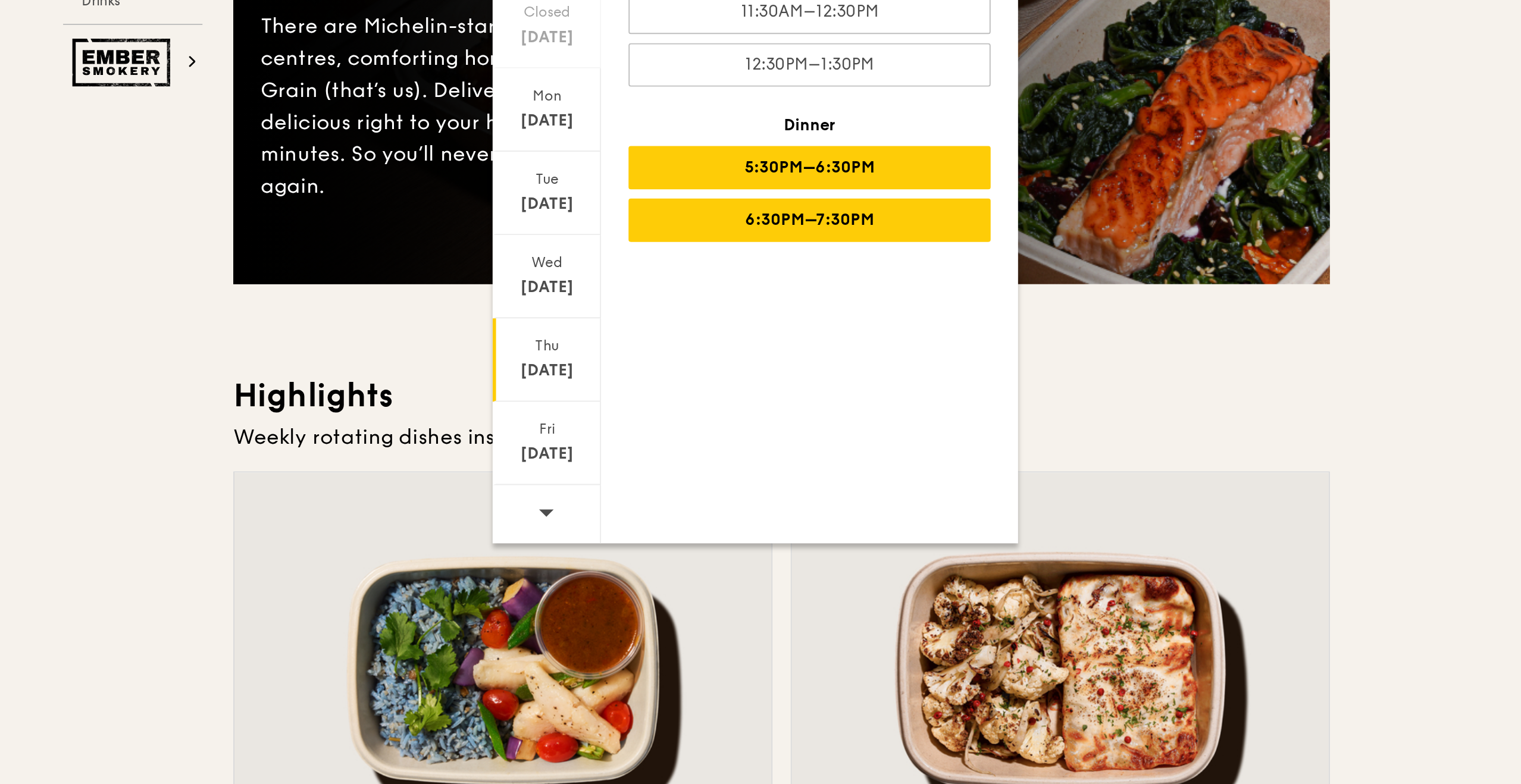
click at [855, 322] on div "6:30PM–7:30PM" at bounding box center [825, 324] width 188 height 23
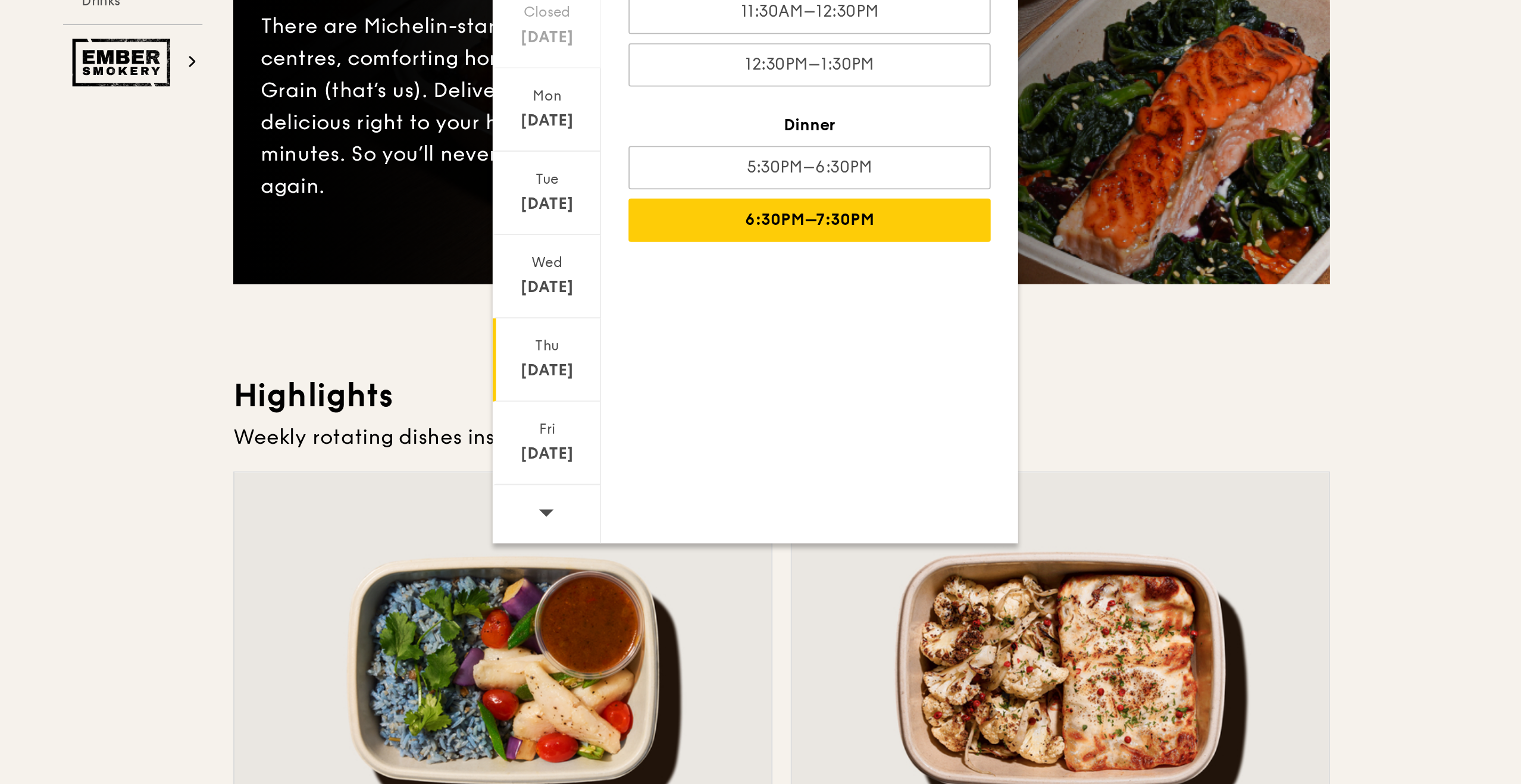
click at [866, 296] on div "5:30PM–6:30PM" at bounding box center [825, 296] width 188 height 23
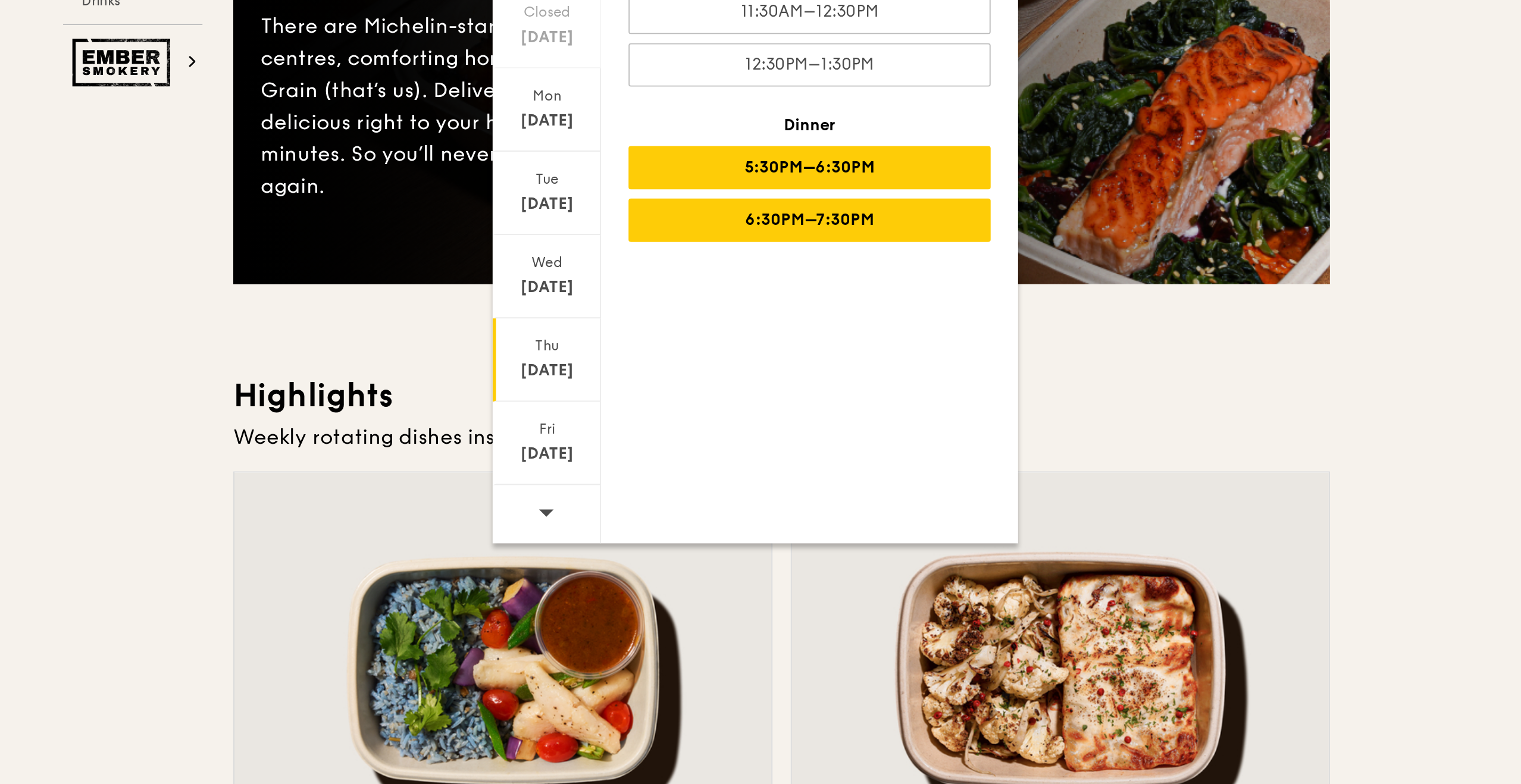
click at [870, 327] on div "6:30PM–7:30PM" at bounding box center [825, 324] width 188 height 23
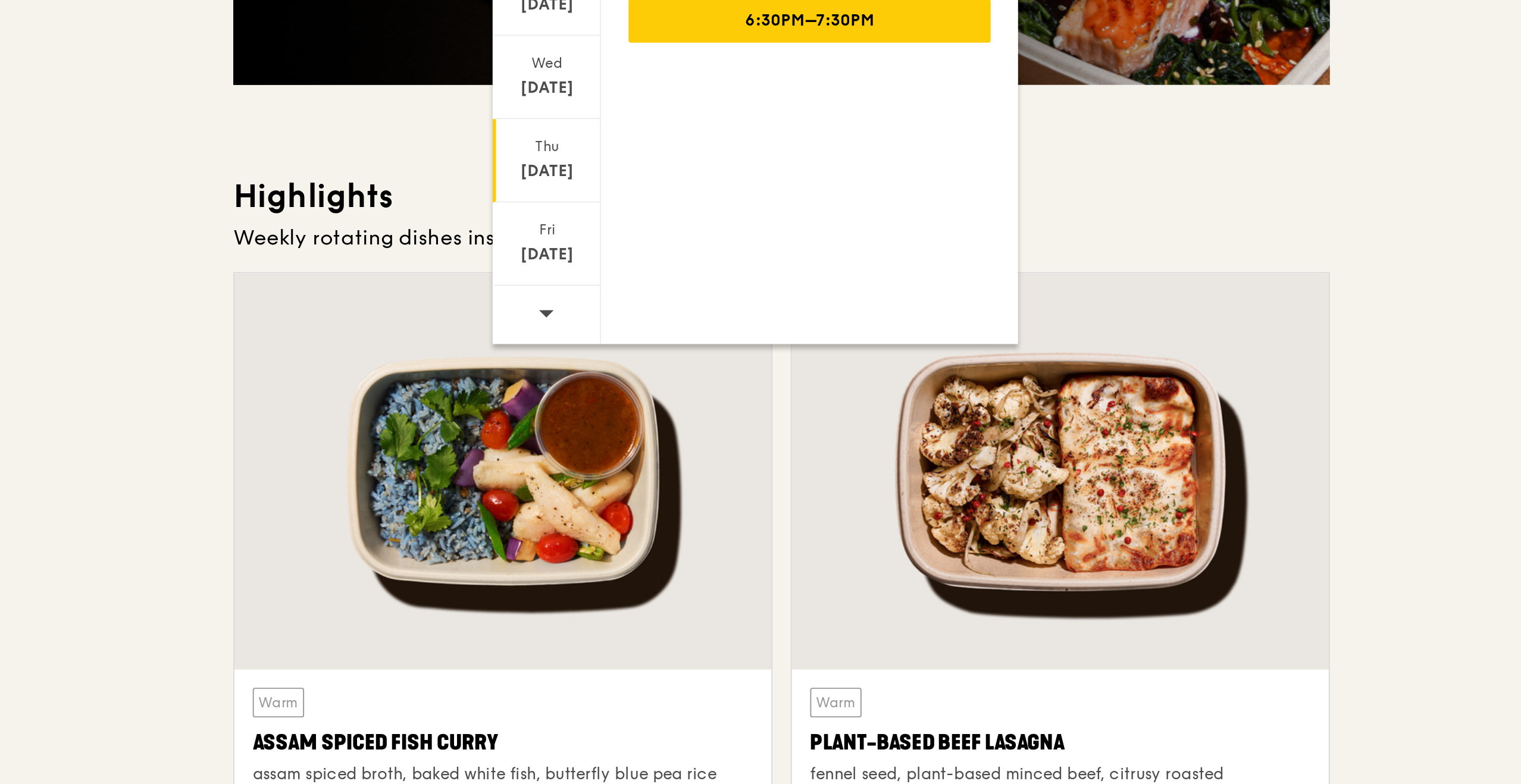
click at [839, 541] on div at bounding box center [956, 558] width 280 height 207
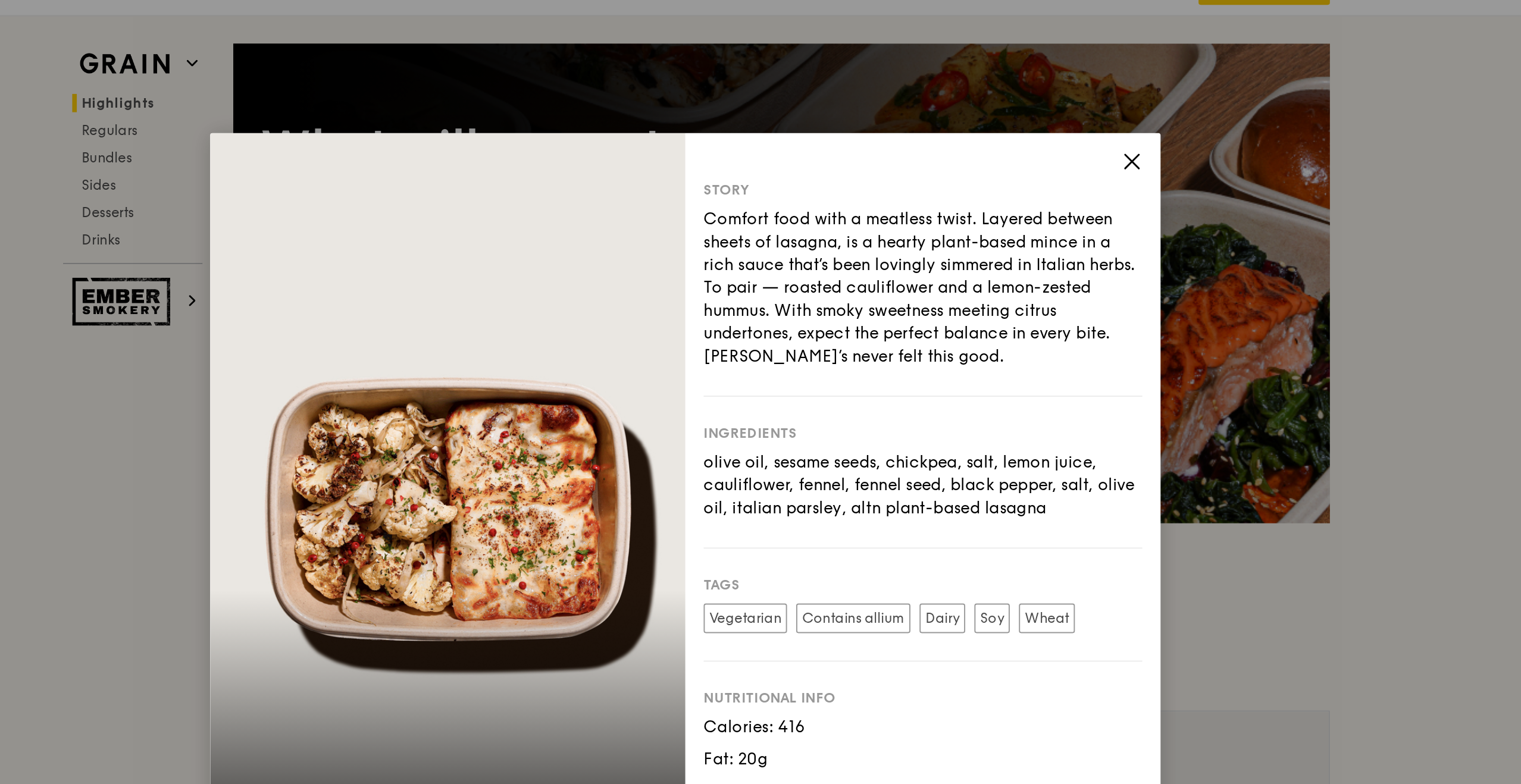
click at [994, 166] on icon at bounding box center [993, 169] width 11 height 11
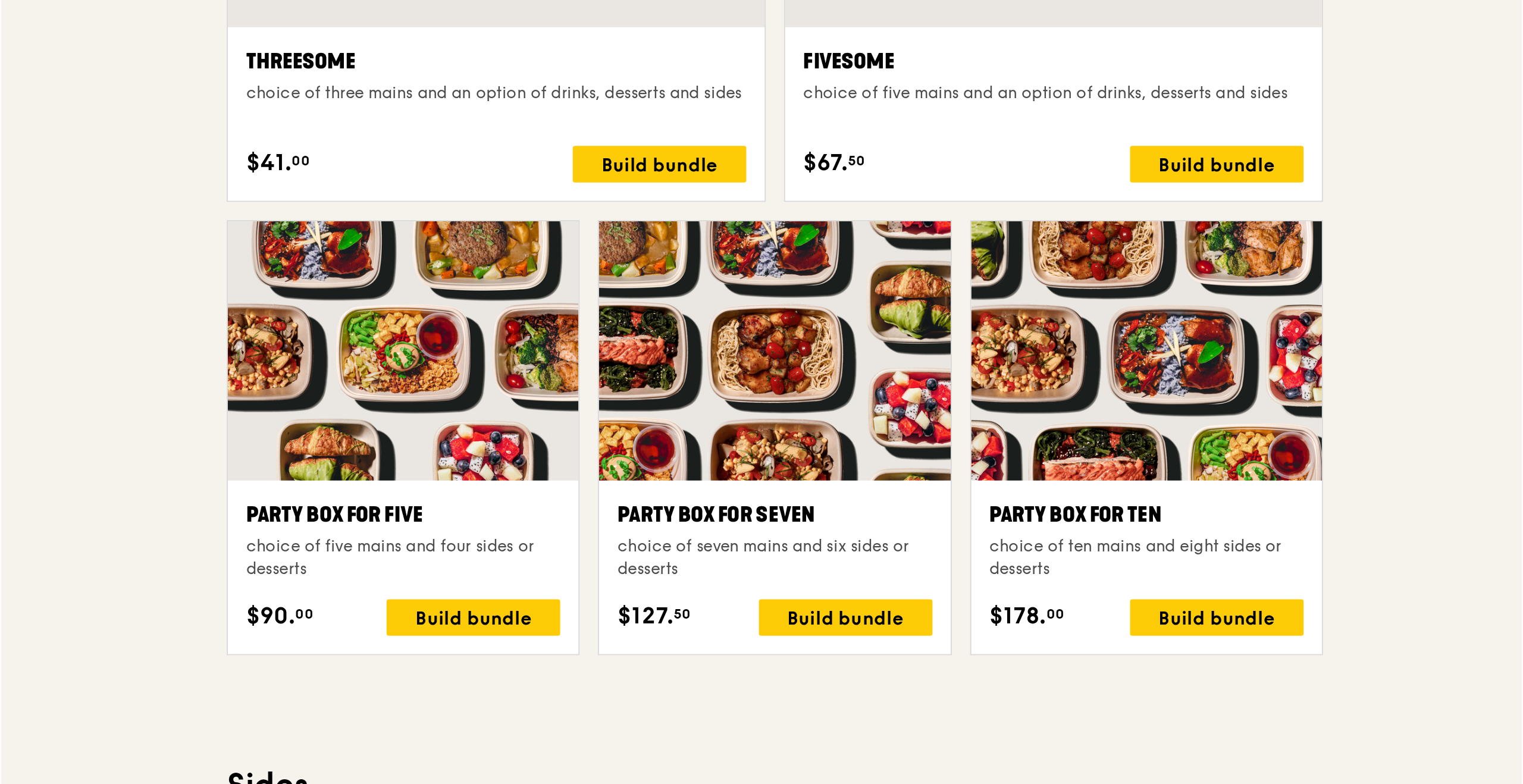
scroll to position [2060, 0]
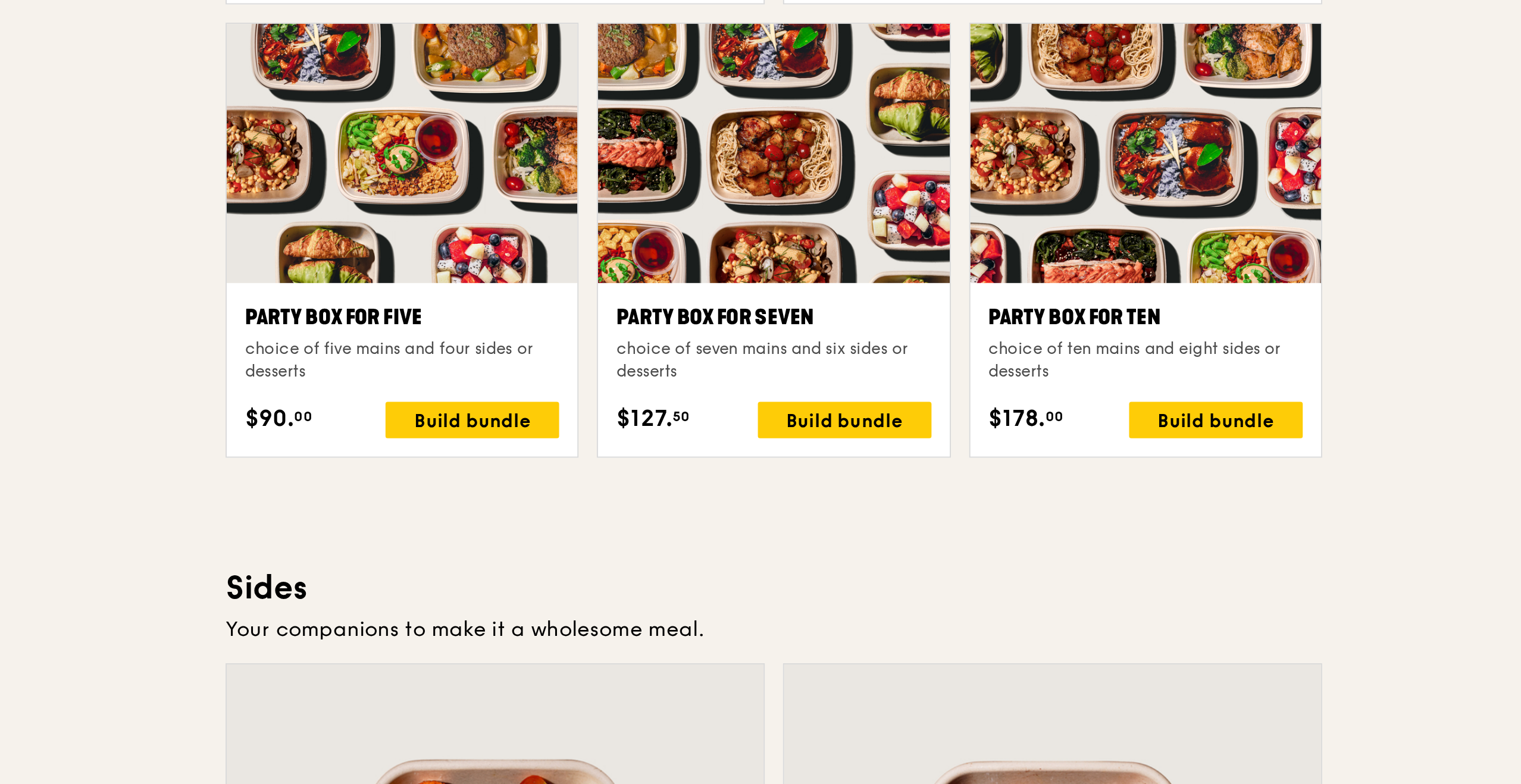
click at [789, 480] on div at bounding box center [811, 455] width 183 height 135
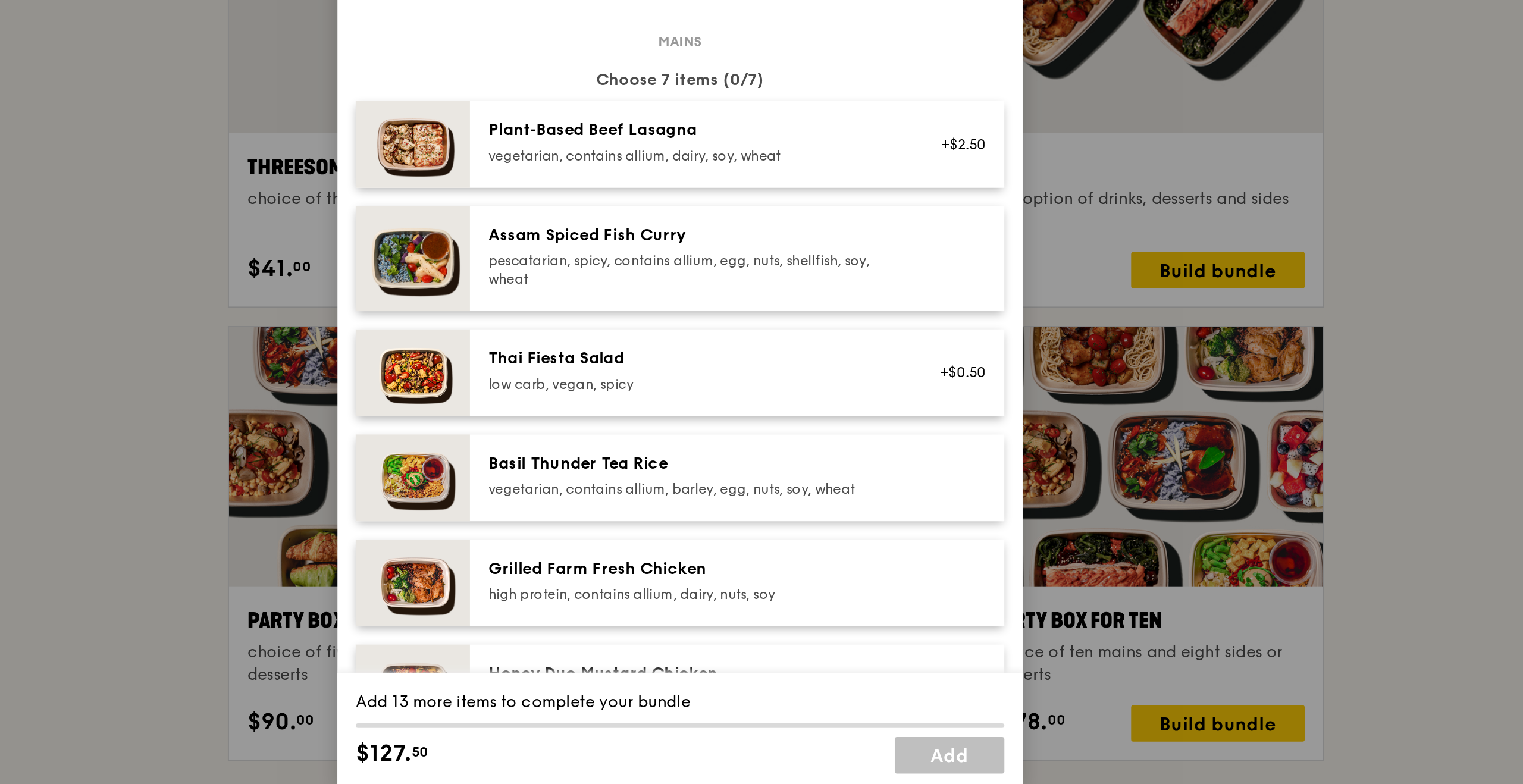
click at [781, 294] on div "vegetarian, contains allium, dairy, soy, wheat" at bounding box center [768, 299] width 213 height 10
click at [790, 307] on div "Plant‑Based Beef Lasagna vegetarian, contains allium, dairy, soy, wheat +$2.50 …" at bounding box center [791, 293] width 279 height 45
click at [777, 352] on div "pescatarian, spicy, contains allium, egg, nuts, shellfish, soy, wheat" at bounding box center [768, 358] width 213 height 19
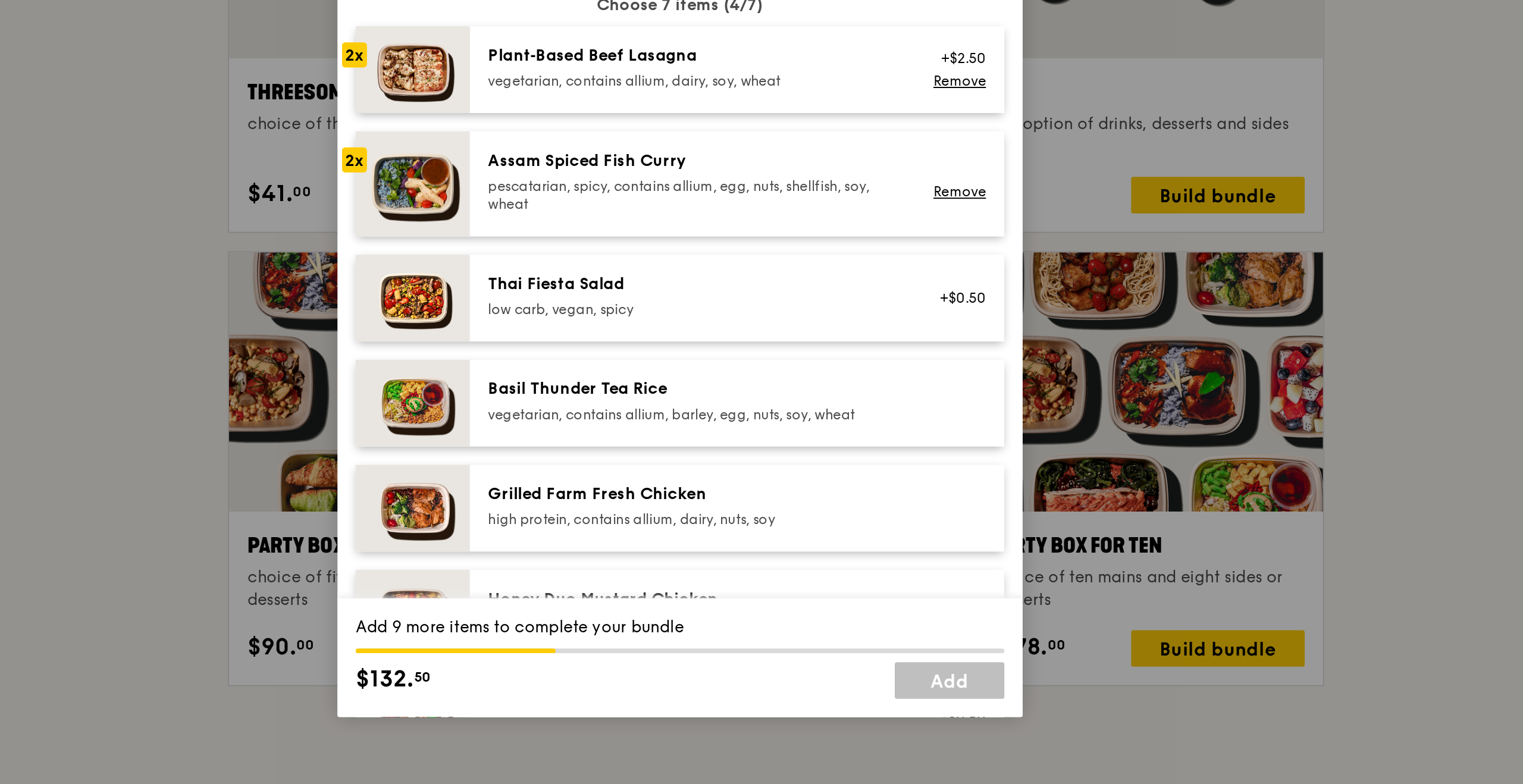
click at [729, 560] on div "Honey Duo Mustard Chicken high protein, contains allium, soy, wheat +$0.50" at bounding box center [791, 576] width 279 height 45
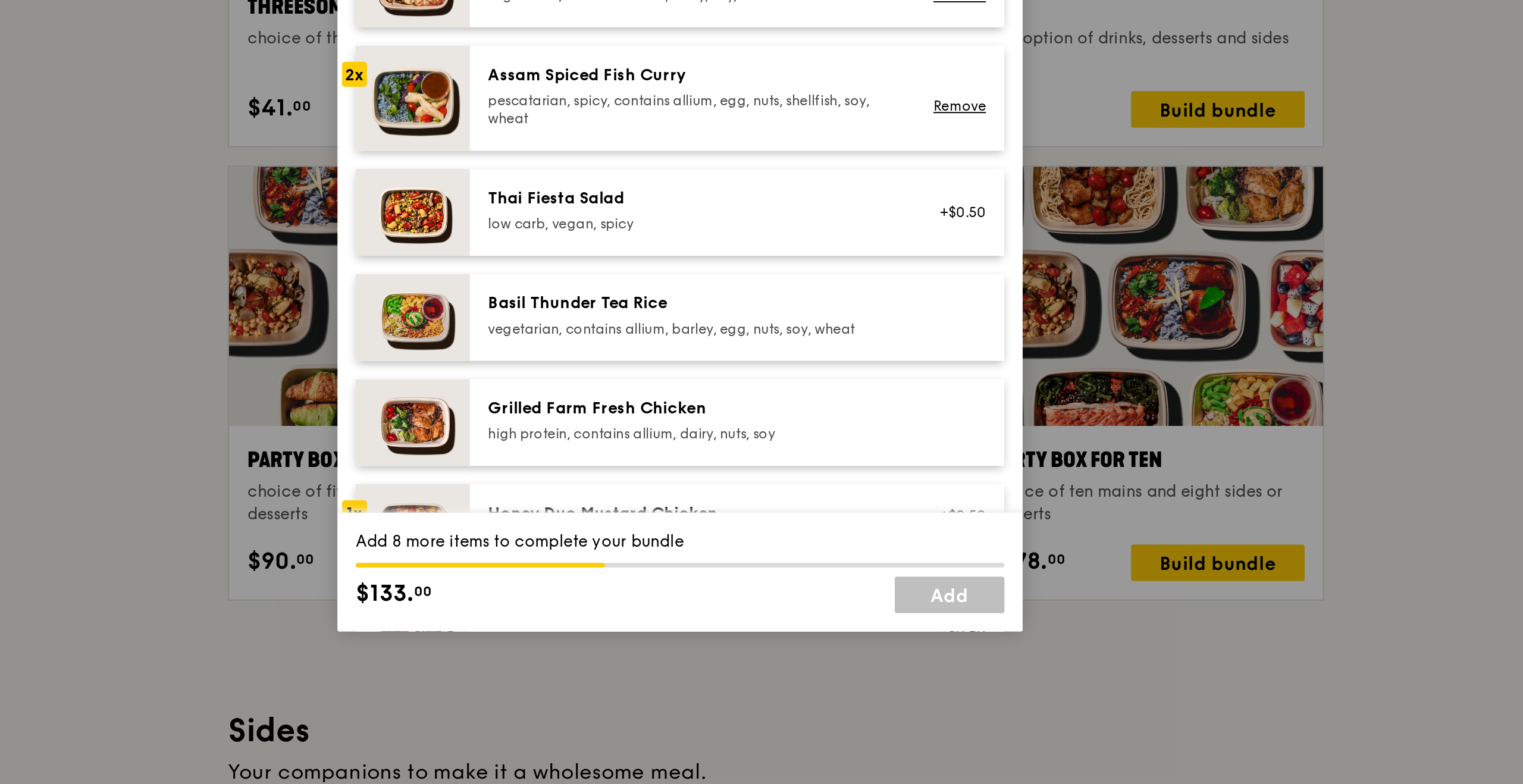
click at [771, 523] on div "high protein, contains allium, dairy, nuts, soy" at bounding box center [768, 527] width 213 height 10
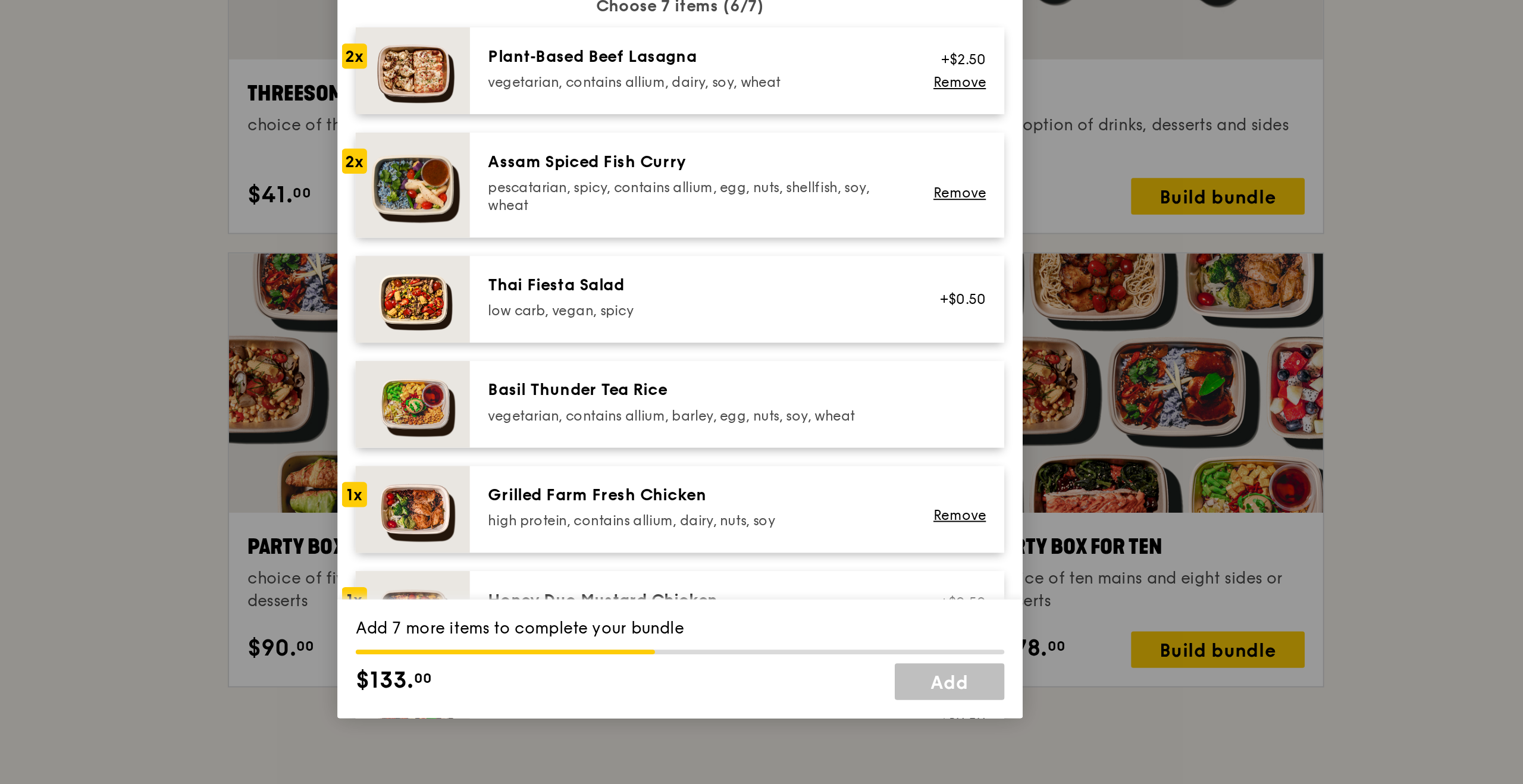
click at [771, 468] on div "vegetarian, contains allium, barley, egg, nuts, soy, wheat" at bounding box center [768, 472] width 213 height 10
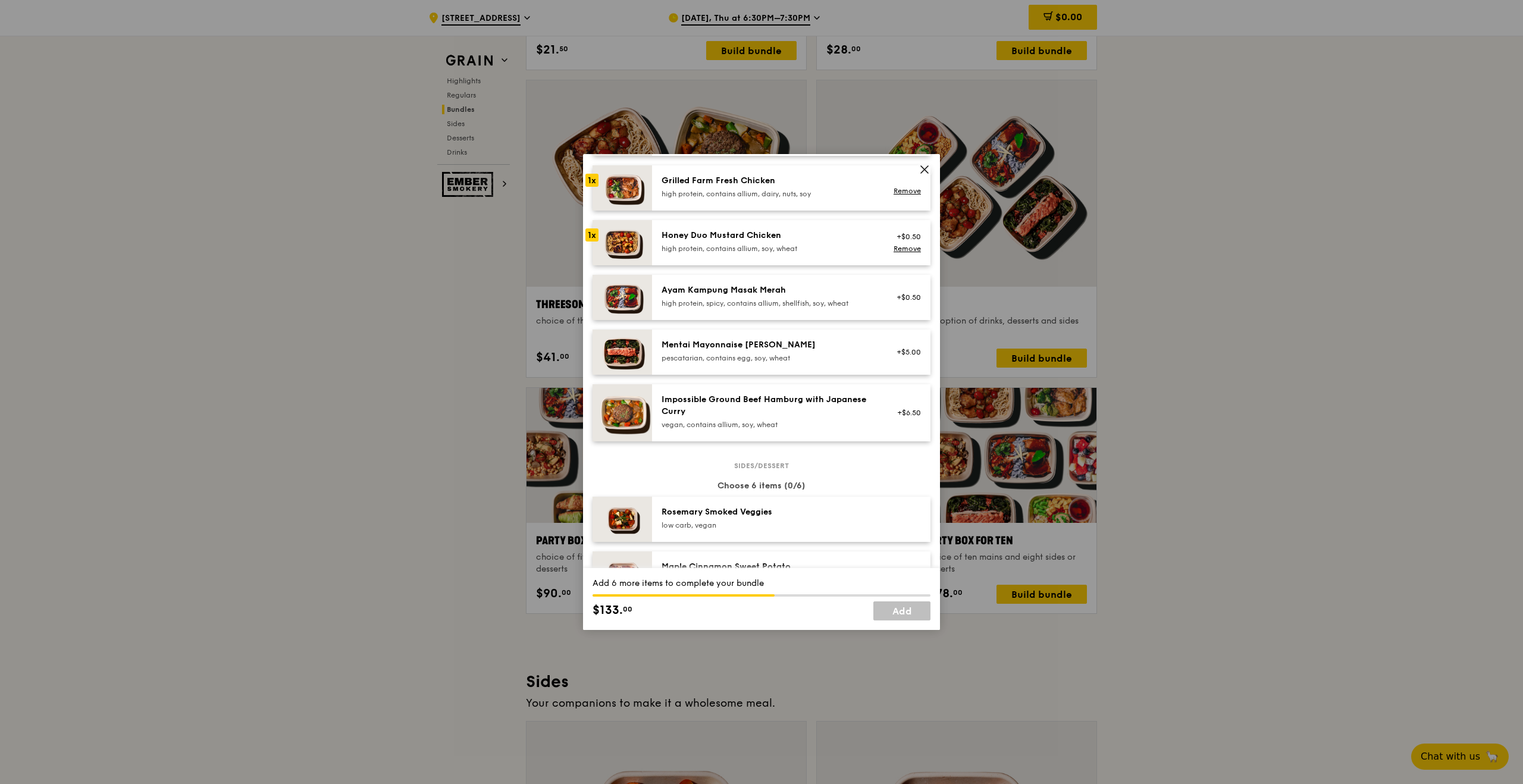
scroll to position [394, 0]
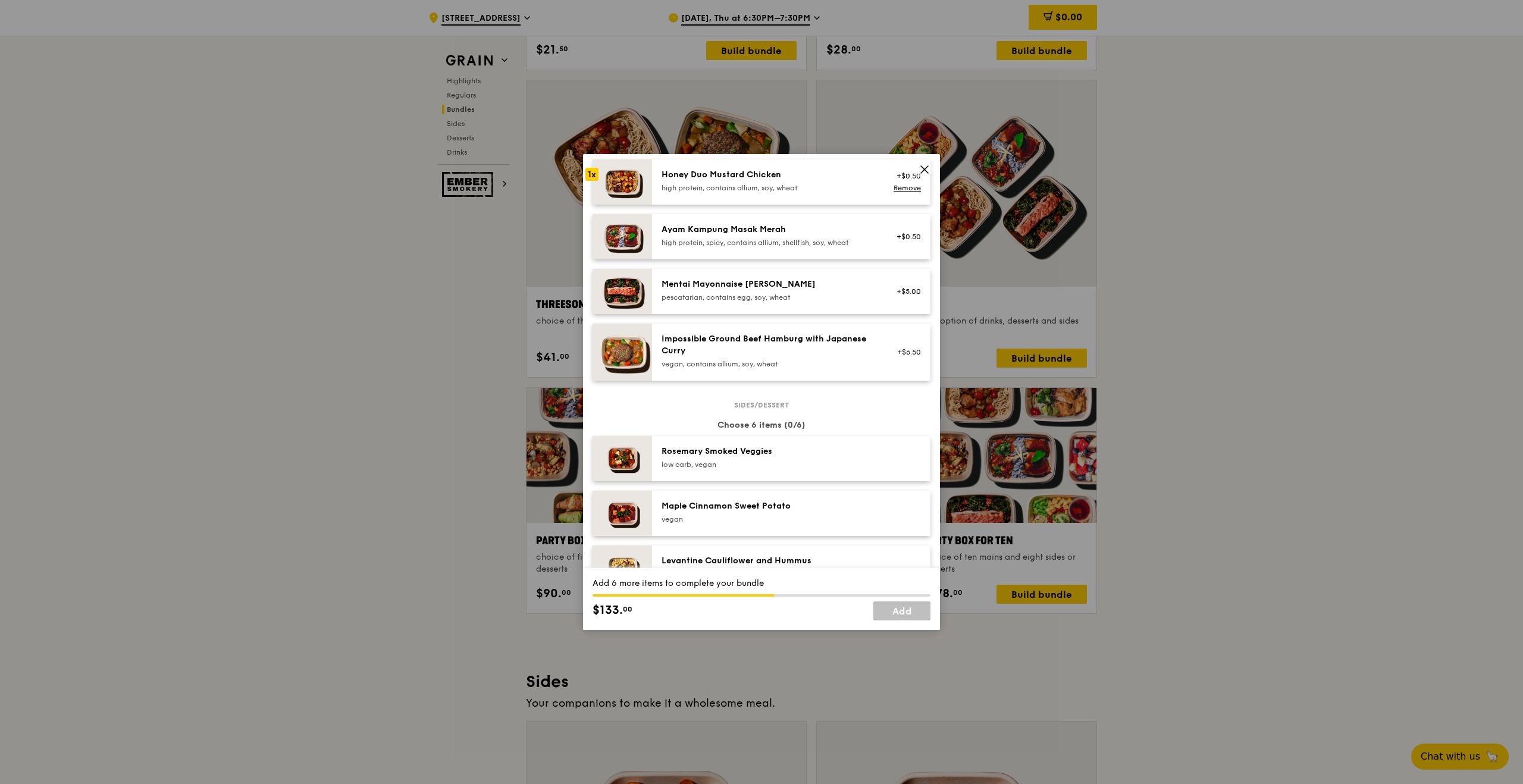
click at [796, 463] on div "low carb, vegan" at bounding box center [768, 465] width 213 height 10
click at [791, 511] on div "Maple Cinnamon Sweet Potato" at bounding box center [768, 507] width 213 height 12
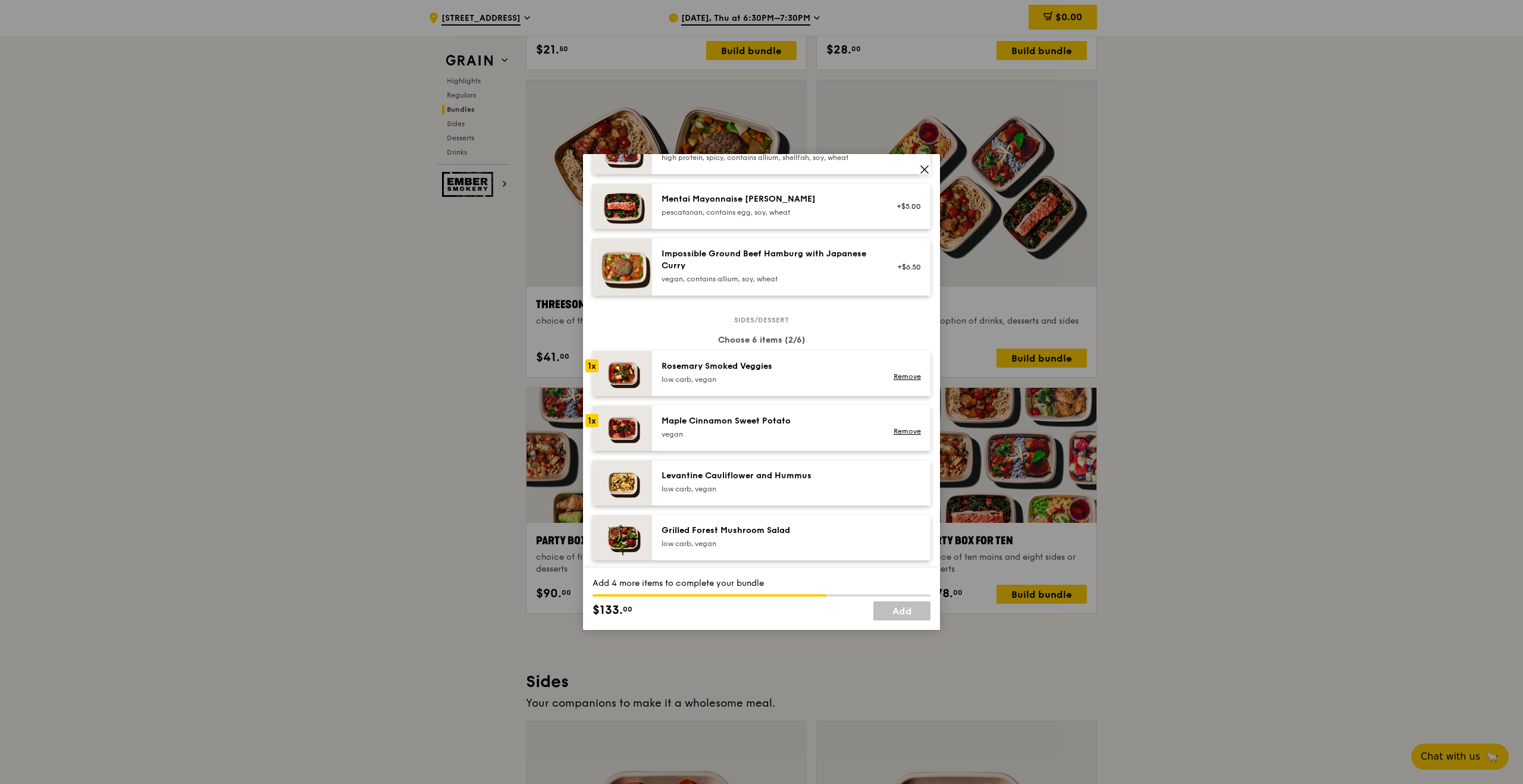
scroll to position [479, 0]
click at [794, 496] on div "Levantine Cauliflower and Hummus low carb, vegan" at bounding box center [791, 482] width 279 height 45
click at [792, 540] on div "low carb, vegan" at bounding box center [768, 543] width 213 height 10
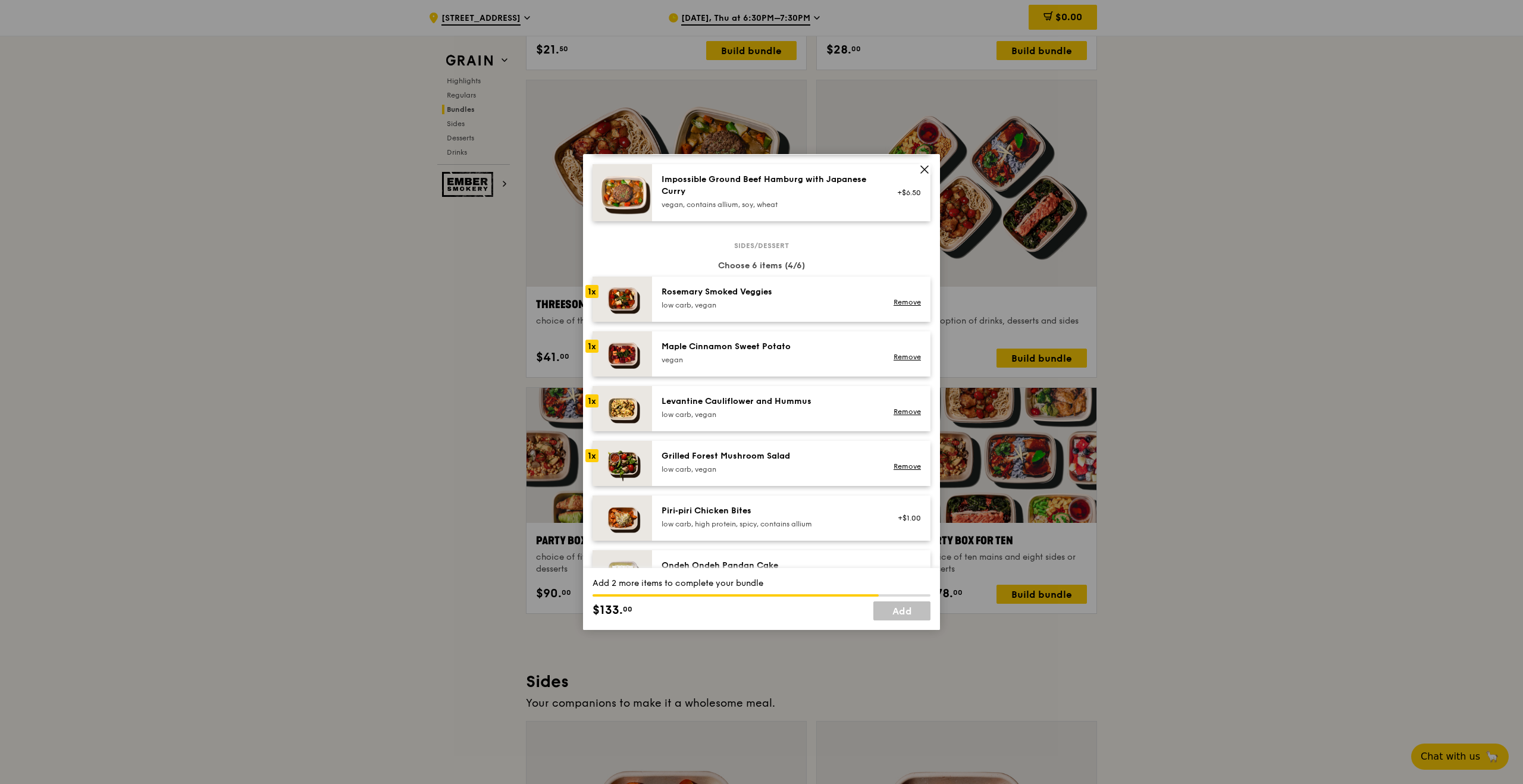
scroll to position [554, 0]
click at [793, 518] on div "Piri‑piri Chicken Bites low carb, high protein, spicy, contains allium" at bounding box center [768, 516] width 213 height 24
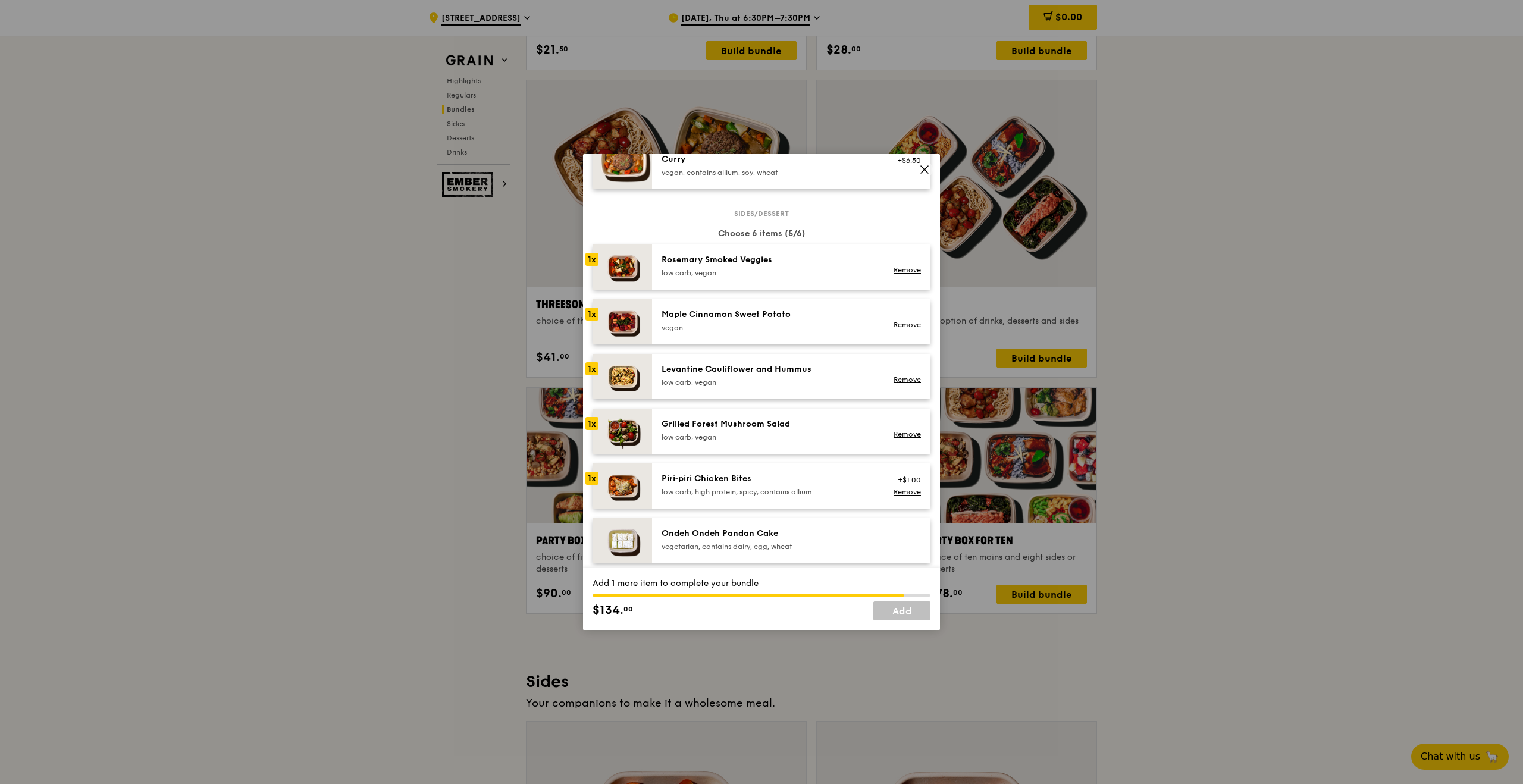
scroll to position [583, 0]
click at [804, 485] on div "Piri‑piri Chicken Bites" at bounding box center [768, 482] width 213 height 12
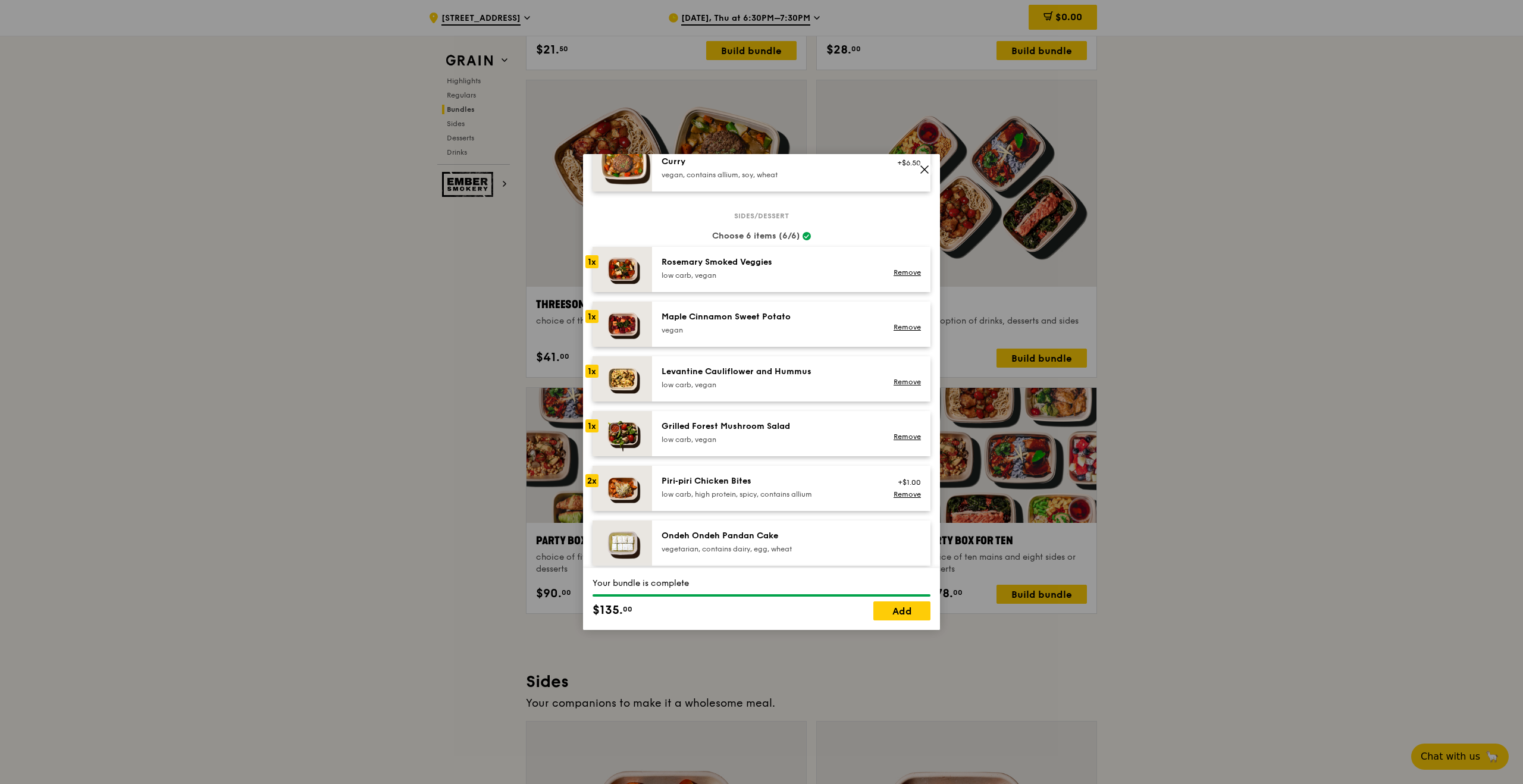
click at [793, 288] on div "[PERSON_NAME] Smoked Veggies low carb, vegan Remove" at bounding box center [791, 269] width 279 height 45
